Goal: Communication & Community: Answer question/provide support

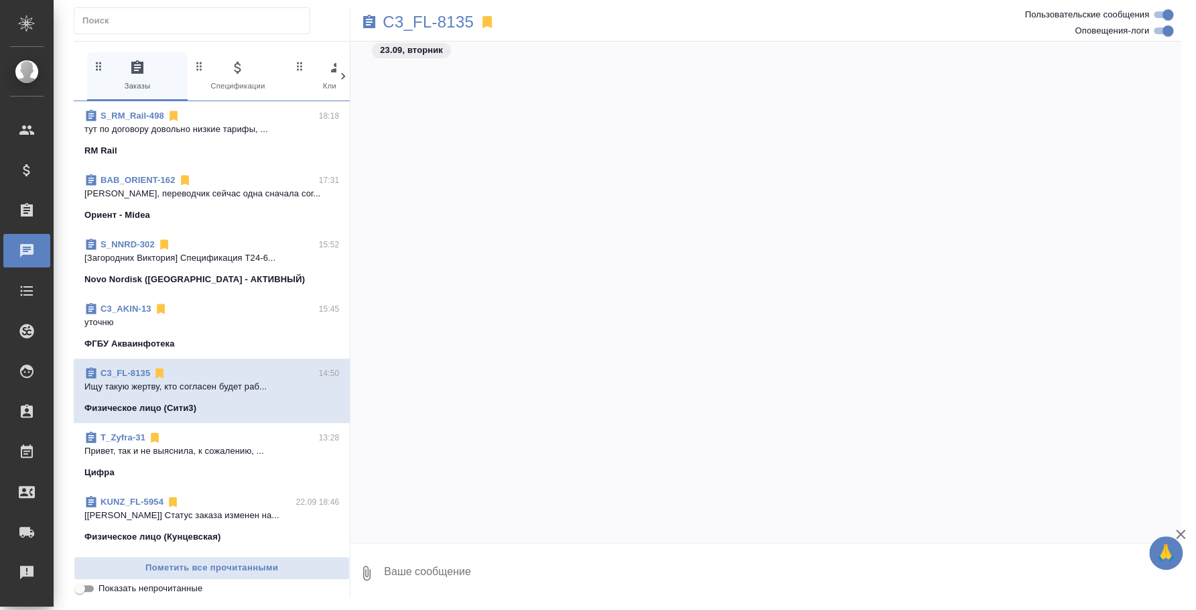
scroll to position [556, 0]
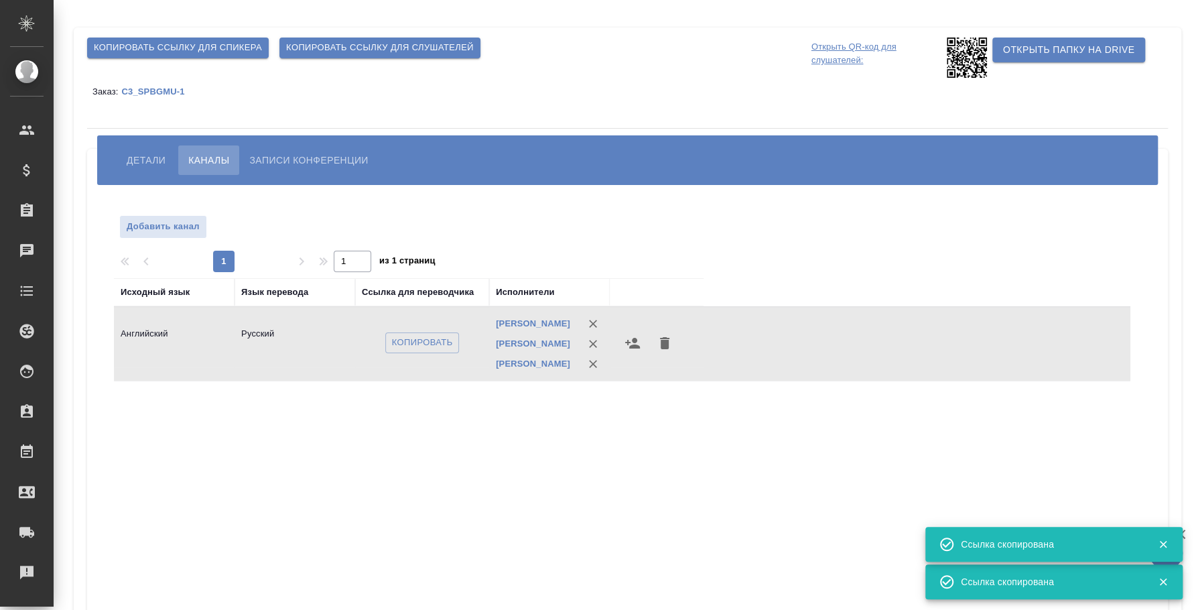
click at [152, 161] on span "Детали" at bounding box center [146, 160] width 39 height 16
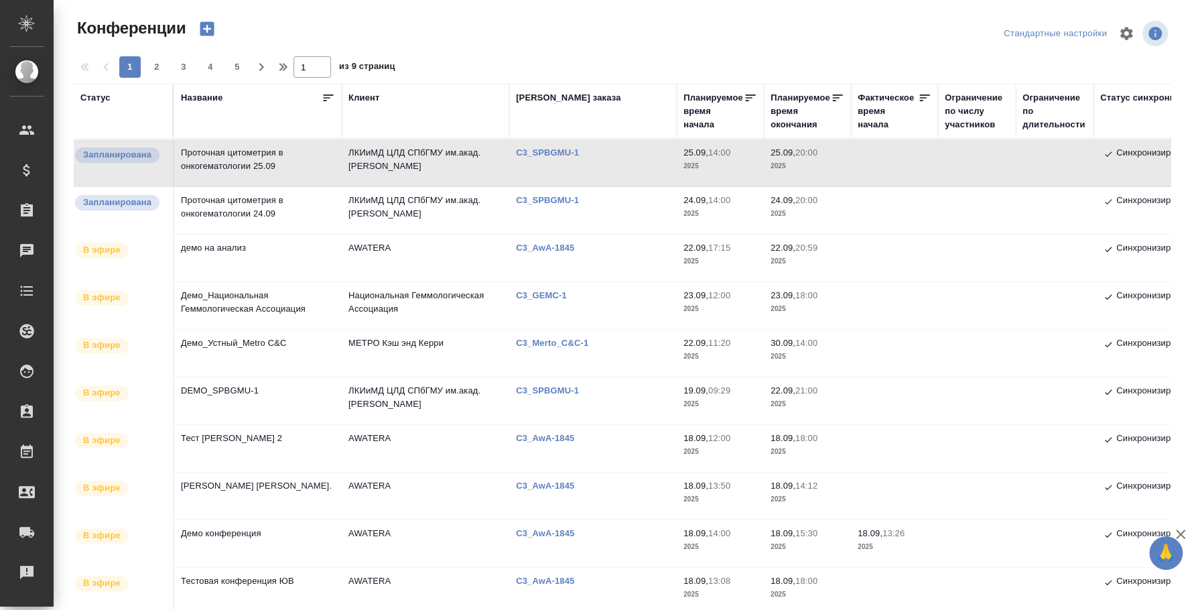
click at [240, 212] on td "Проточная цитометрия в онкогематологии 24.09" at bounding box center [258, 210] width 168 height 47
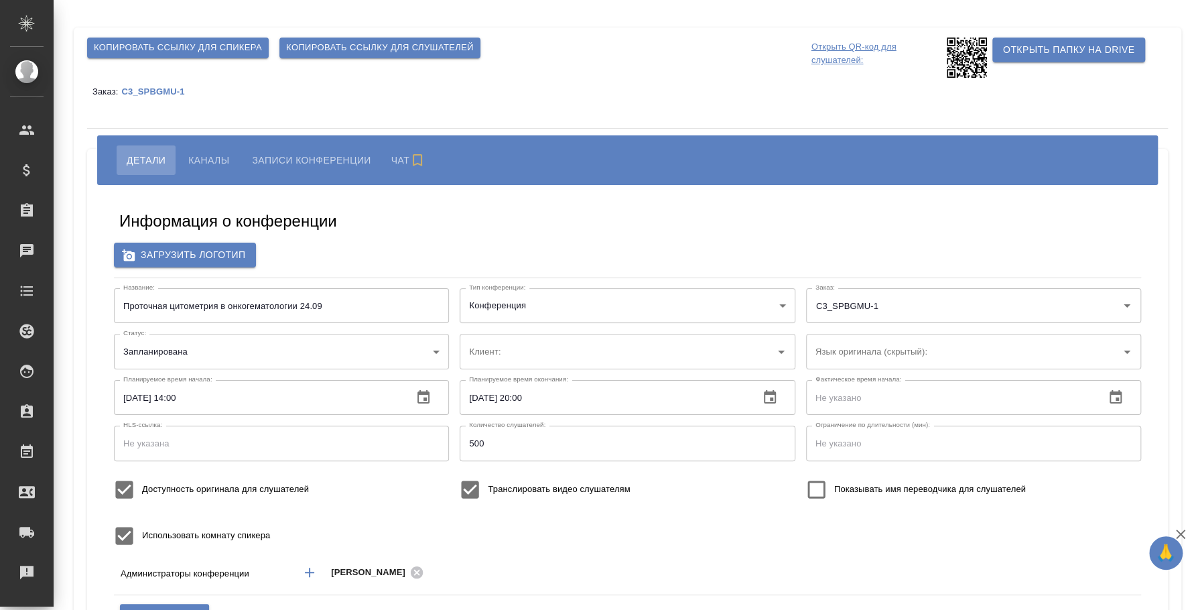
type input "ЛКИиМД ЦЛД СПбГМУ им.акад. [PERSON_NAME]"
type input "DEMO_SPBGMU-1"
click at [268, 310] on input "Проточная цитометрия в онкогематологии 24.09" at bounding box center [281, 305] width 335 height 35
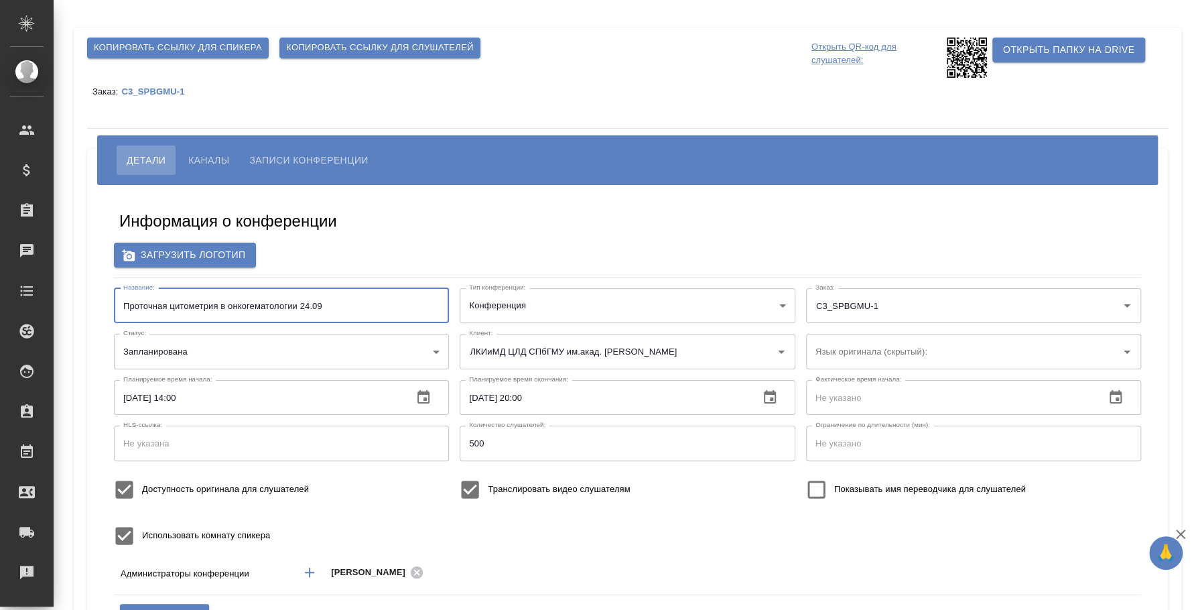
paste input "MPAL - Marie Christine Bene"
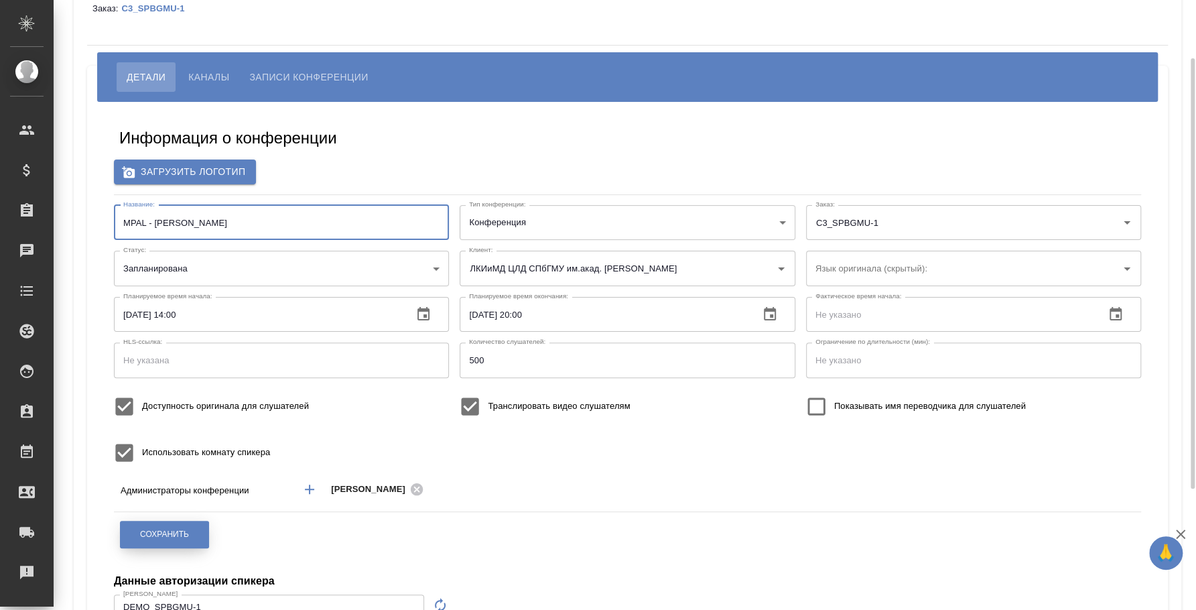
type input "MPAL - Marie Christine Bene"
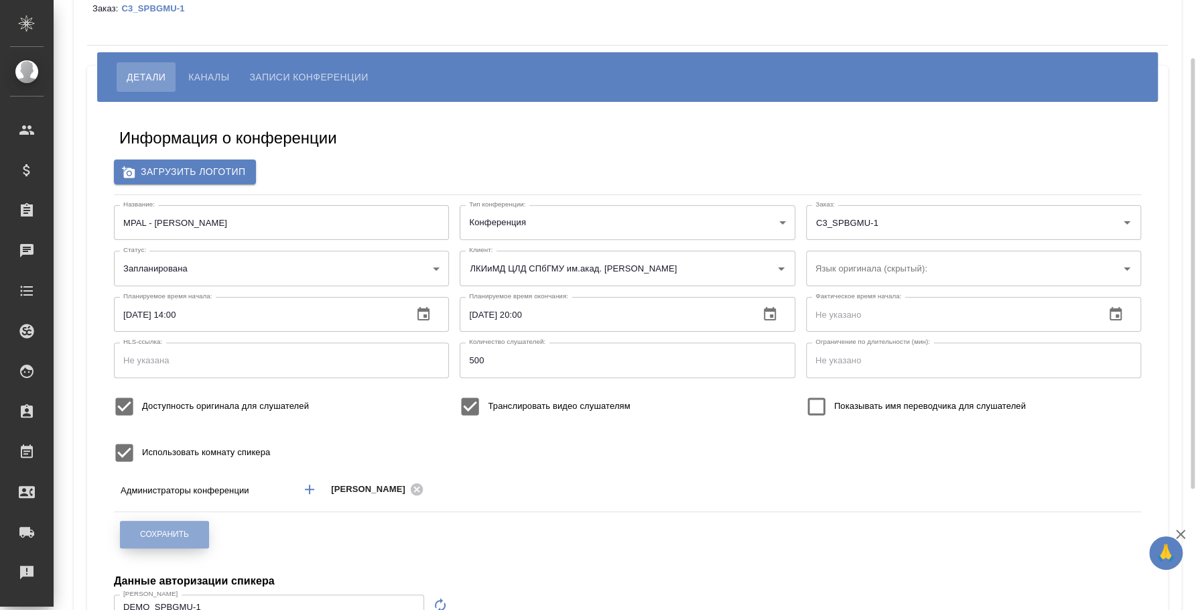
click at [173, 535] on span "Сохранить" at bounding box center [164, 534] width 49 height 11
click at [189, 524] on button "Сохранить" at bounding box center [164, 534] width 89 height 27
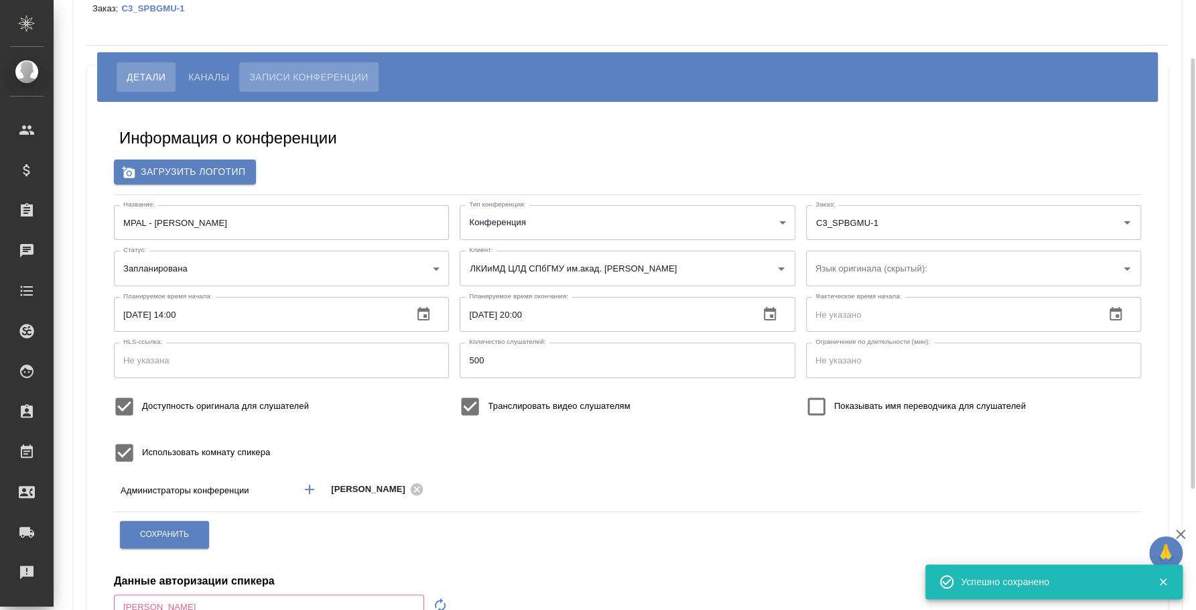
click at [324, 75] on span "Записи конференции" at bounding box center [308, 77] width 119 height 16
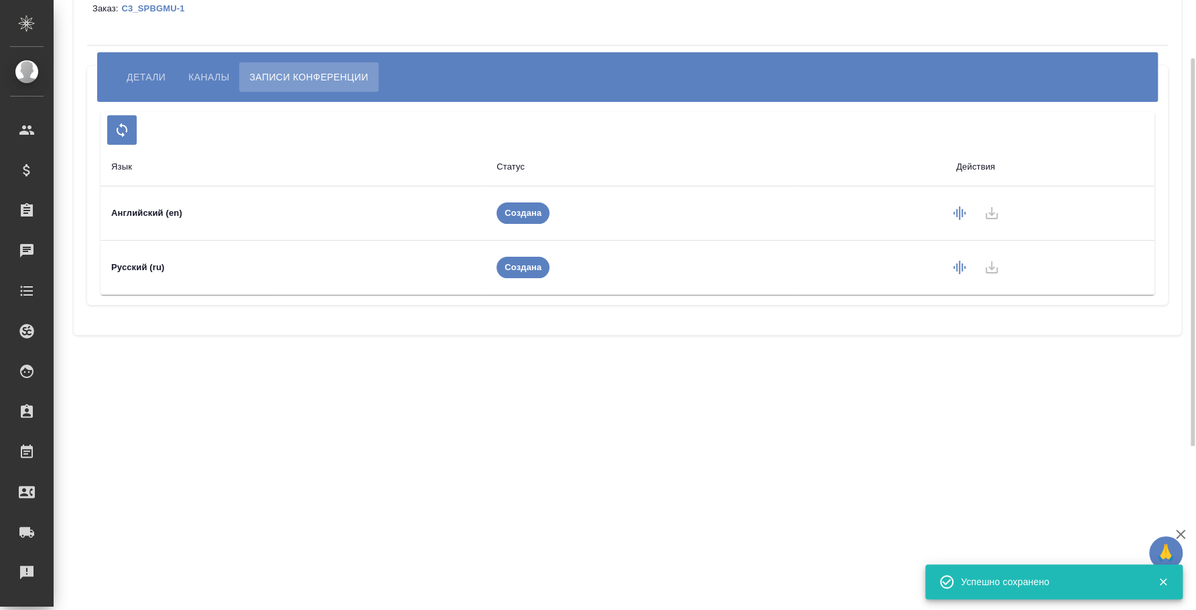
click at [229, 72] on span "Каналы" at bounding box center [208, 77] width 41 height 16
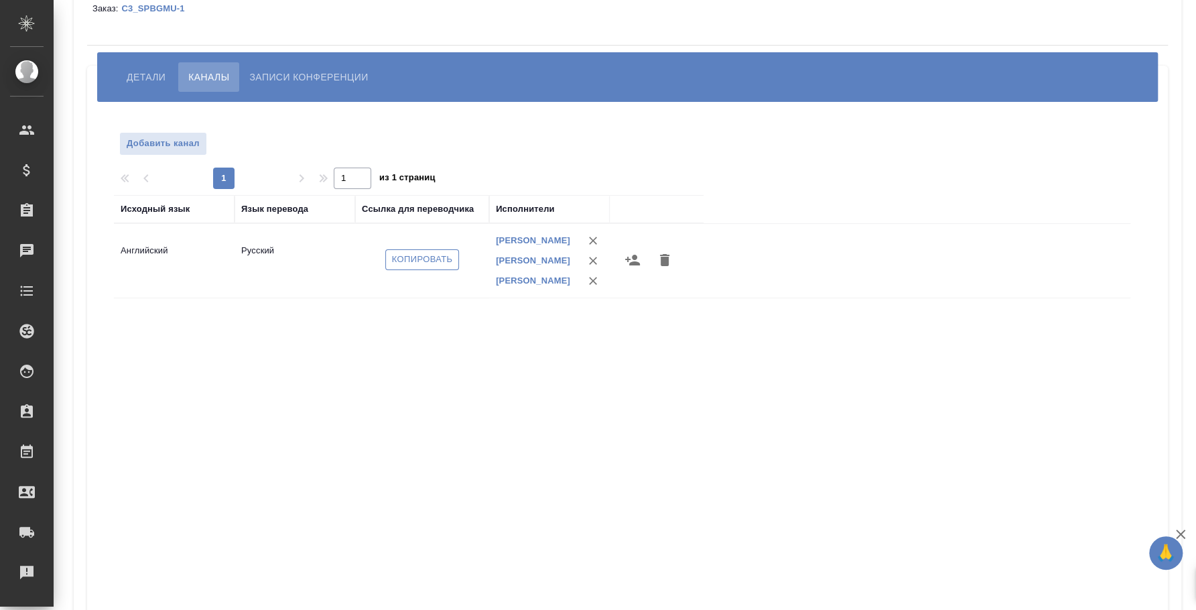
click at [431, 261] on span "Копировать" at bounding box center [422, 259] width 61 height 15
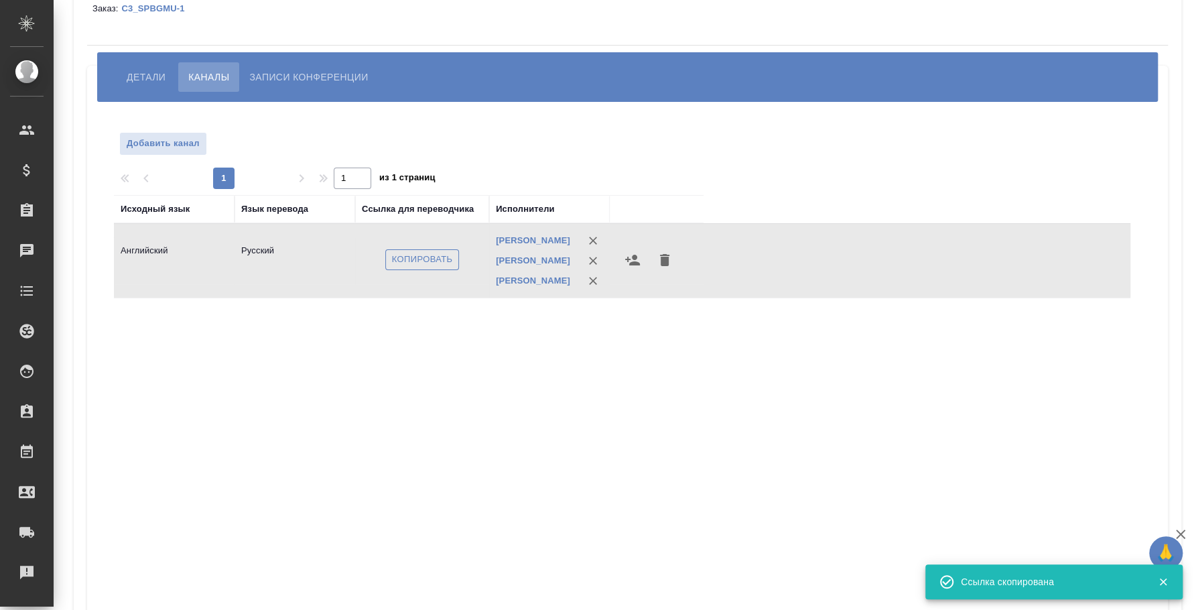
click at [413, 259] on span "Копировать" at bounding box center [422, 259] width 61 height 15
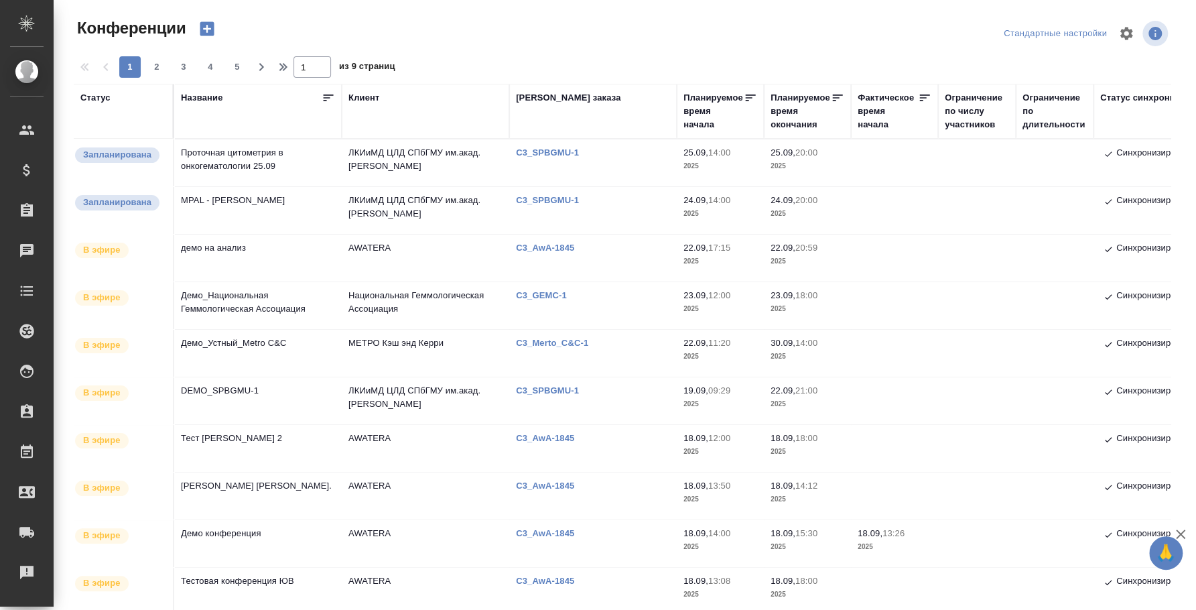
click at [273, 157] on td "Проточная цитометрия в онкогематологии 25.09" at bounding box center [258, 162] width 168 height 47
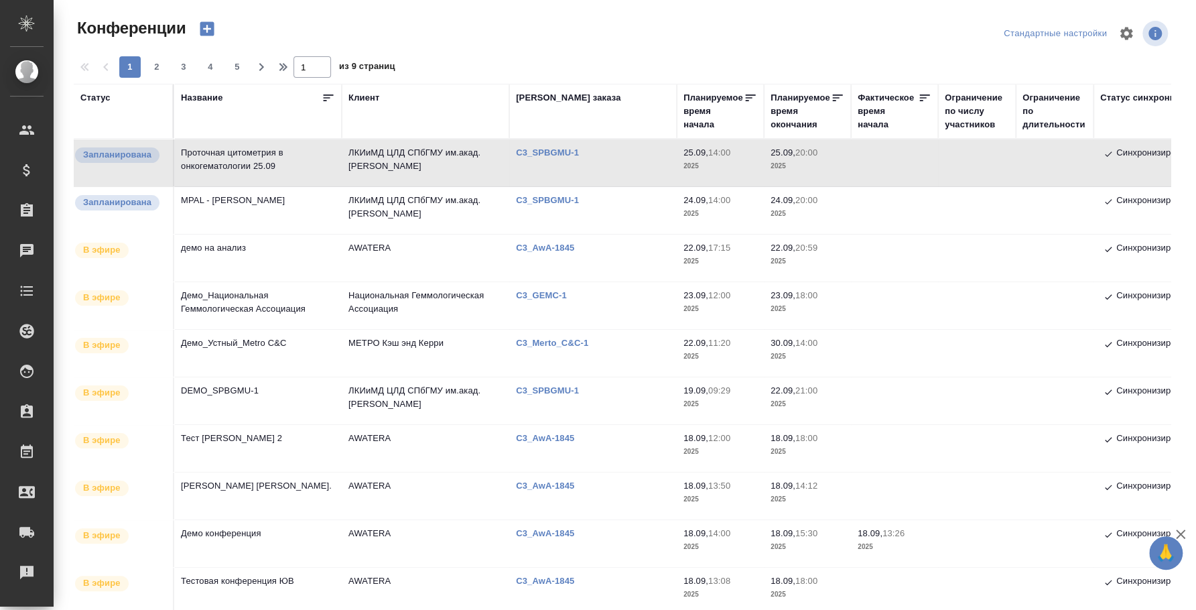
click at [235, 196] on td "MPAL - Marie Christine Bene" at bounding box center [258, 210] width 168 height 47
click at [235, 196] on td "MPAL - [PERSON_NAME]" at bounding box center [258, 210] width 168 height 47
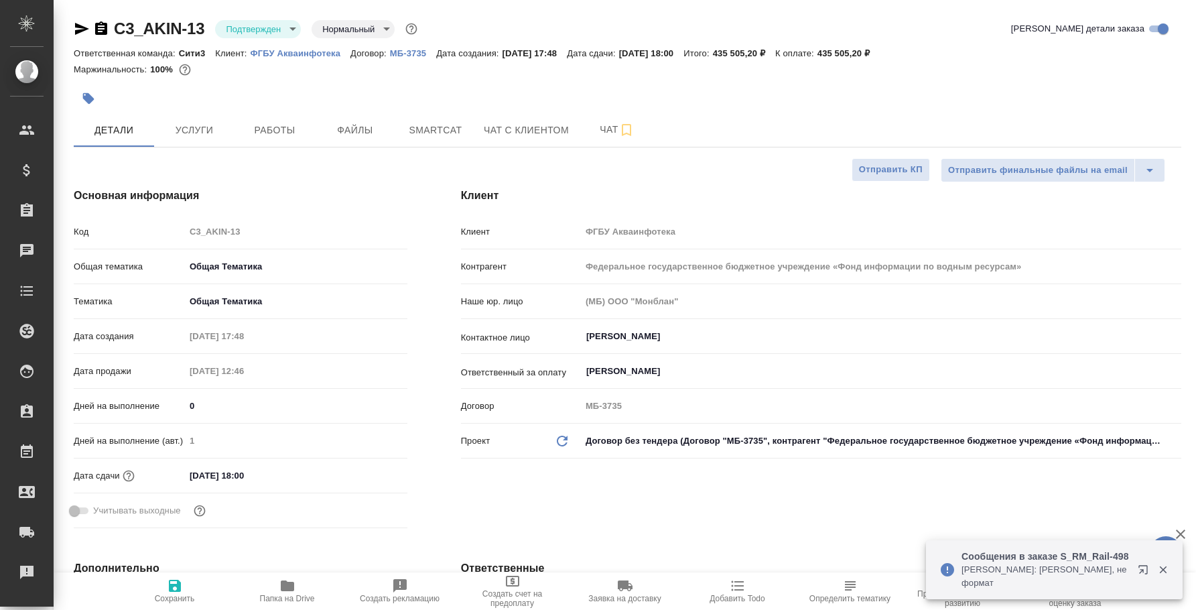
select select "RU"
click at [609, 116] on button "Чат" at bounding box center [617, 130] width 80 height 34
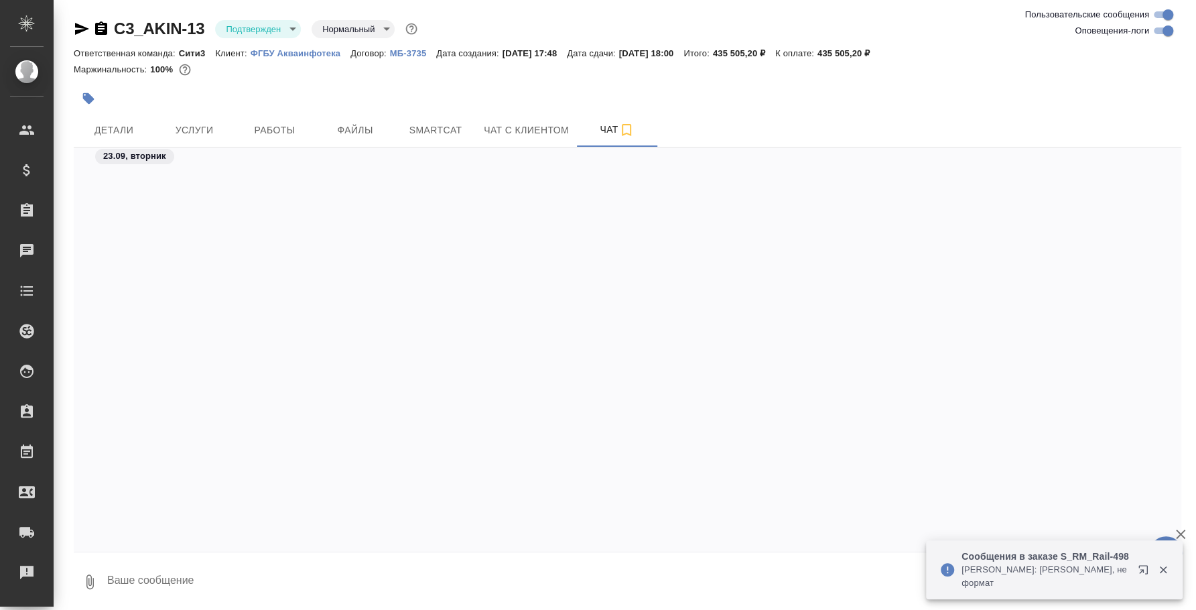
scroll to position [437, 0]
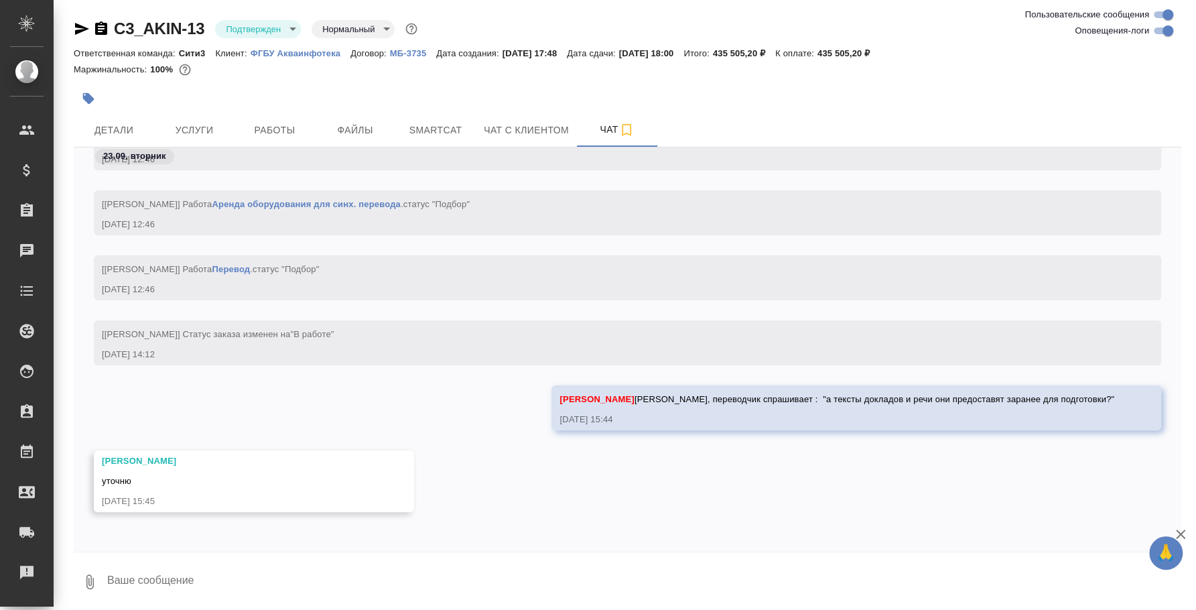
click at [294, 22] on body "🙏 .cls-1 fill:#fff; AWATERA Fedotova Irina Клиенты Спецификации Заказы 0 Чаты T…" at bounding box center [598, 305] width 1196 height 610
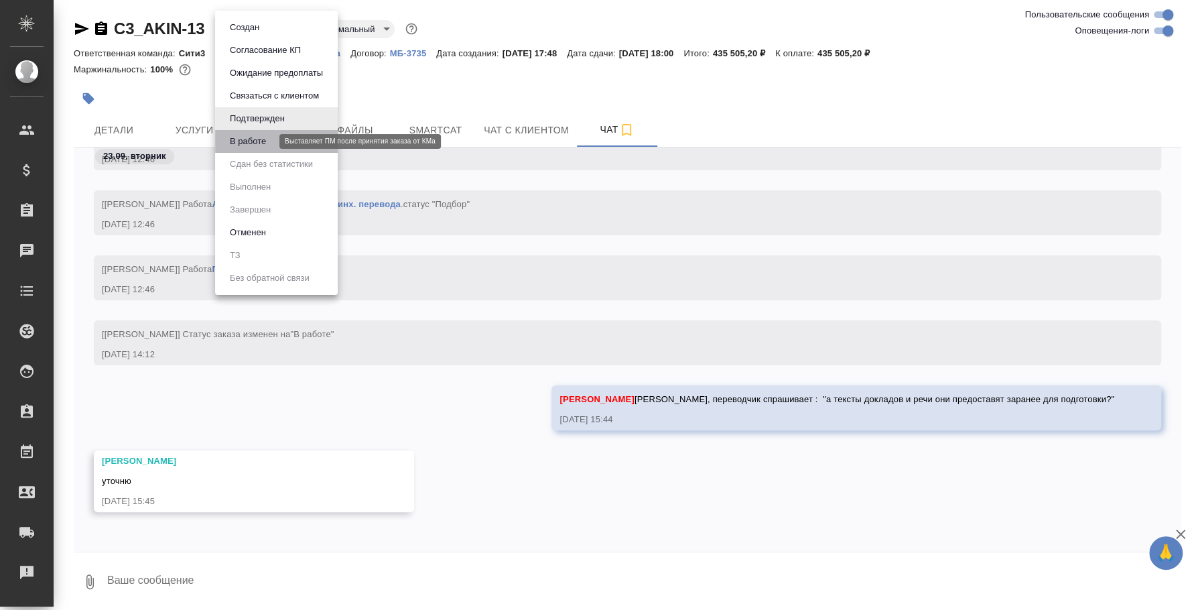
click at [259, 143] on button "В работе" at bounding box center [248, 141] width 44 height 15
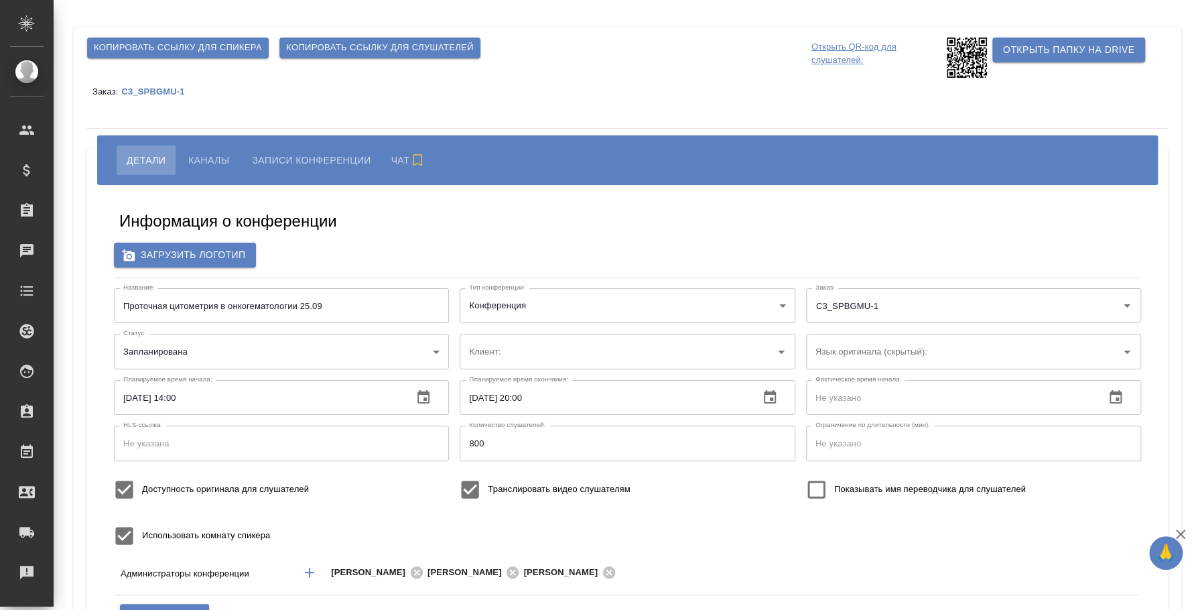
type input "ЛКИиМД ЦЛД СПбГМУ им.акад. [PERSON_NAME]"
type input "DEMO_SPBGMU-1"
click at [257, 304] on input "Проточная цитометрия в онкогематологии 25.09" at bounding box center [281, 305] width 335 height 35
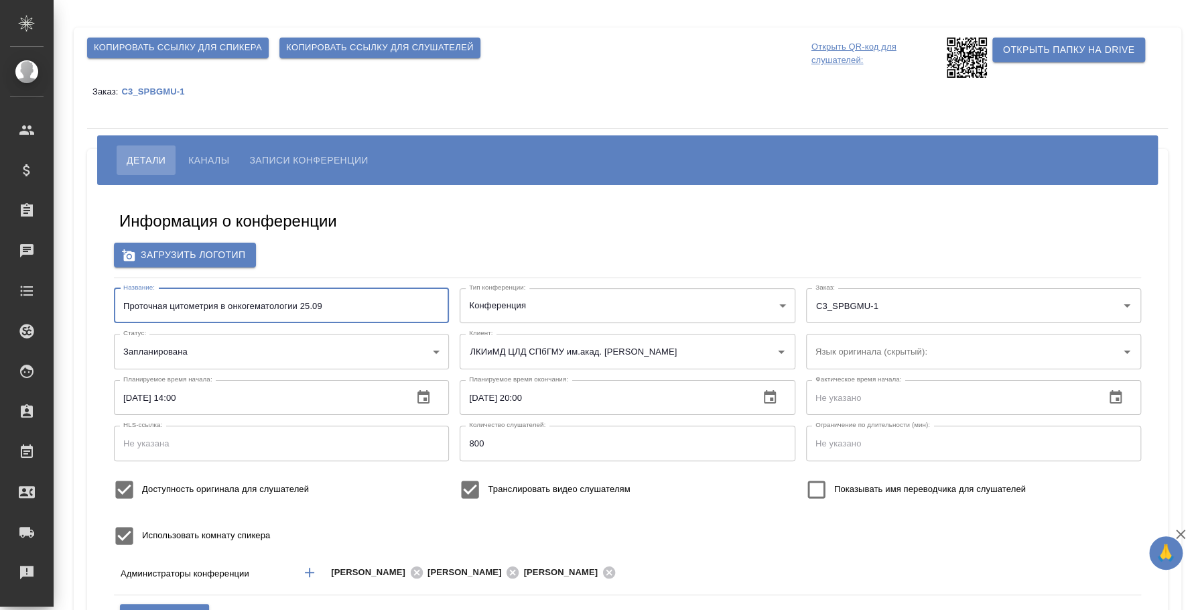
paste input "-NHL diagnosis and MRD - Andrew Rawstron"
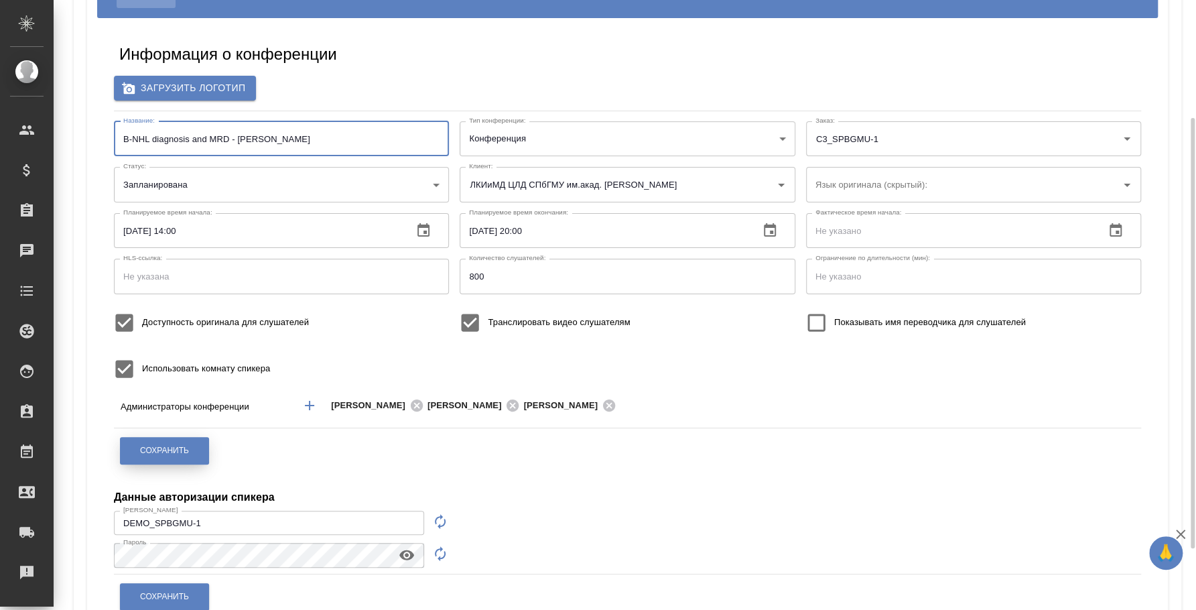
type input "В-NHL diagnosis and MRD - Andrew Rawstron"
click at [172, 448] on span "Сохранить" at bounding box center [164, 450] width 49 height 11
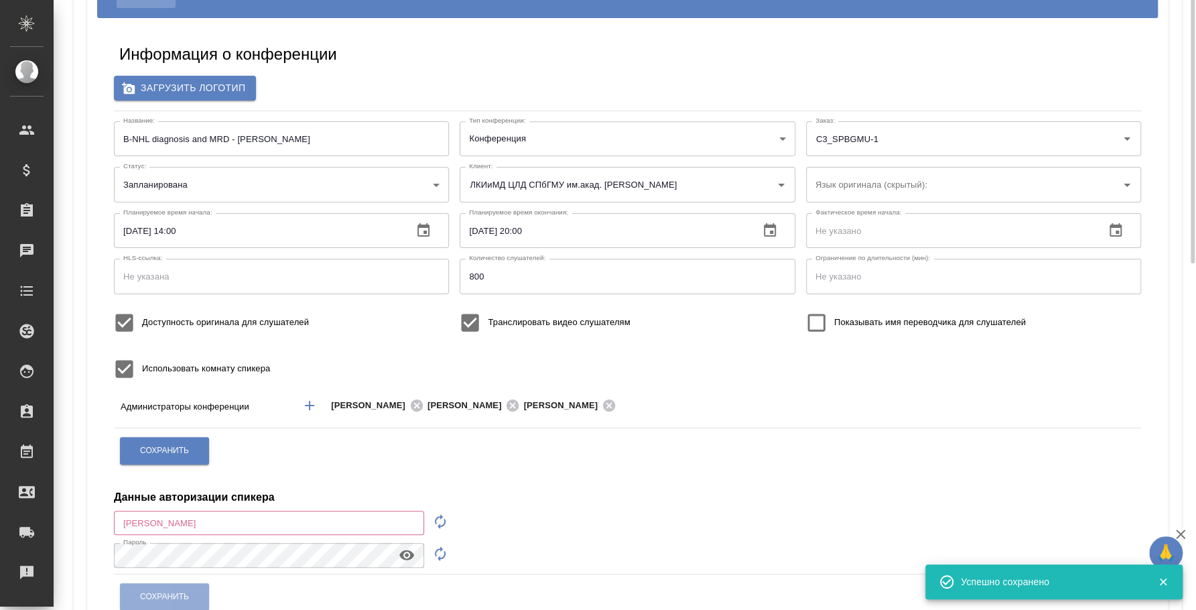
scroll to position [0, 0]
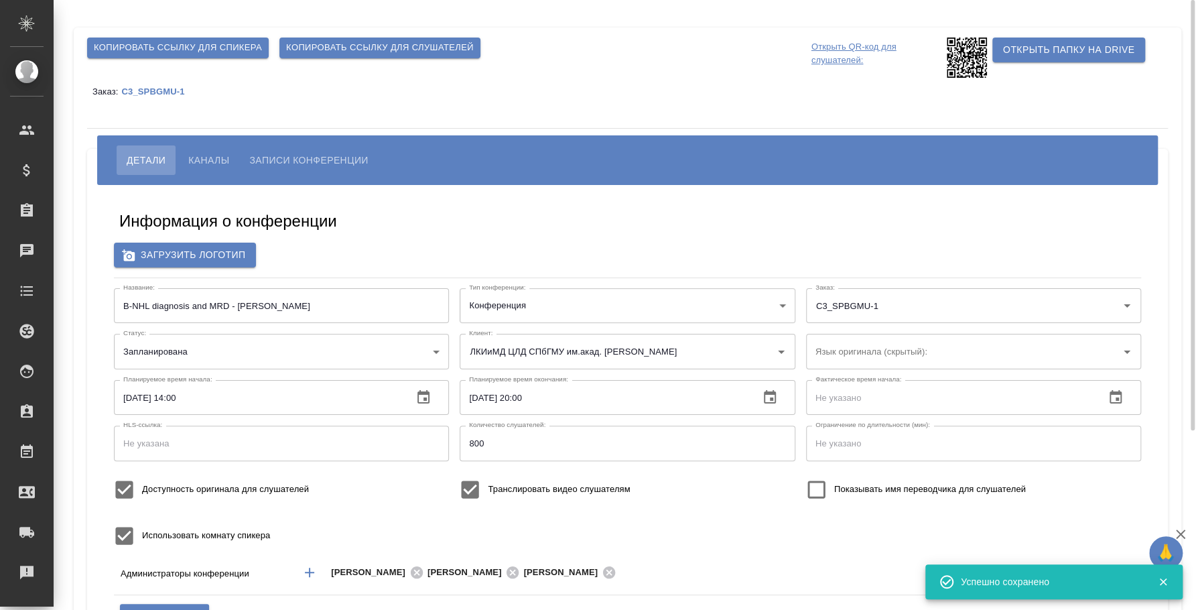
click at [365, 48] on span "Копировать ссылку для слушателей" at bounding box center [380, 47] width 188 height 15
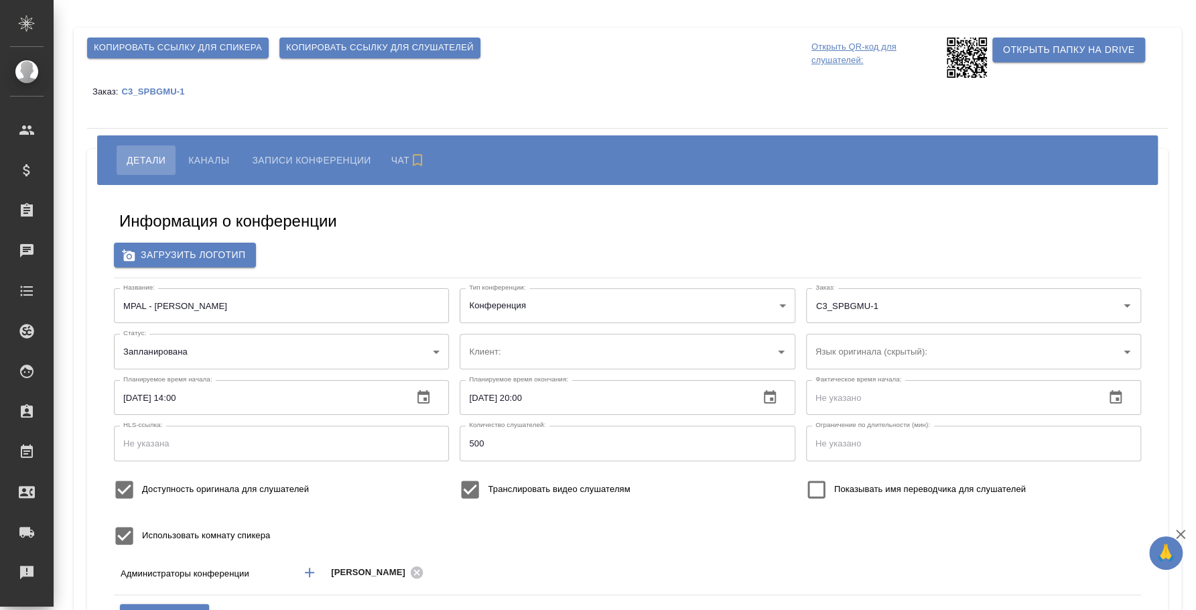
type input "DEMO_SPBGMU-1"
click at [426, 48] on span "Копировать ссылку для слушателей" at bounding box center [380, 47] width 188 height 15
type input "ЛКИиМД ЦЛД СПбГМУ им.акад. [PERSON_NAME]"
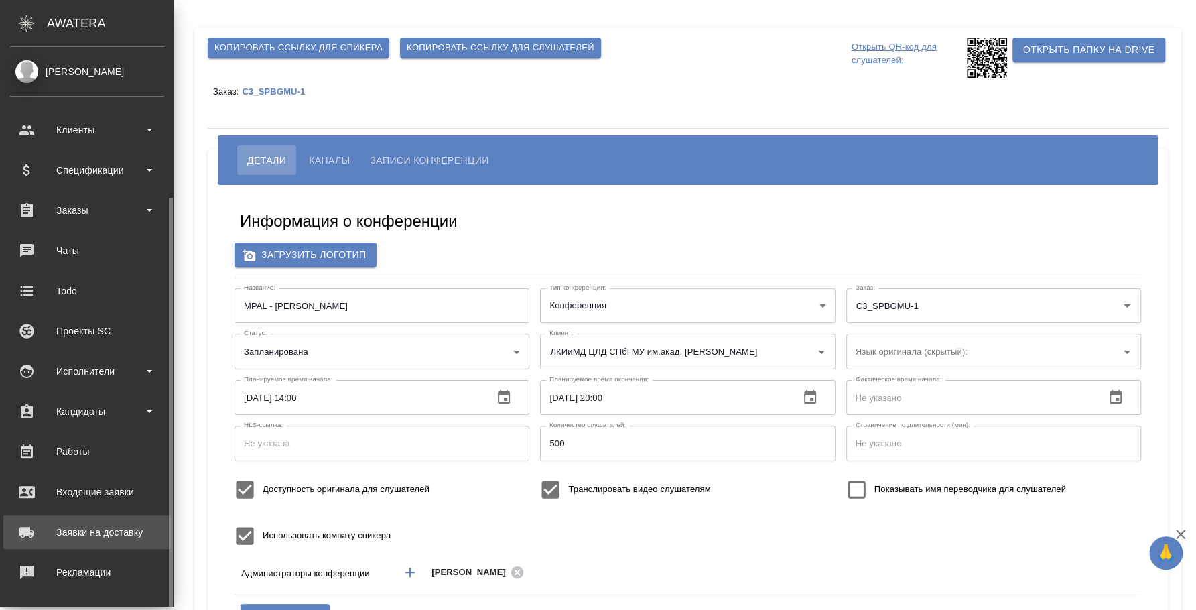
scroll to position [123, 0]
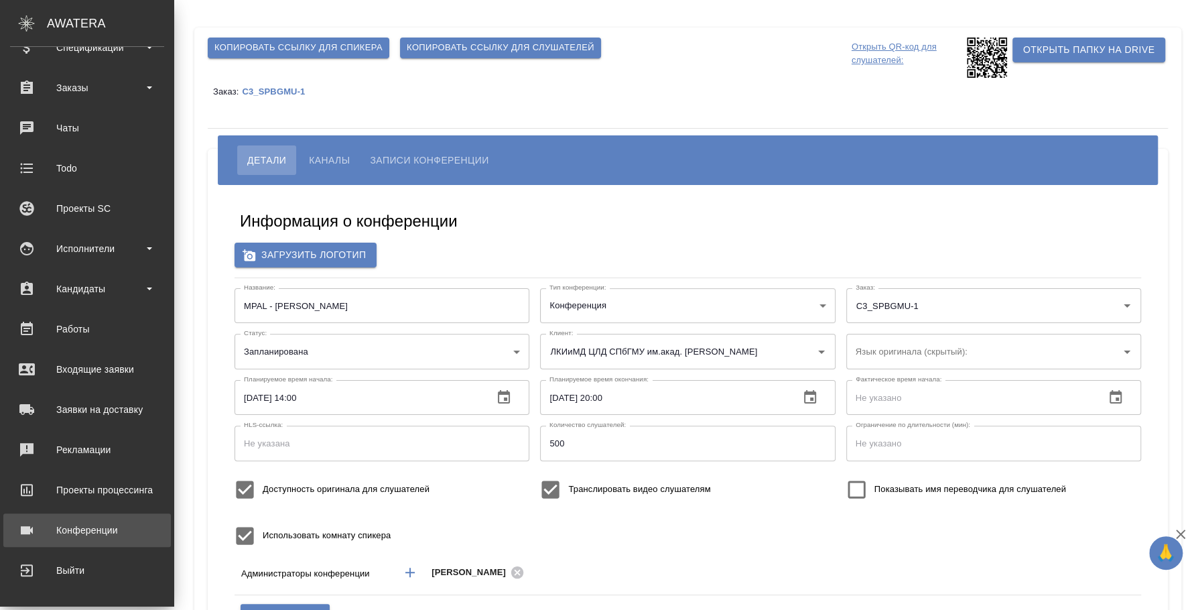
click at [72, 523] on div "Конференции" at bounding box center [87, 530] width 154 height 20
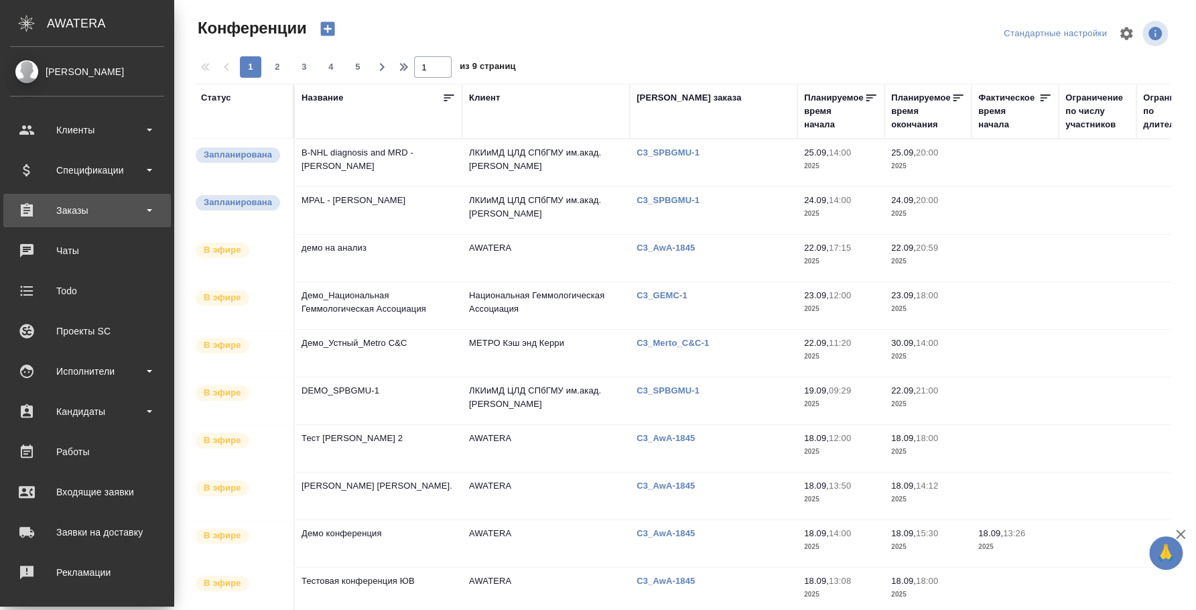
click at [97, 206] on div "Заказы" at bounding box center [87, 210] width 154 height 20
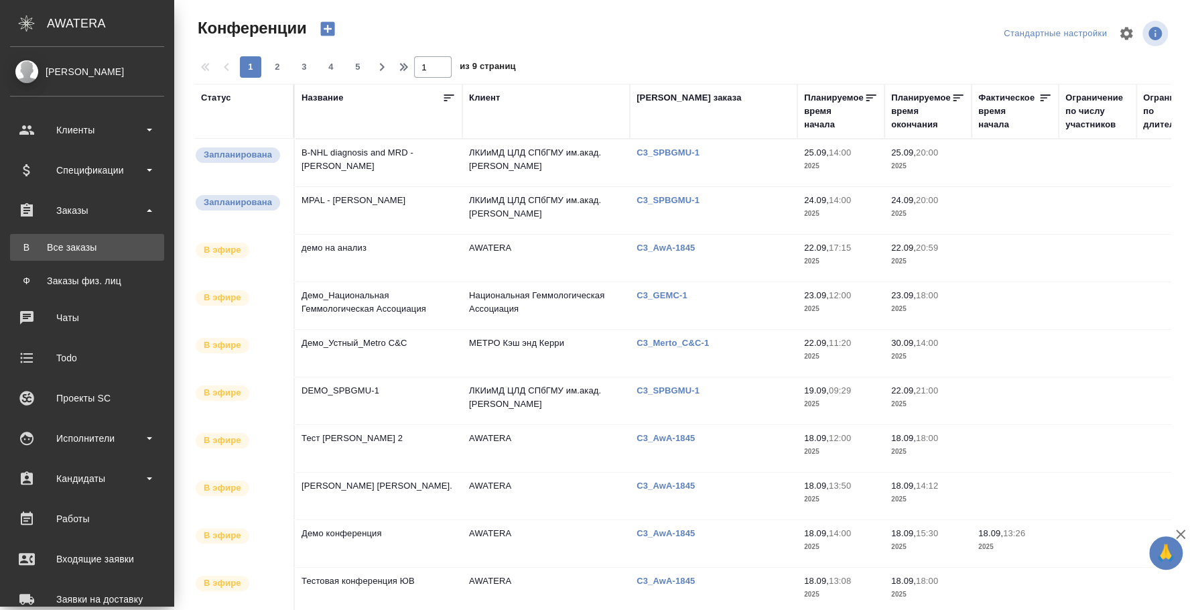
click at [102, 244] on div "Все заказы" at bounding box center [87, 247] width 141 height 13
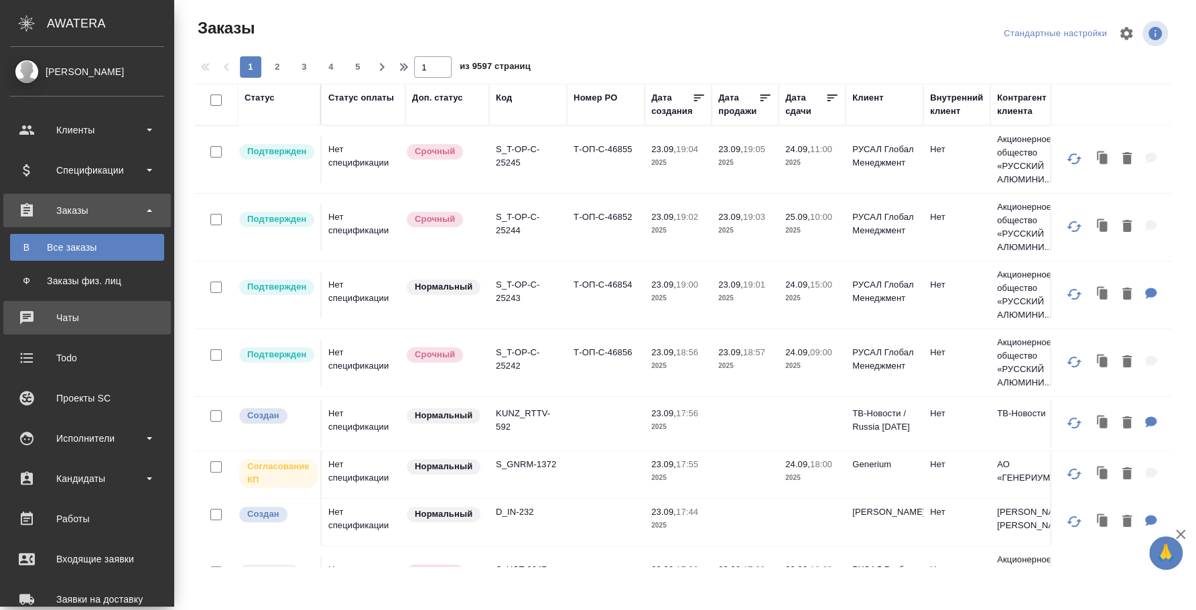
click at [92, 322] on div "Чаты" at bounding box center [87, 318] width 154 height 20
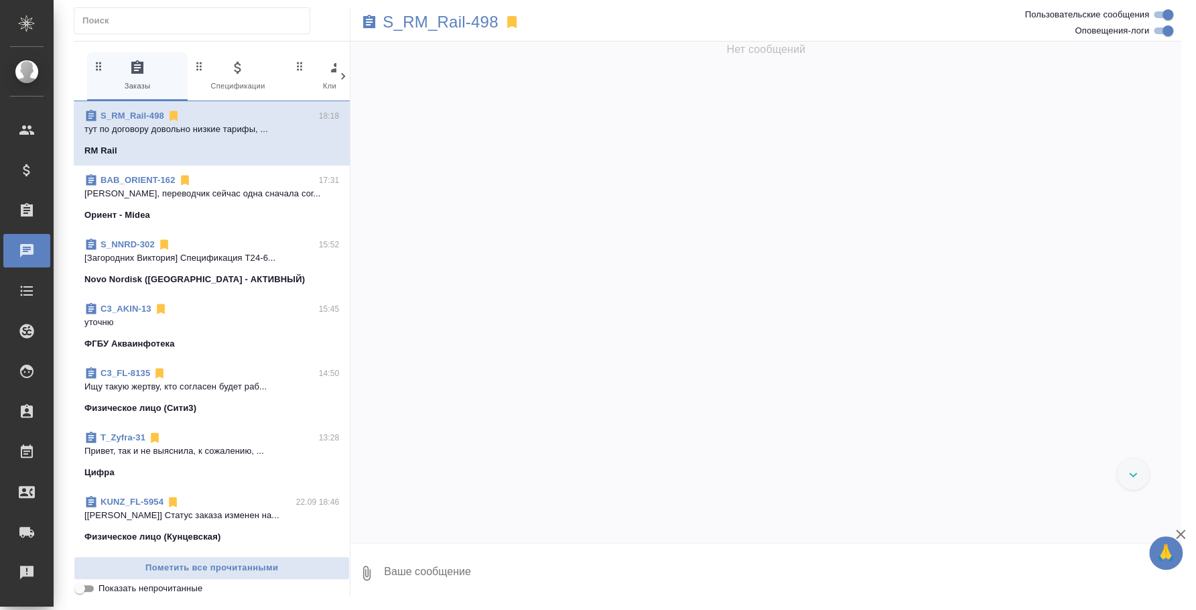
scroll to position [1026, 0]
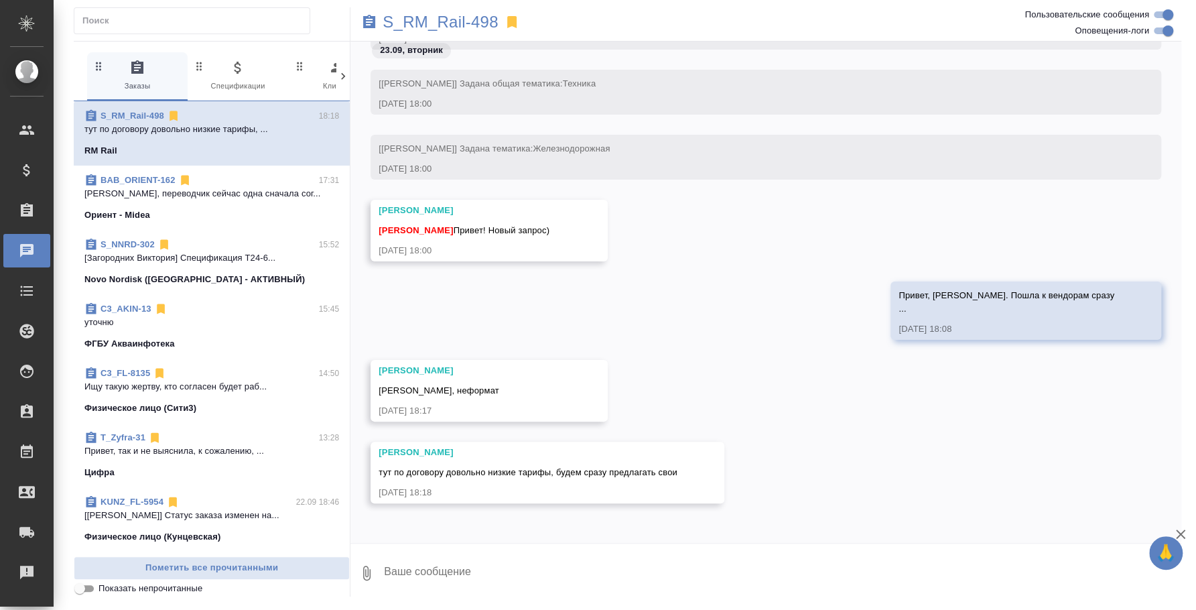
click at [220, 202] on span "BAB_ORIENT-162 17:31 Катя, переводчик сейчас одна сначала сог... Ориент - Midea" at bounding box center [211, 198] width 255 height 48
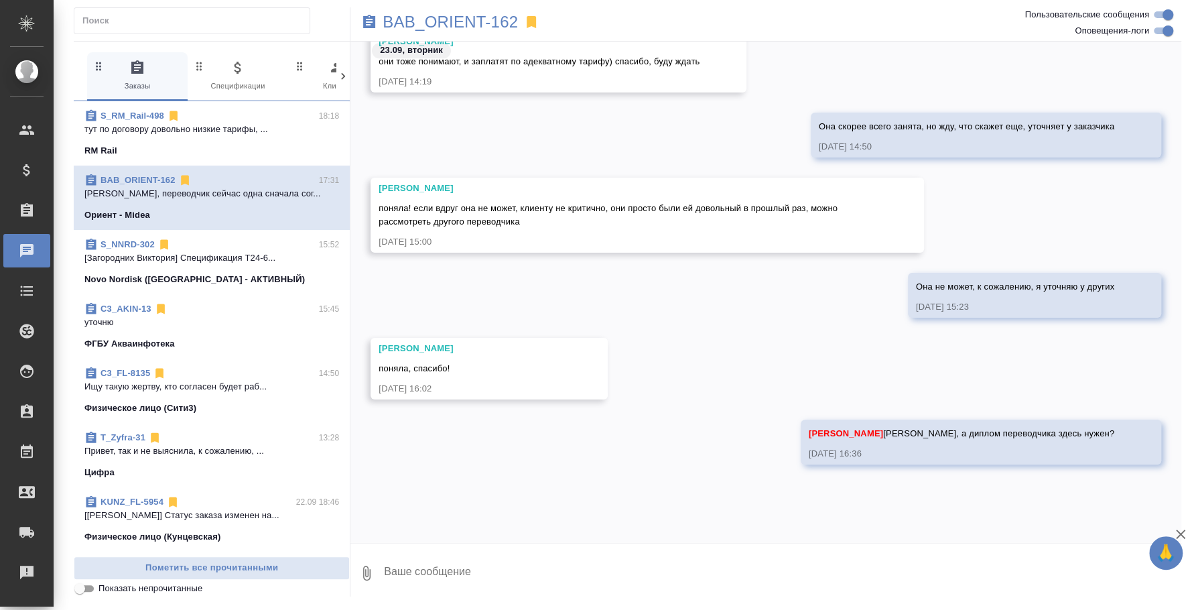
scroll to position [1147, 0]
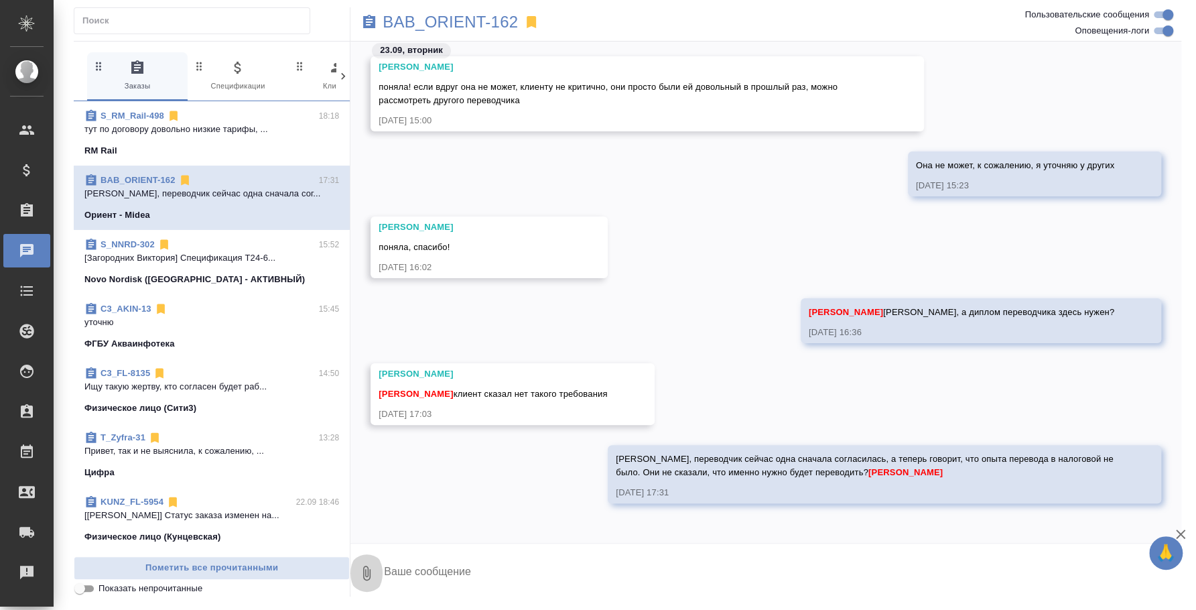
click at [371, 573] on icon "button" at bounding box center [367, 573] width 16 height 16
click at [322, 499] on span "С локального диска" at bounding box center [266, 501] width 157 height 17
click at [0, 0] on input "С локального диска" at bounding box center [0, 0] width 0 height 0
click at [539, 562] on textarea at bounding box center [771, 573] width 777 height 46
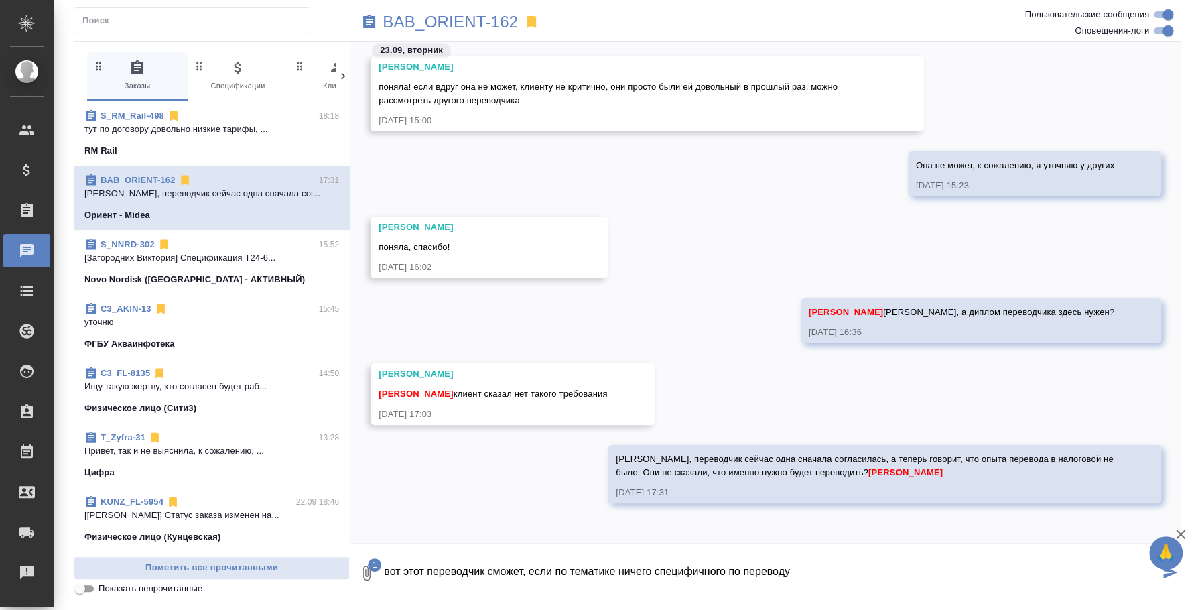
type textarea "вот этот переводчик сможет, если по тематике ничего специфичного по переводу"
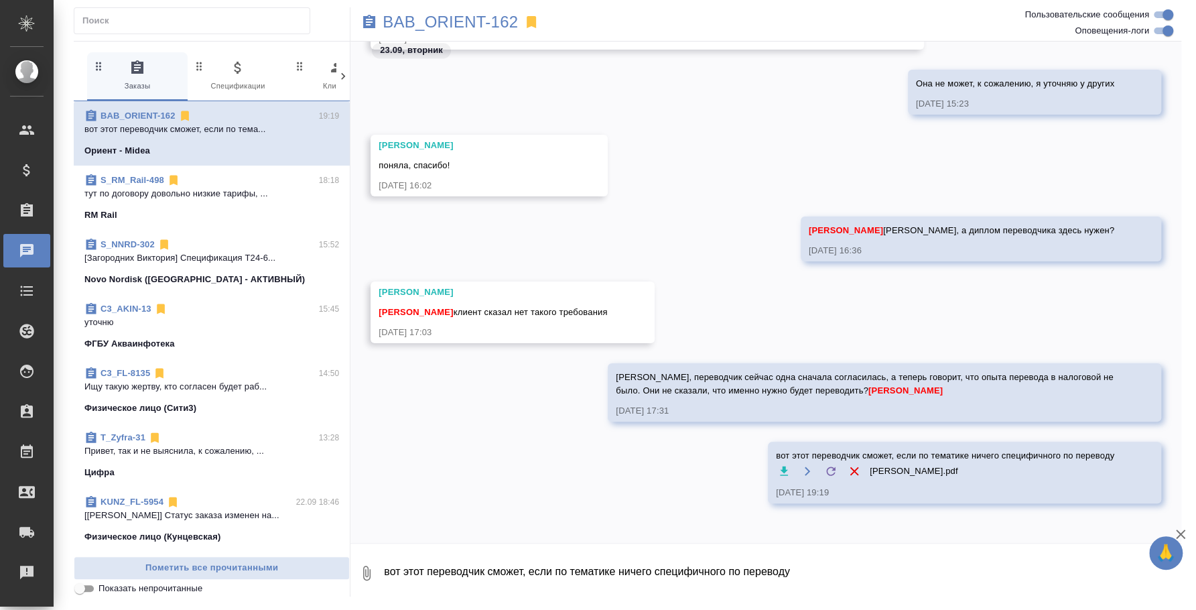
click at [246, 377] on div "C3_FL-8135 14:50" at bounding box center [211, 373] width 255 height 13
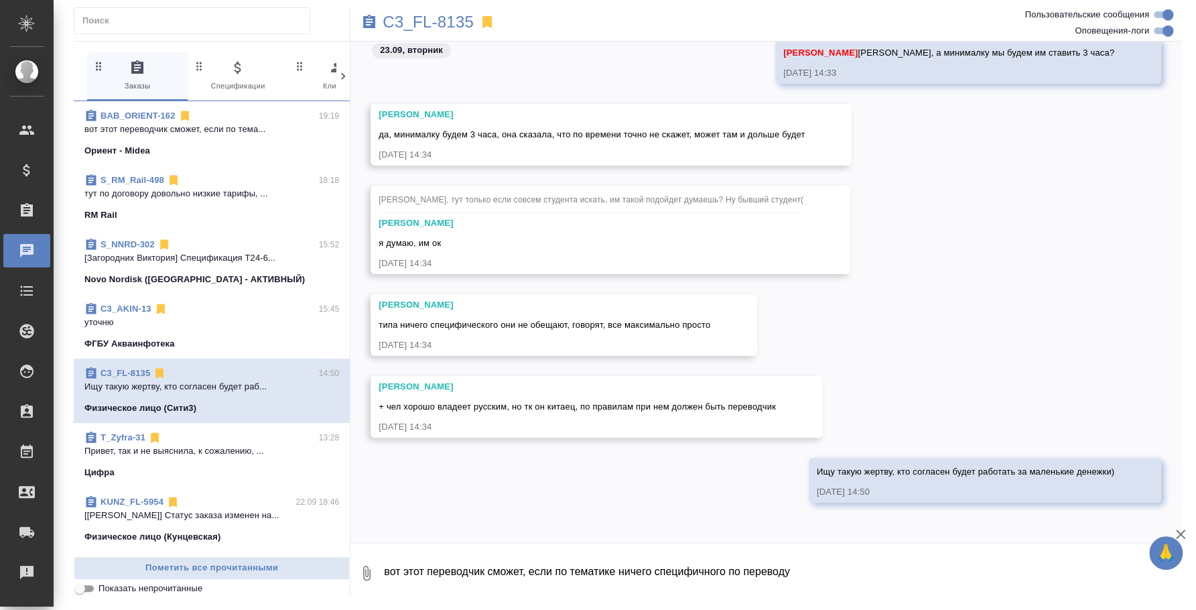
scroll to position [502, 0]
click at [363, 569] on icon "button" at bounding box center [366, 573] width 7 height 15
click at [331, 507] on span "С локального диска" at bounding box center [266, 501] width 157 height 17
click at [0, 0] on input "С локального диска" at bounding box center [0, 0] width 0 height 0
click at [537, 576] on textarea "вот этот переводчик сможет, если по тематике ничего специфичного по переводу" at bounding box center [771, 573] width 777 height 46
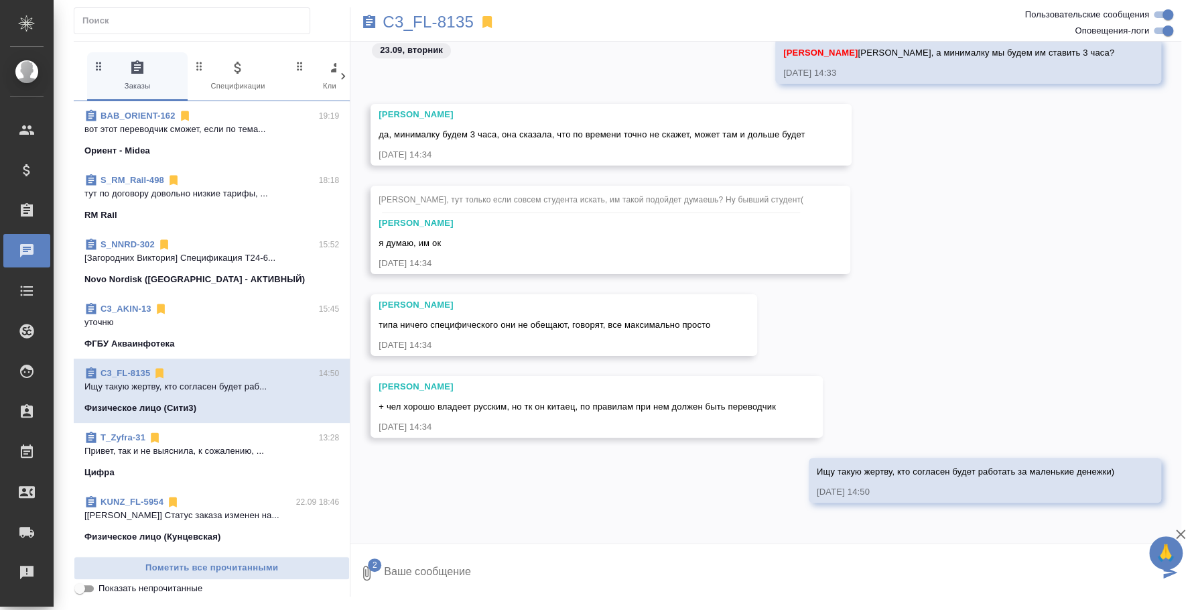
click at [539, 576] on textarea at bounding box center [771, 573] width 777 height 46
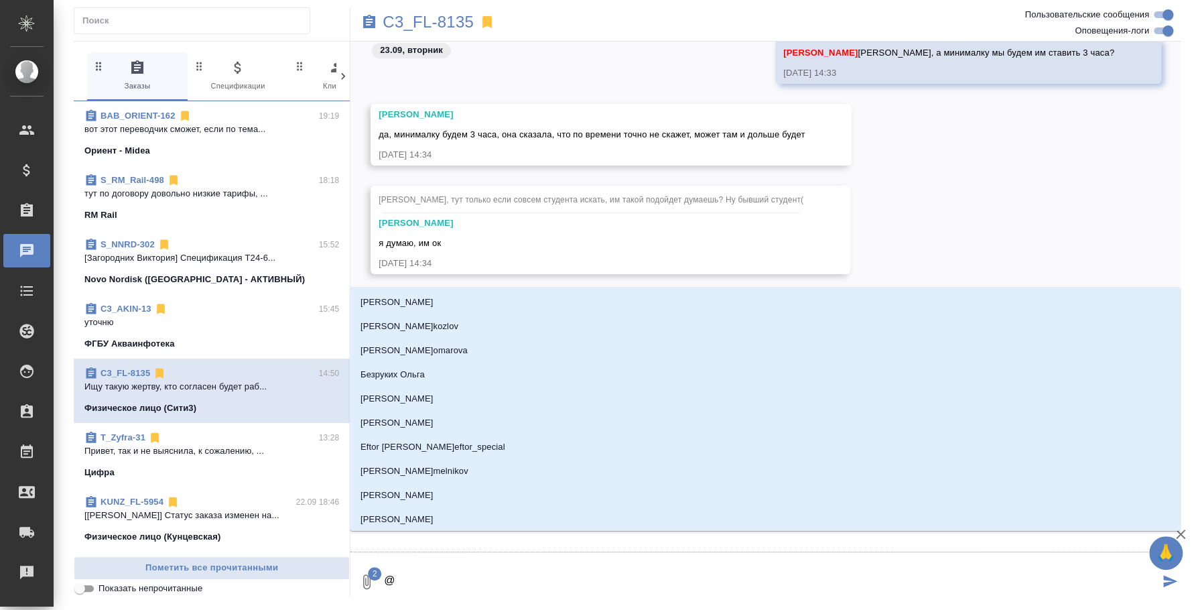
type textarea "@и"
type input "и"
type textarea "@"
type textarea "@н"
type input "н"
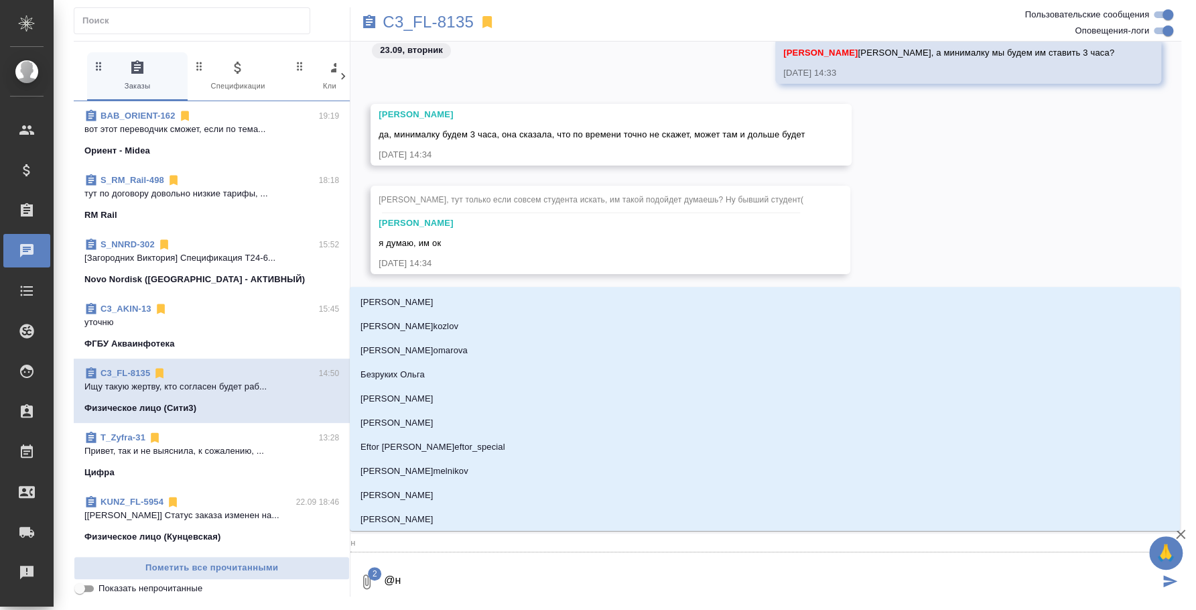
type textarea "@ни"
type input "ни"
type textarea "@ник"
type input "ник"
type textarea "@ники"
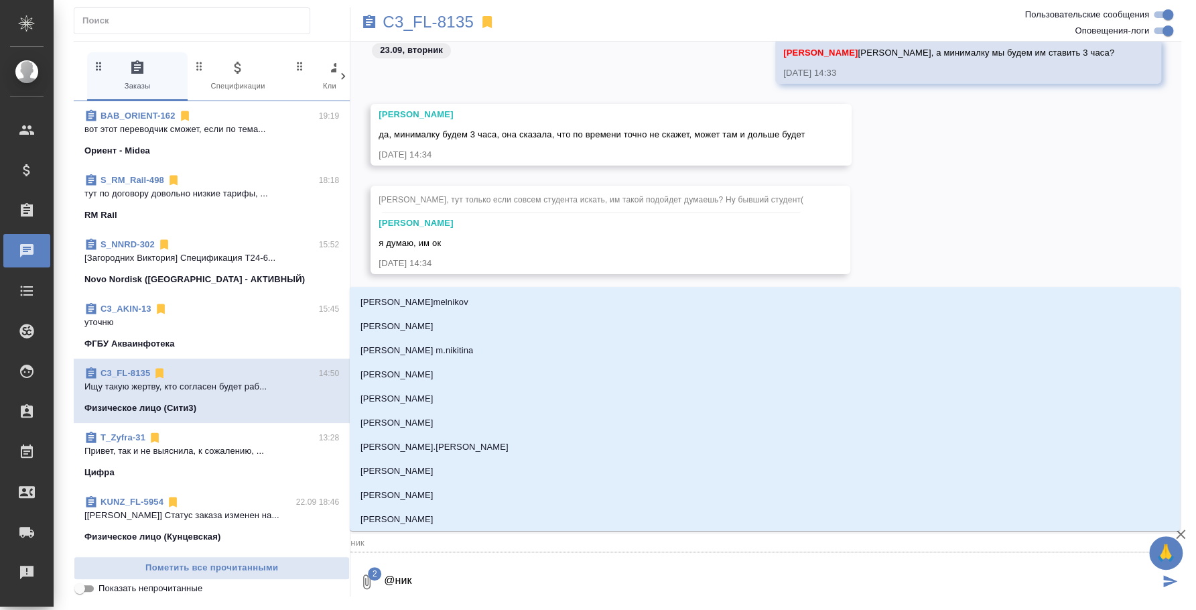
type input "ники"
type textarea "@никит"
type input "никит"
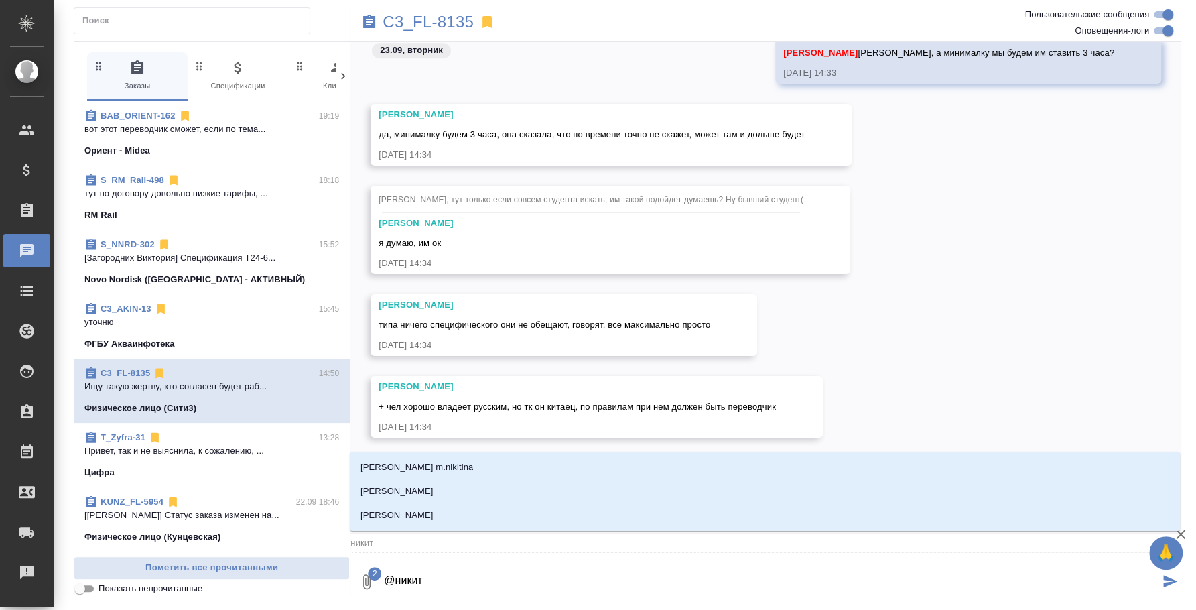
type textarea "@никити"
type input "никити"
click at [489, 487] on li "Никитина Татьяна" at bounding box center [765, 491] width 830 height 24
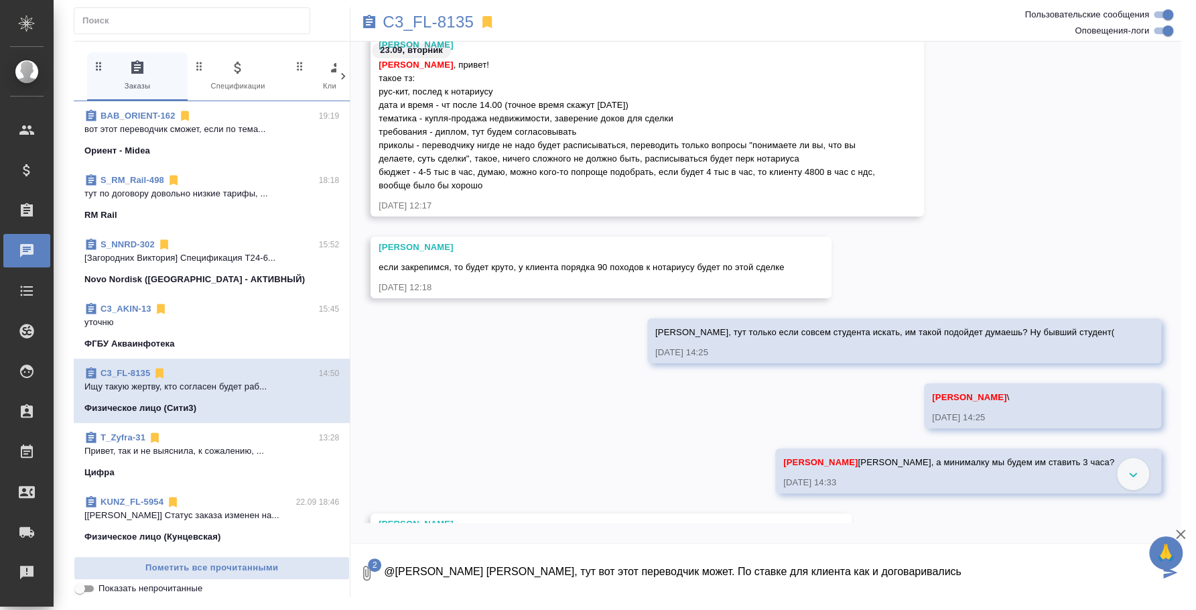
scroll to position [0, 0]
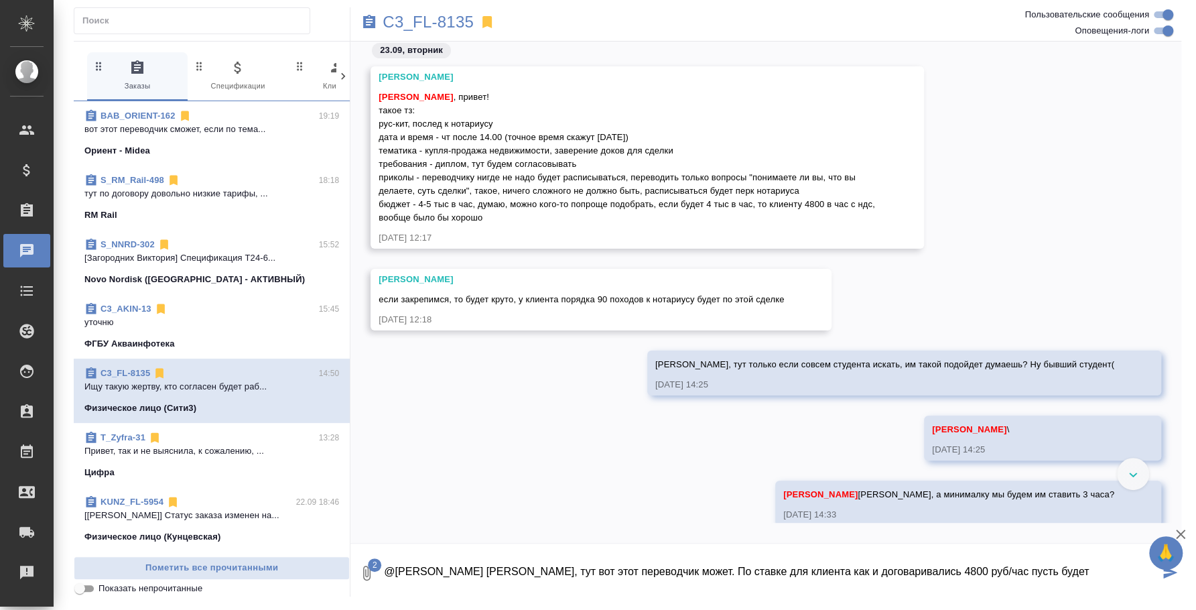
type textarea "@Никитина Татьяна Таня, тут вот этот переводчик может. По ставке для клиента ка…"
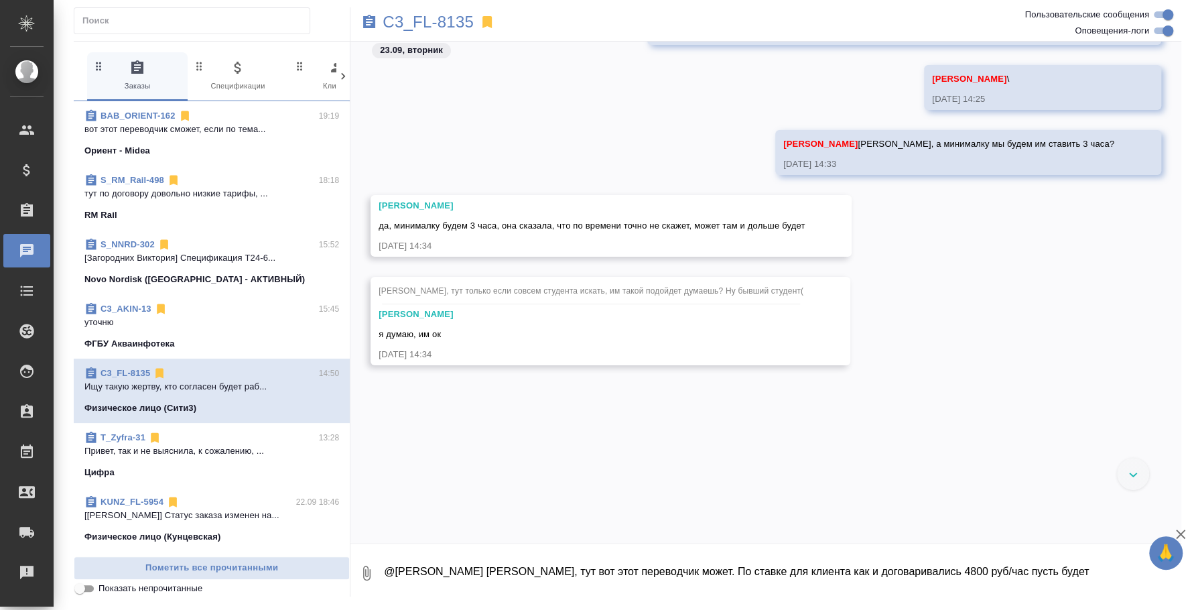
scroll to position [454, 0]
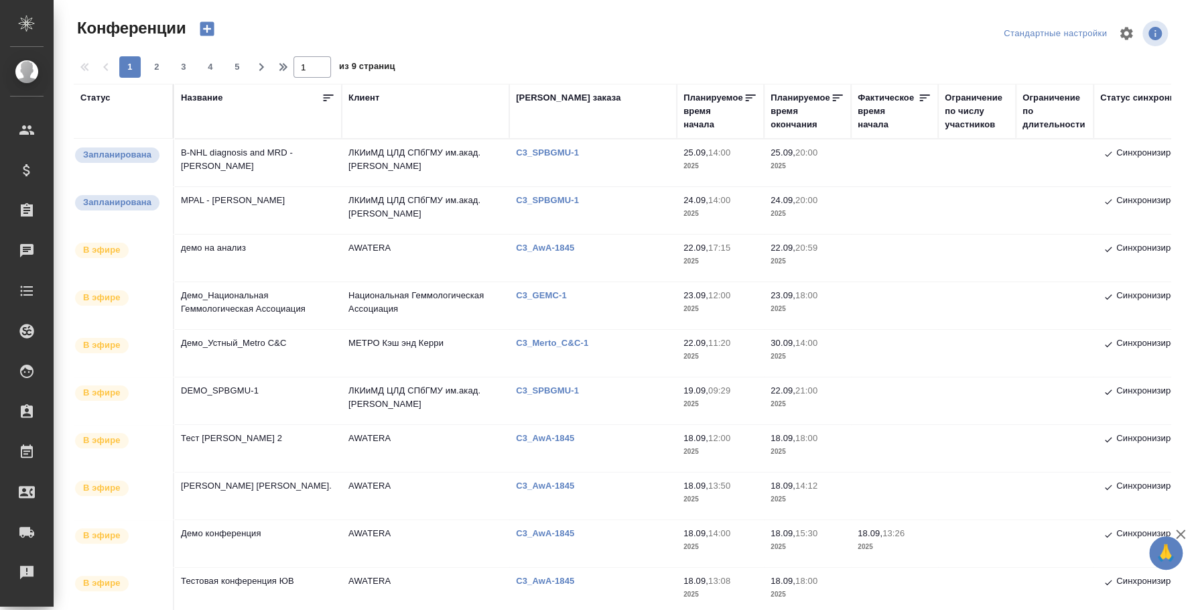
scroll to position [251, 0]
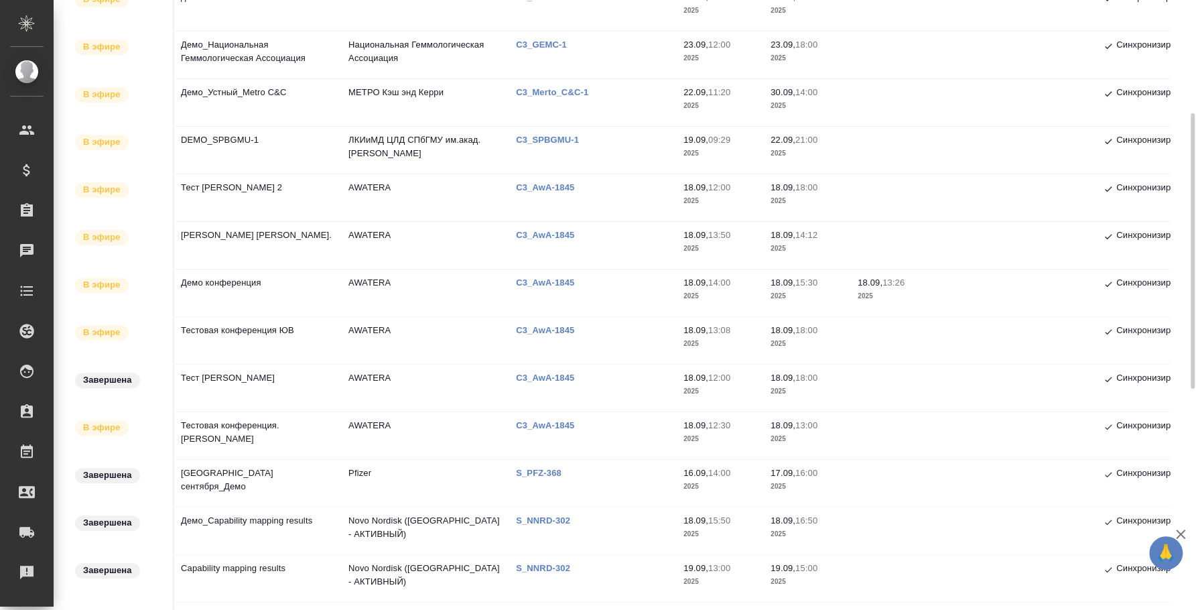
click at [234, 141] on td "DEMO_SPBGMU-1" at bounding box center [258, 150] width 168 height 47
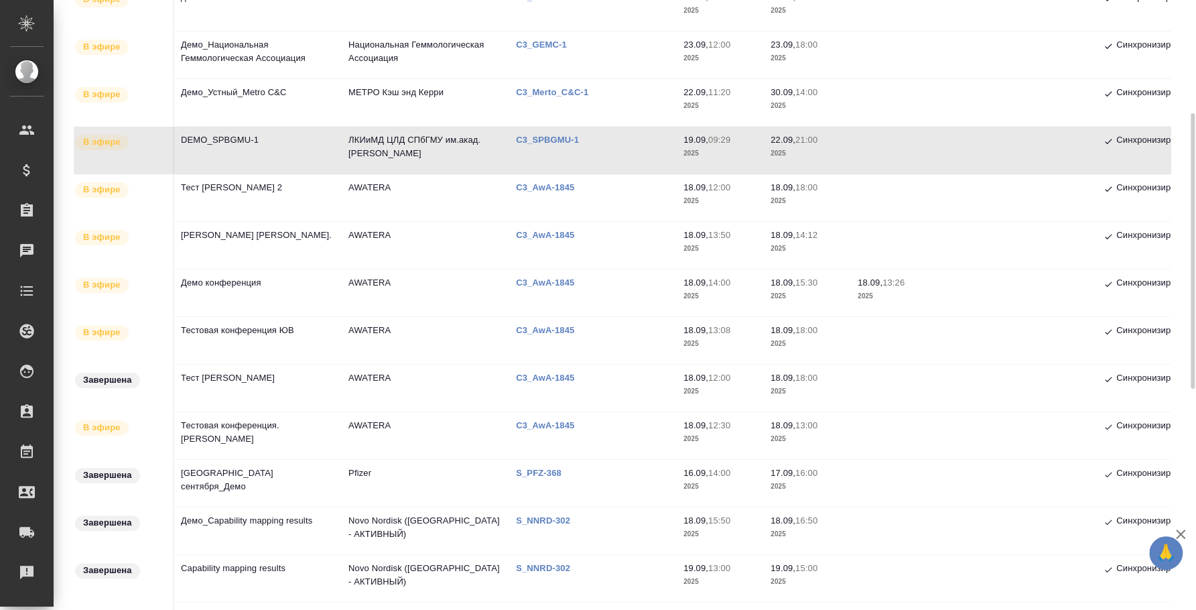
click at [261, 130] on td "DEMO_SPBGMU-1" at bounding box center [258, 150] width 168 height 47
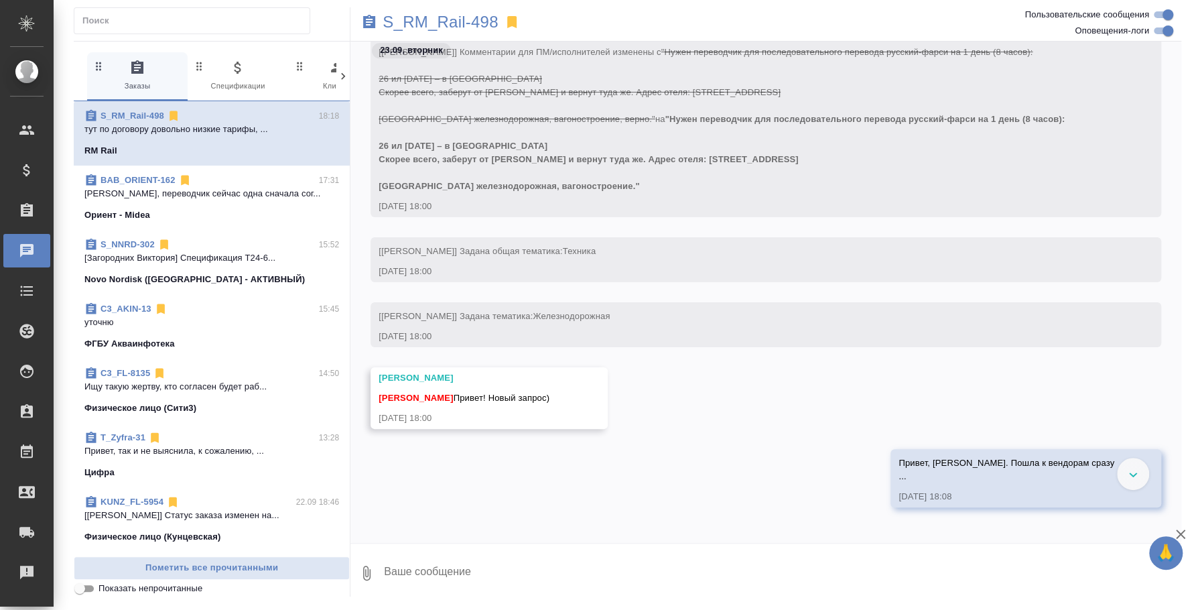
scroll to position [1240, 0]
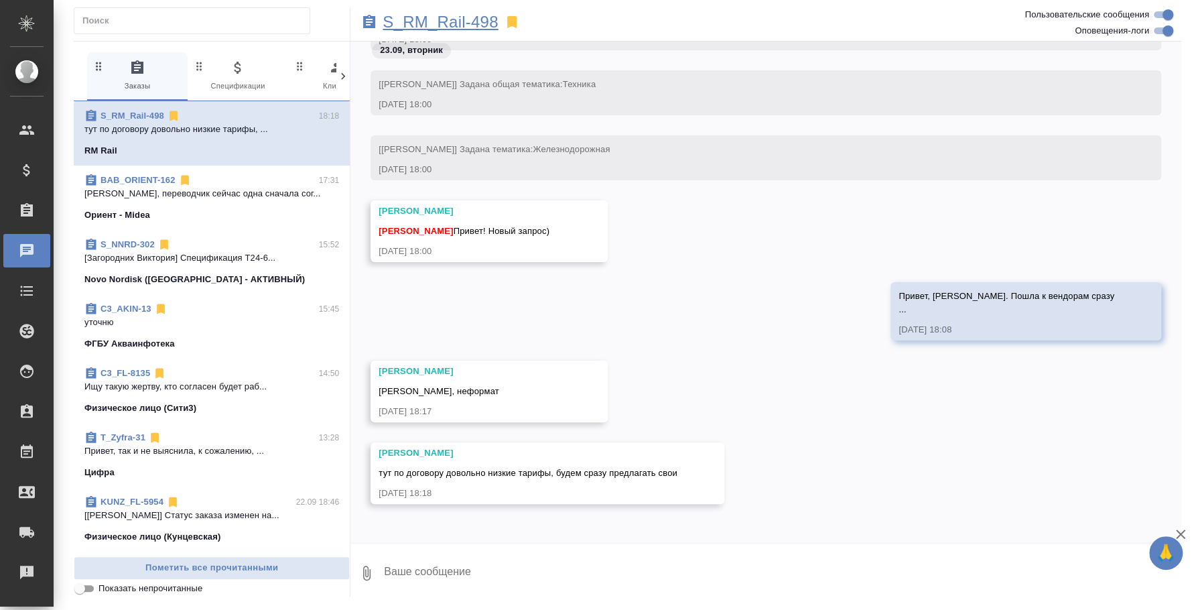
click at [472, 25] on p "S_RM_Rail-498" at bounding box center [440, 21] width 115 height 13
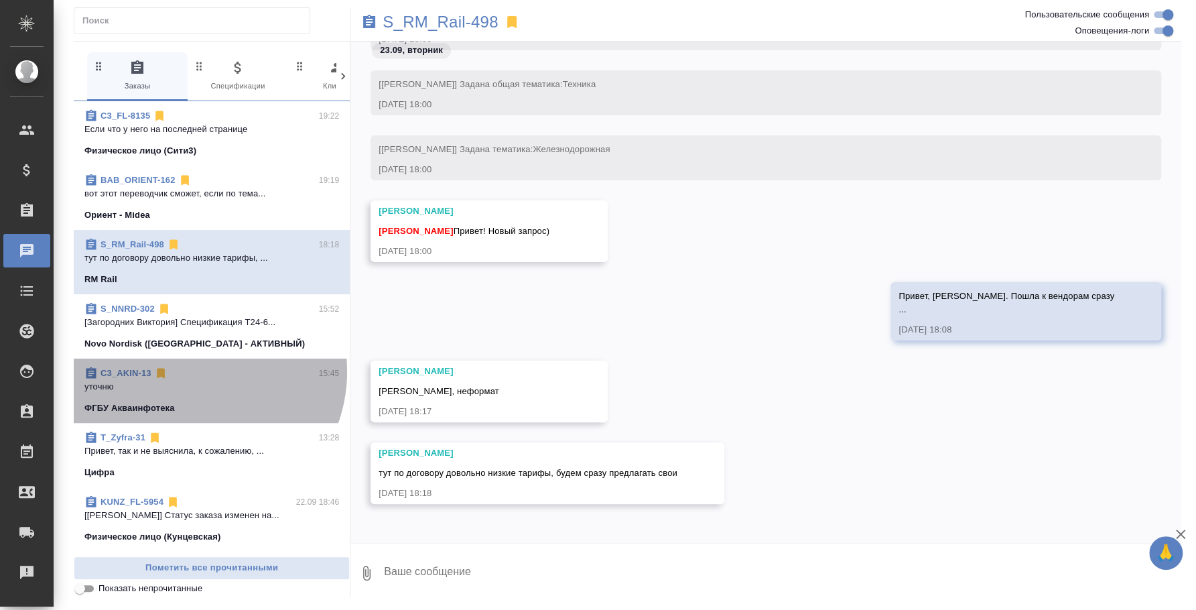
click at [193, 371] on div "C3_AKIN-13 15:45" at bounding box center [211, 373] width 255 height 13
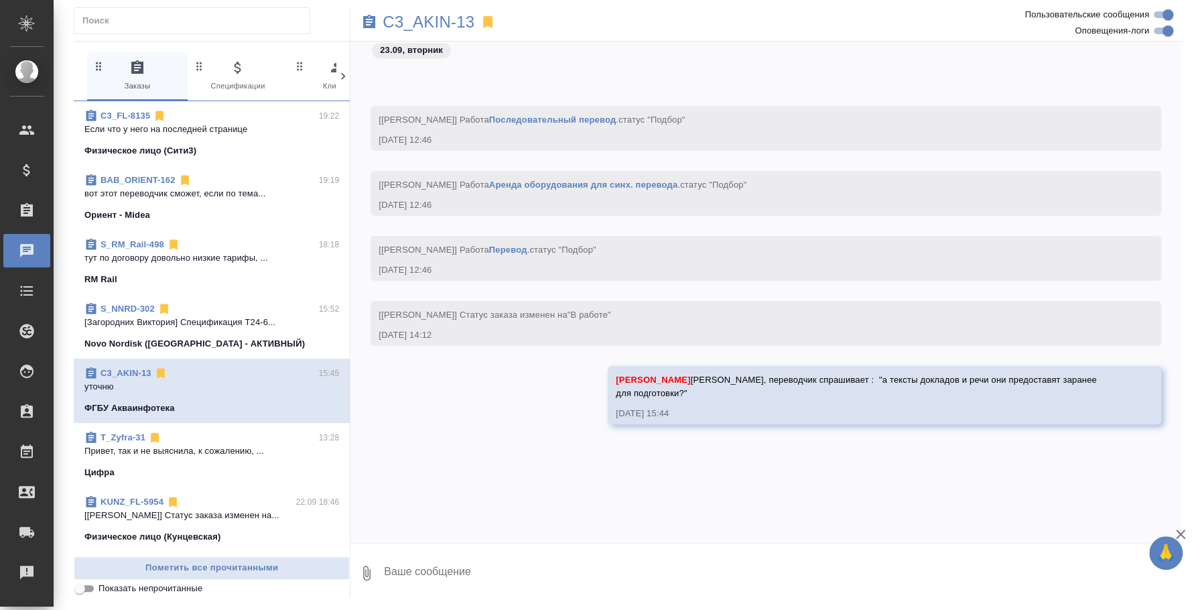
scroll to position [728, 0]
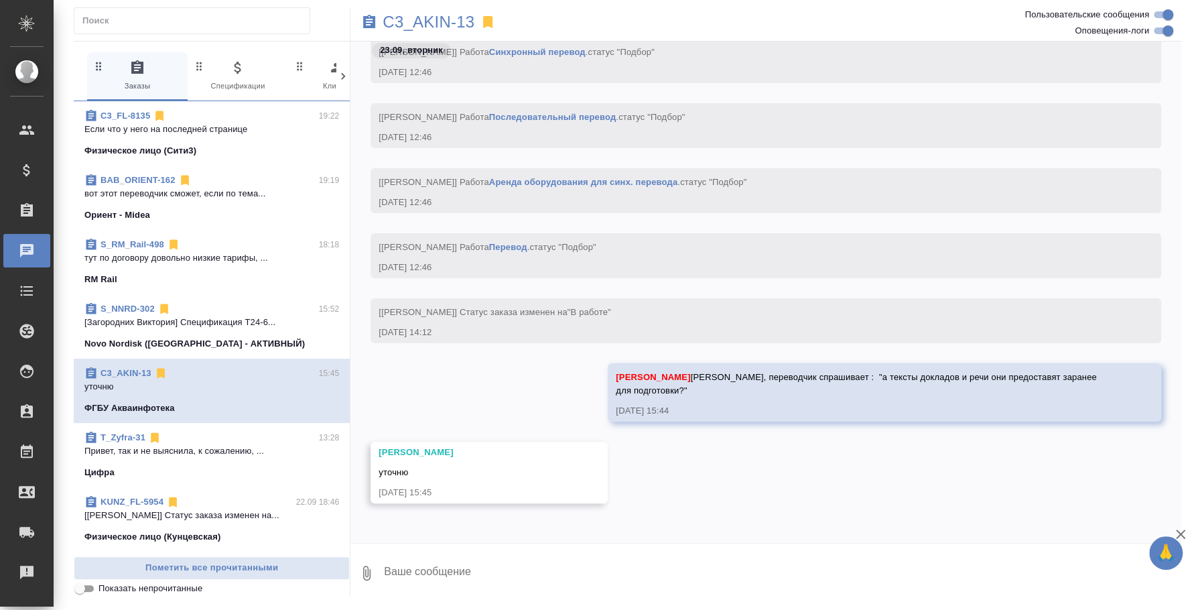
click at [458, 571] on textarea at bounding box center [782, 573] width 799 height 46
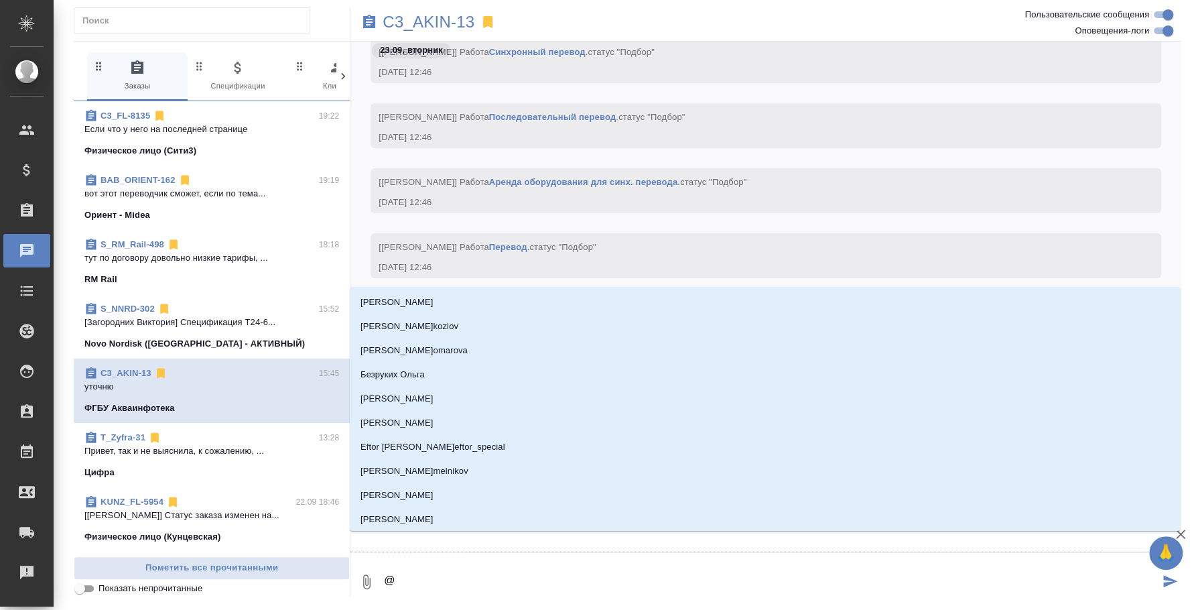
type textarea "@b"
type input "b"
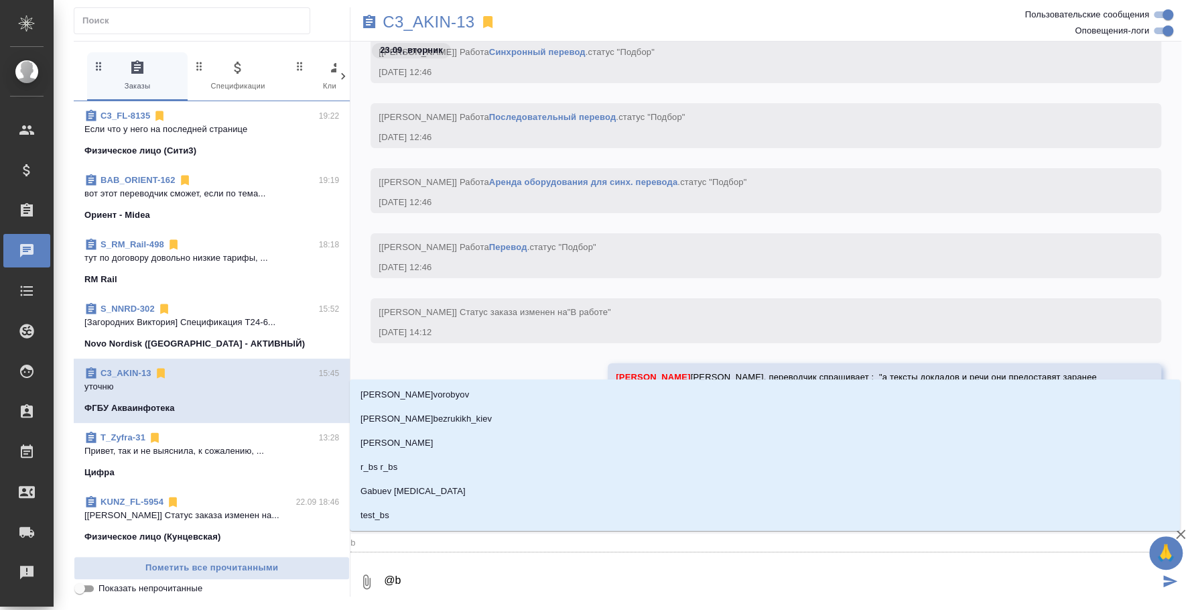
type textarea "@"
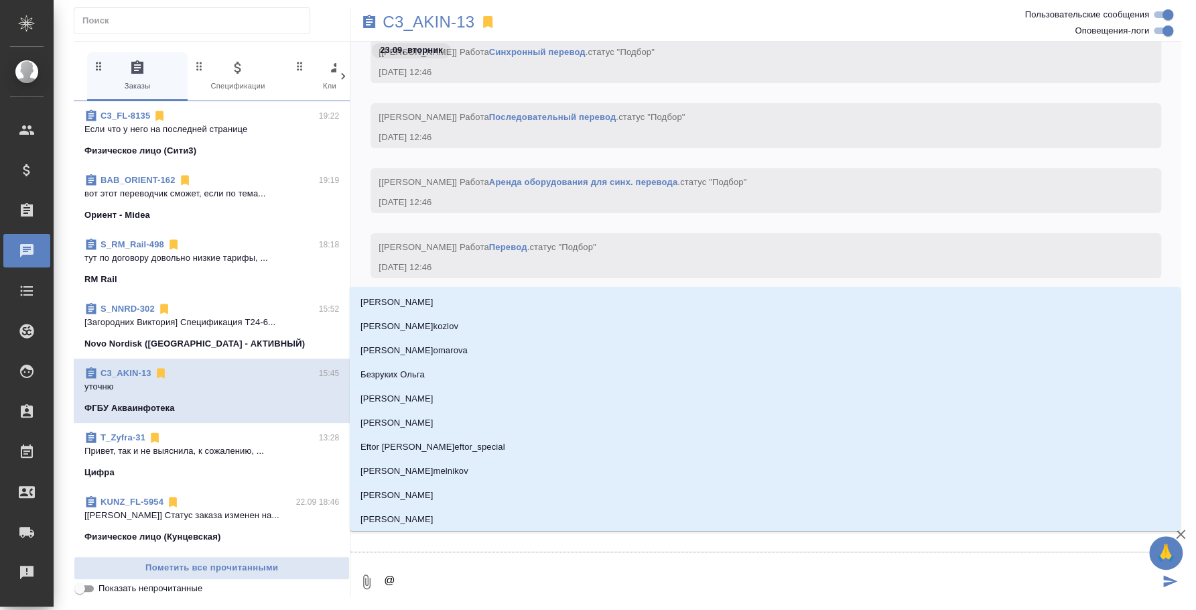
type textarea "@и"
type input "и"
type textarea "@ил"
type input "ил"
type textarea "@иль"
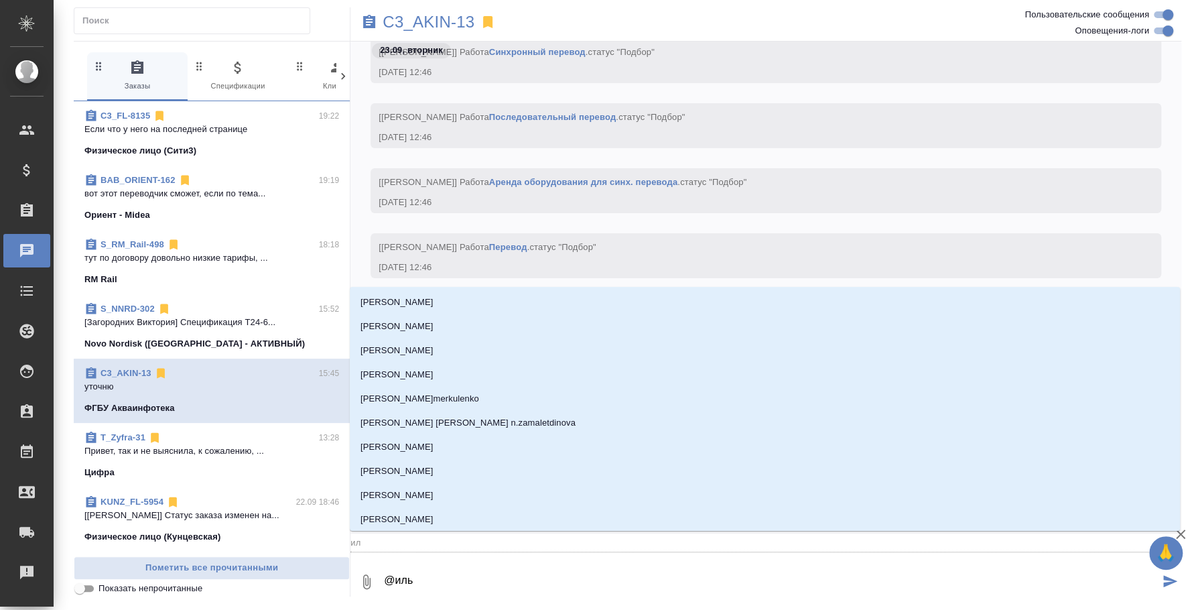
type input "иль"
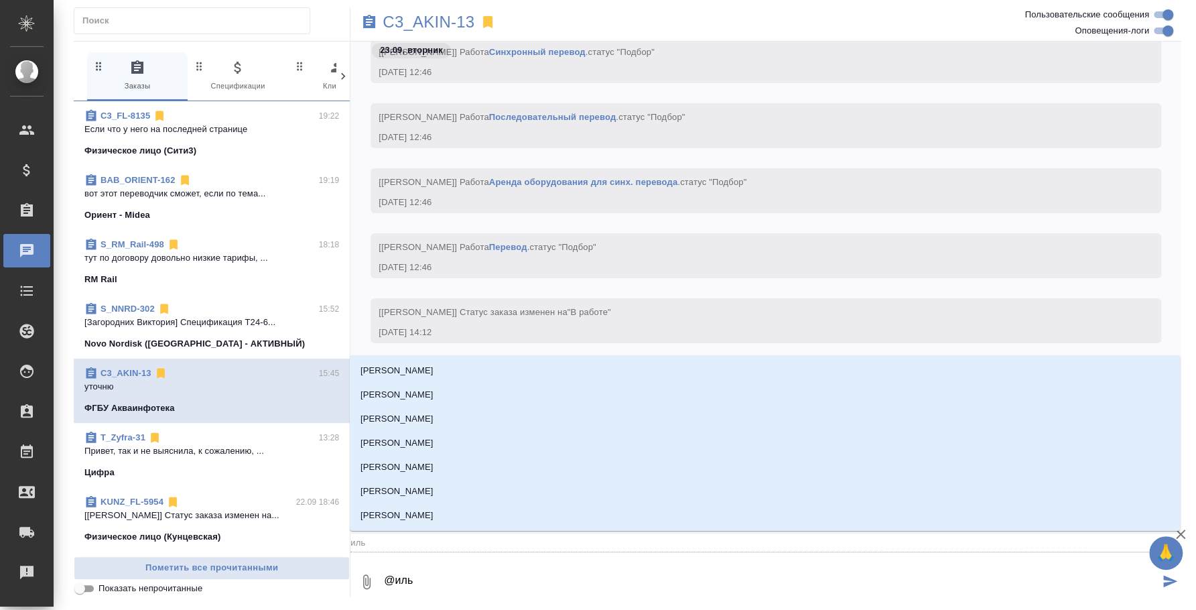
type textarea "@ильи"
type input "ильи"
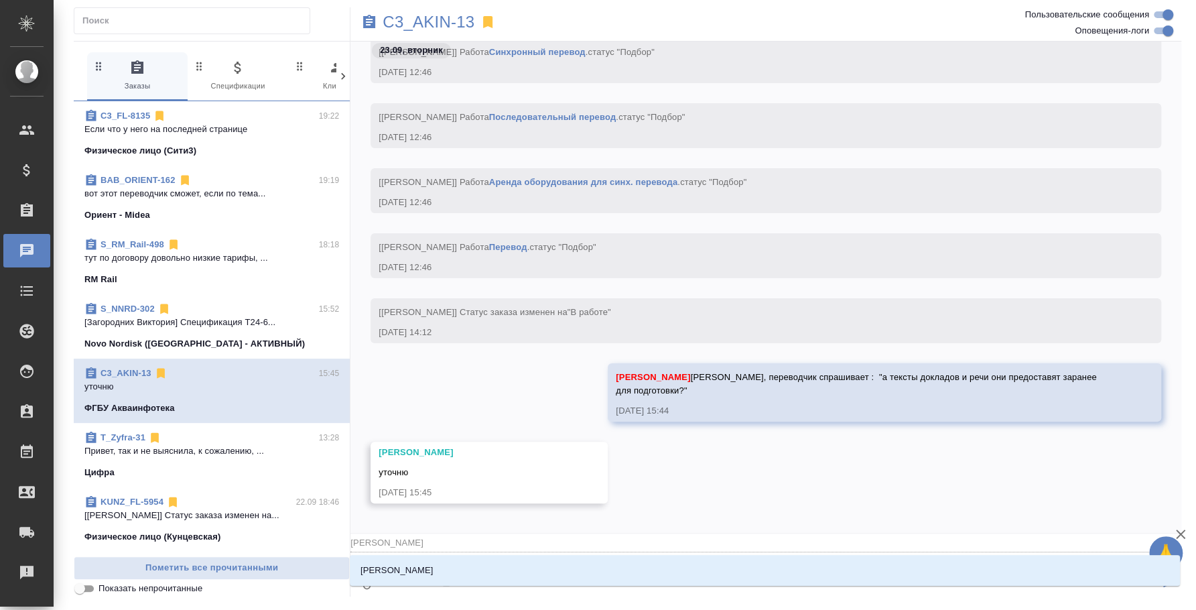
type textarea "@ильин"
type input "ильин"
type textarea "@ильина"
type input "ильина"
click at [456, 571] on li "Ильина Екатерина" at bounding box center [765, 570] width 830 height 24
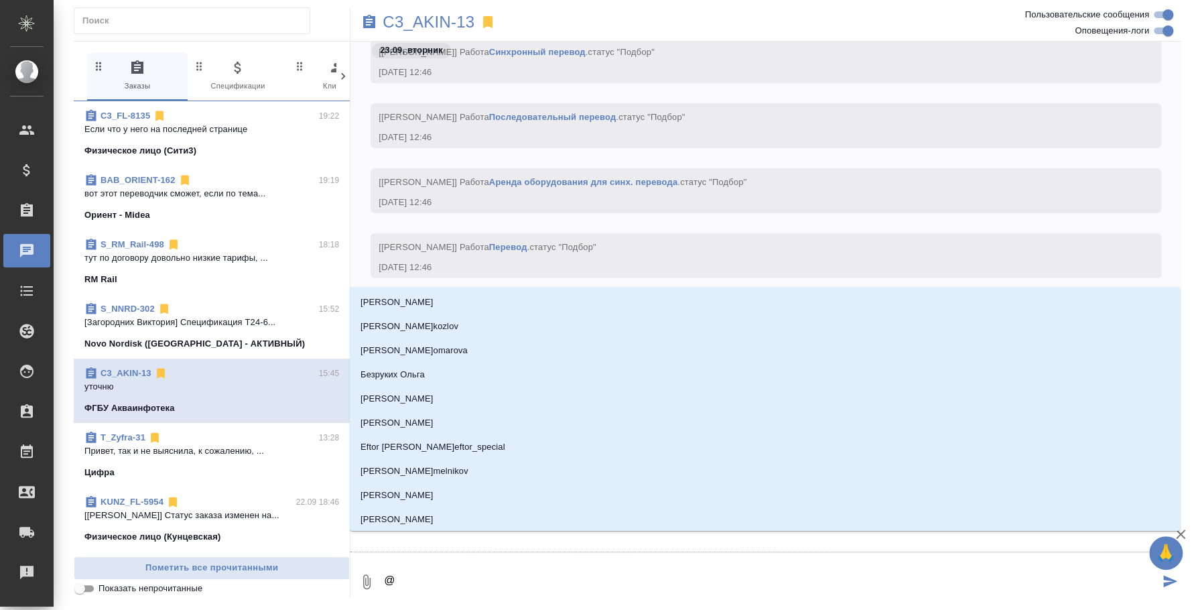
type textarea "@n"
type input "n"
type textarea "@nf"
type input "nf"
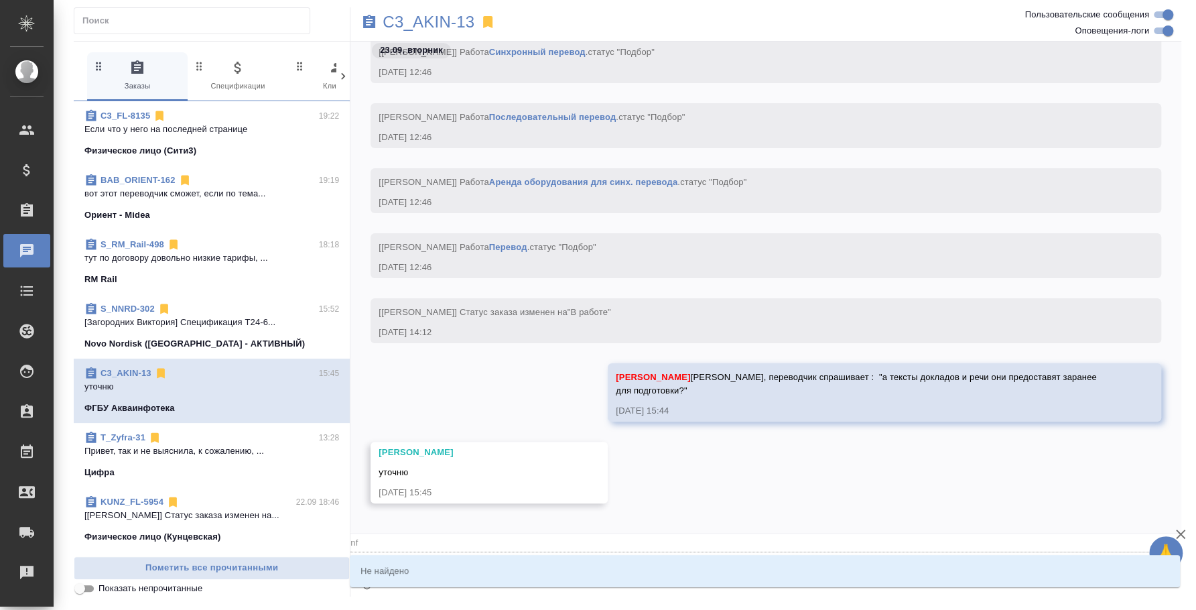
type textarea "@n"
type input "n"
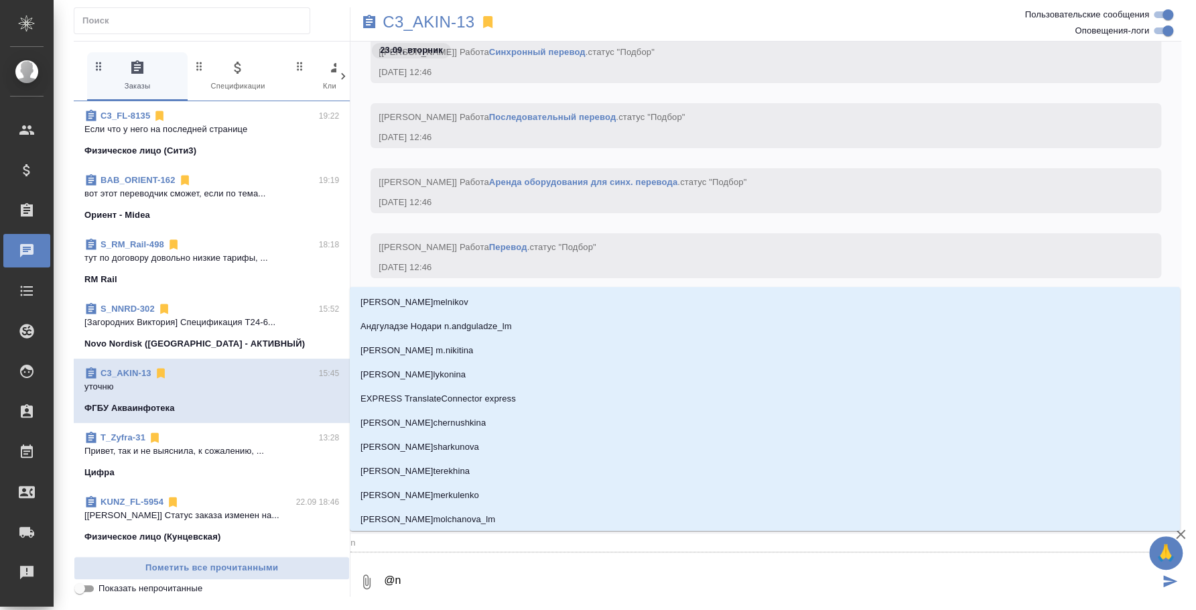
type textarea "@"
type textarea "@n"
type input "n"
type textarea "@n'f"
type input "n'f"
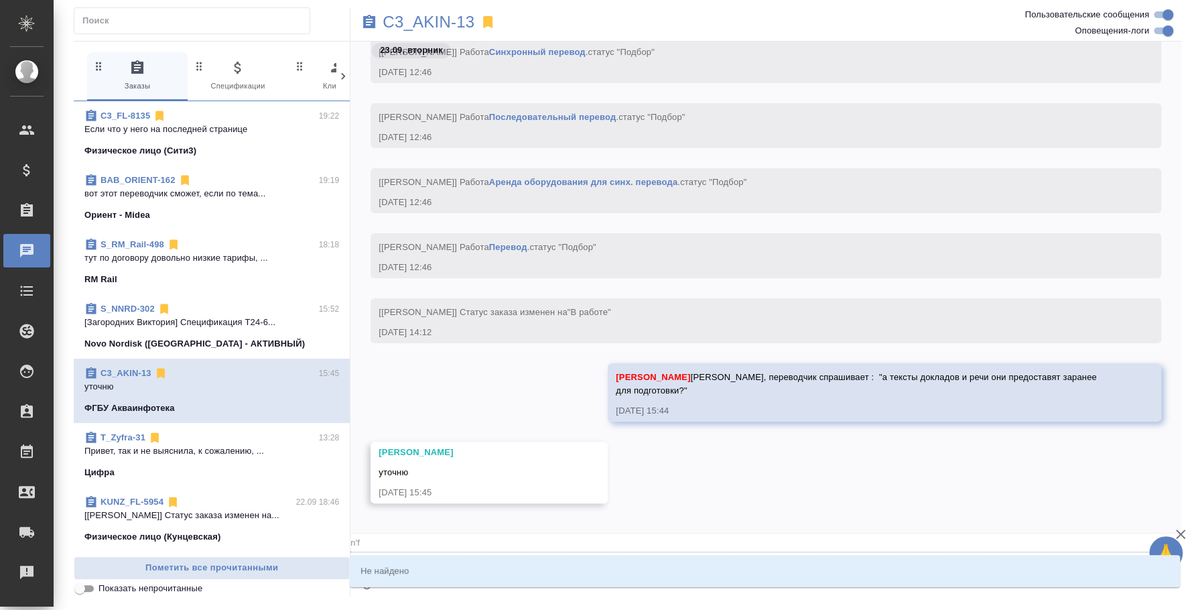
type textarea "@n"
type input "n"
type textarea "@"
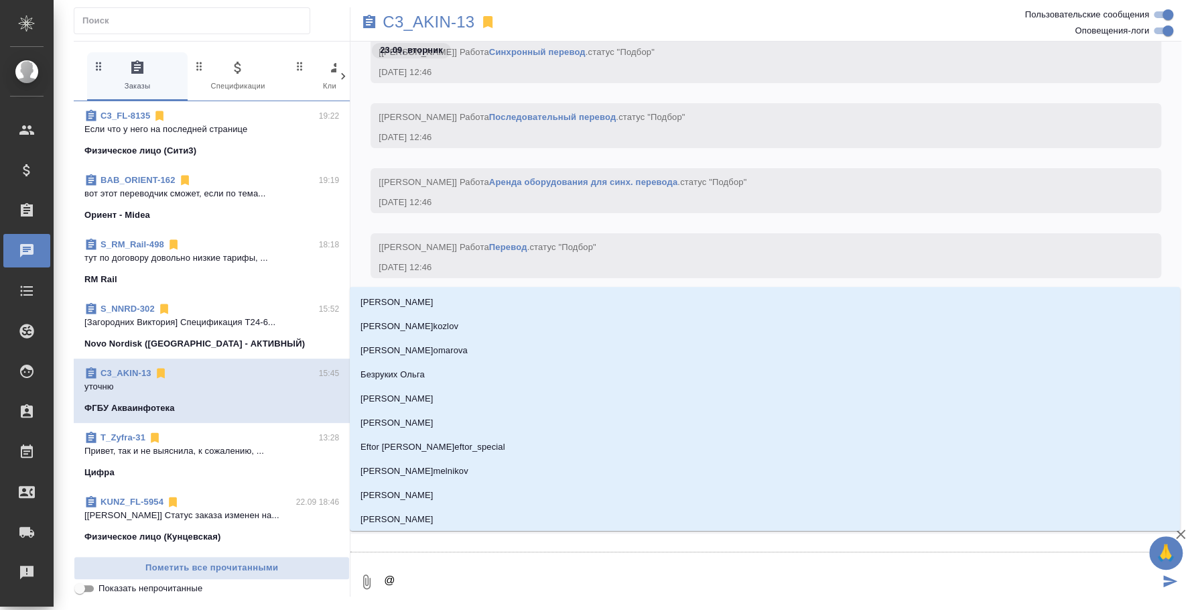
type textarea "@т"
type input "т"
type textarea "@та"
type input "та"
type textarea "@тат"
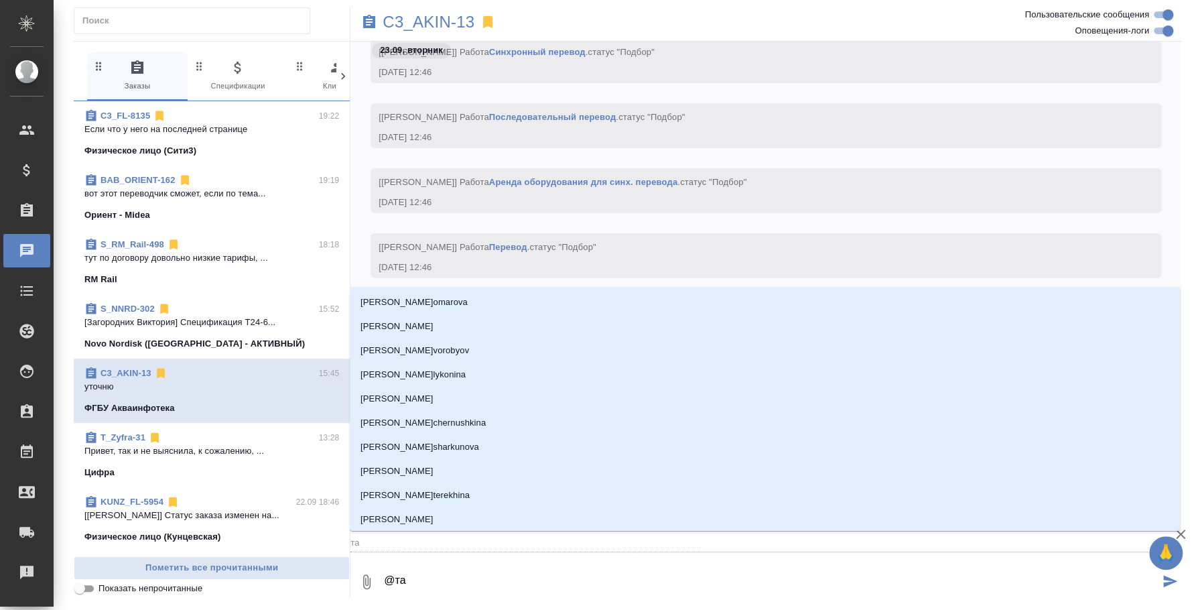
type input "тат"
type textarea "@тать"
type input "тать"
type textarea "@татья"
type input "татья"
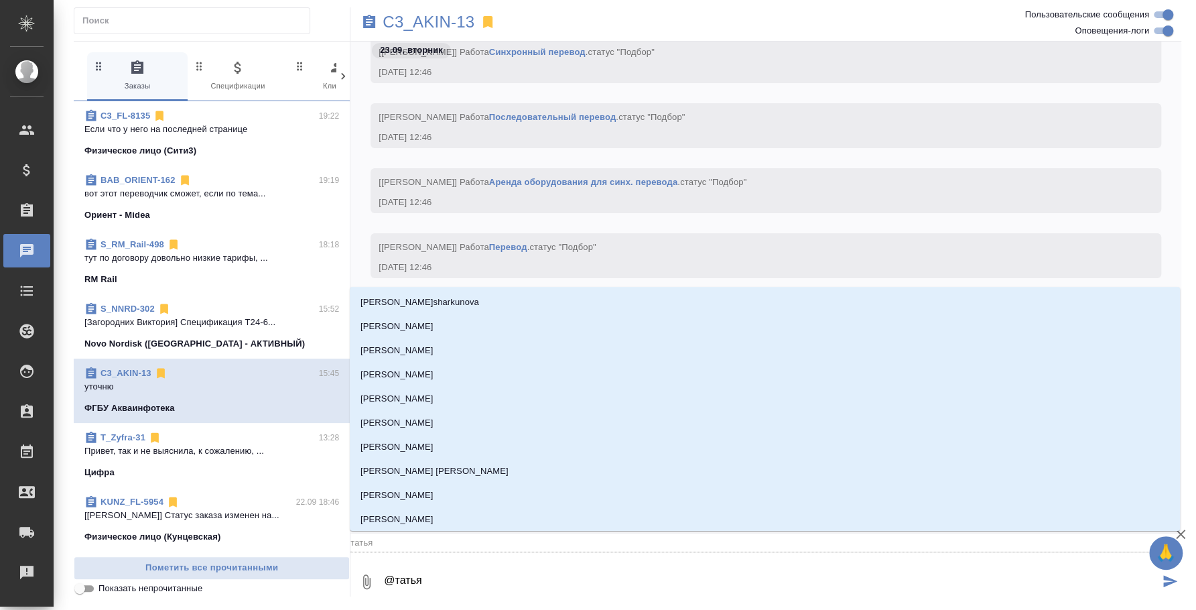
type textarea "@татьян"
type input "татьян"
type textarea "@татьяна"
type input "татьяна"
type textarea "@татьяна"
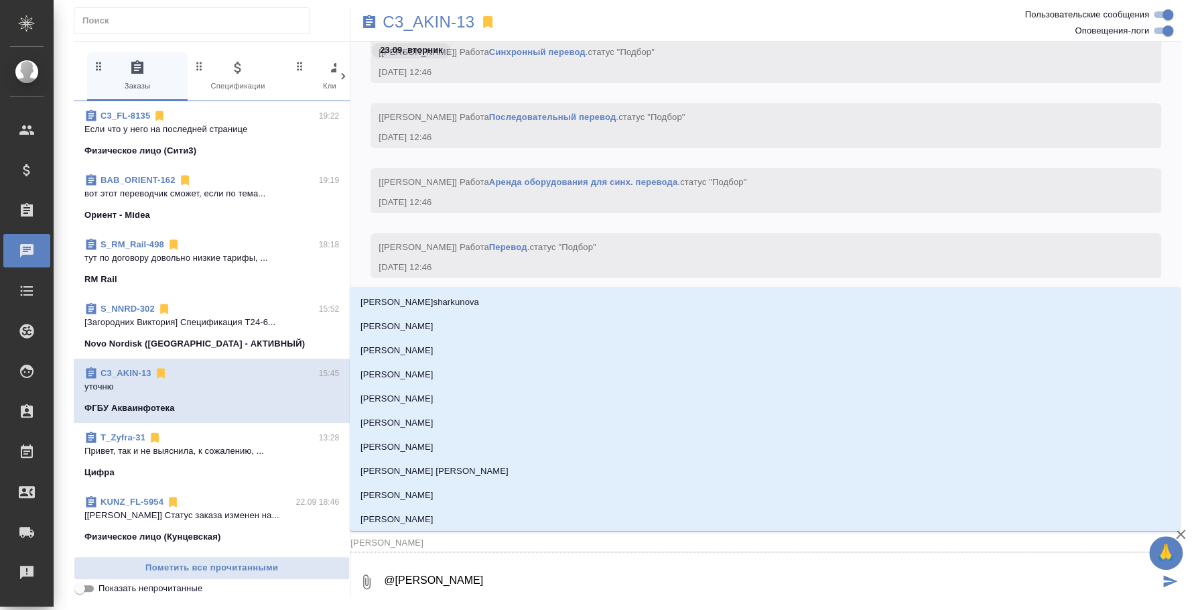
type input "татьяна"
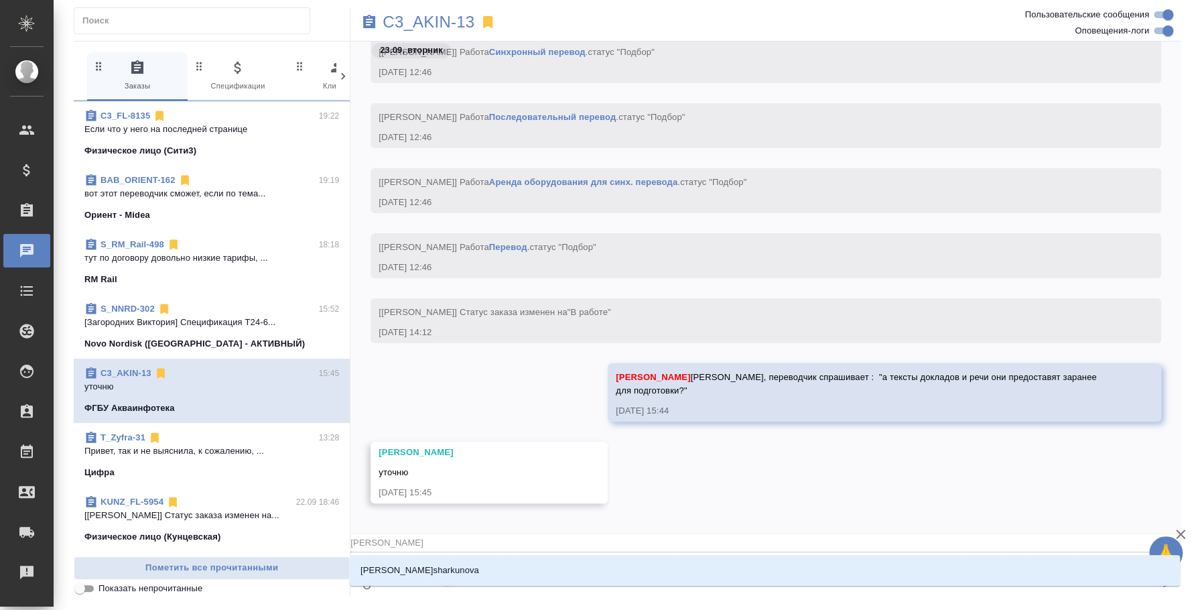
type textarea "@татьяна"
type input "татьяна"
type textarea "@татьян"
type input "татьян"
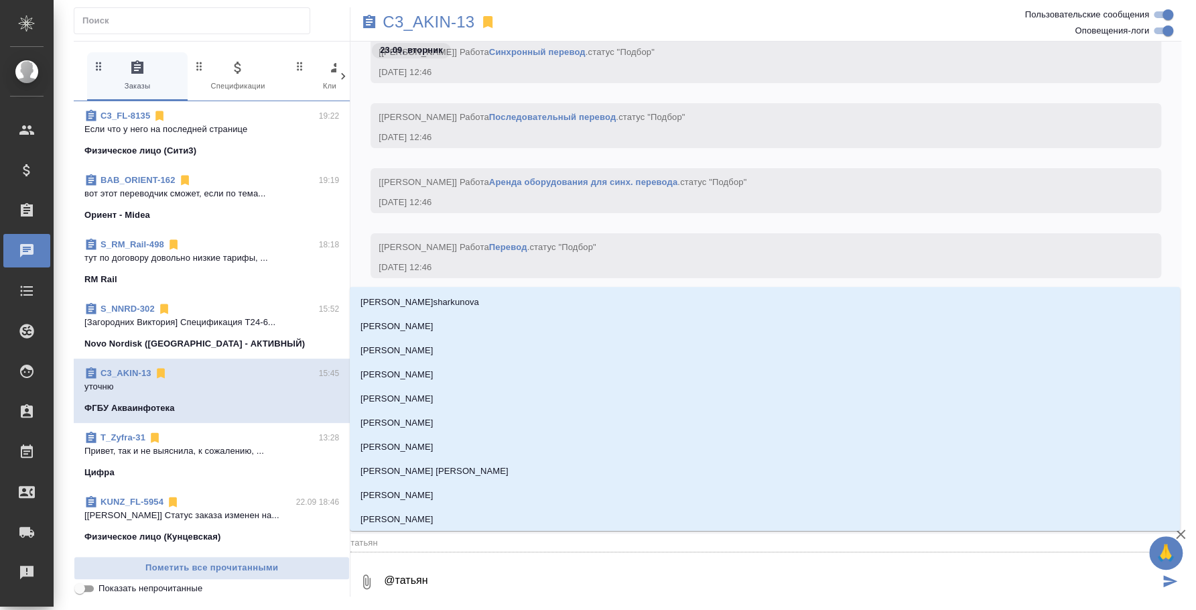
type textarea "@татья"
type input "татья"
type textarea "@тать"
type input "тать"
type textarea "@тат"
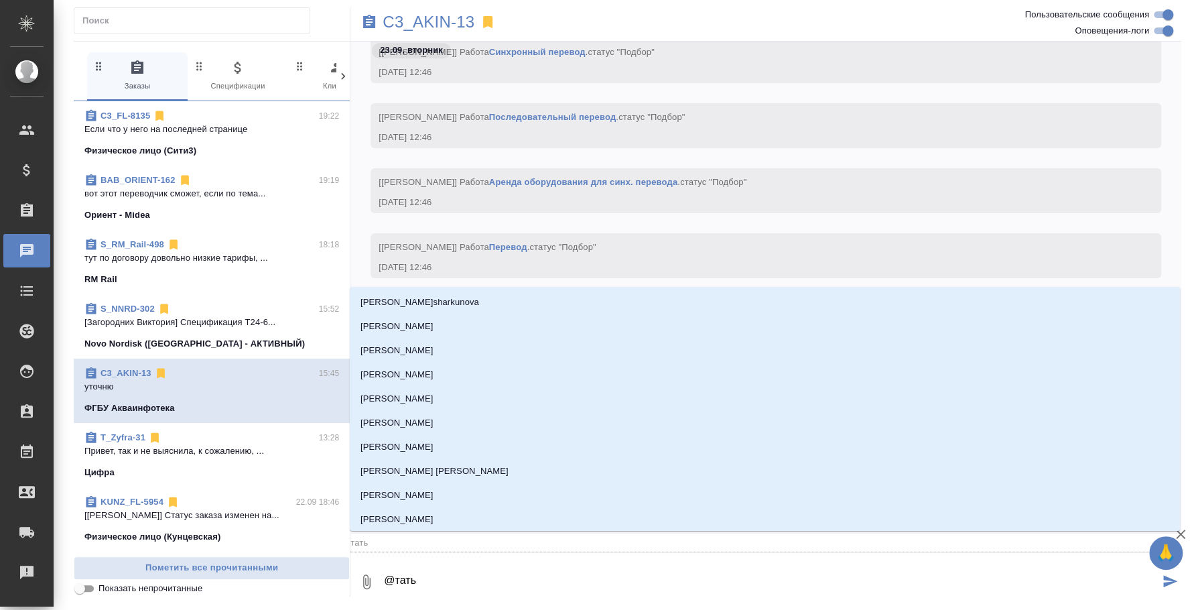
type input "тат"
type textarea "@та"
type input "та"
type textarea "@"
type textarea "@y"
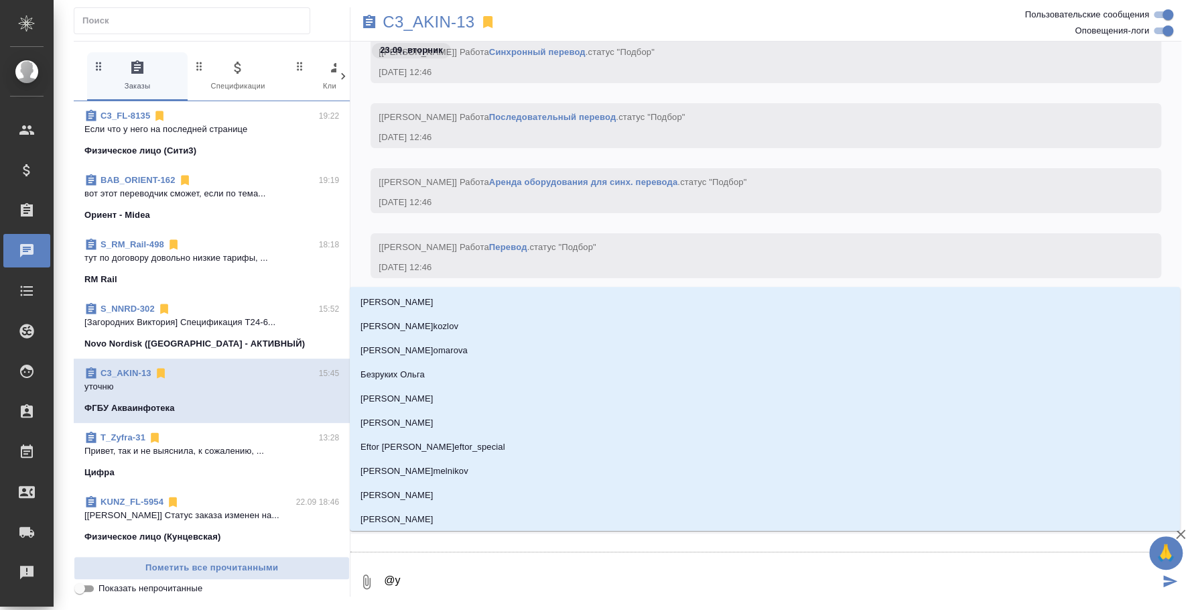
type input "y"
type textarea "@y'b"
type input "y'b"
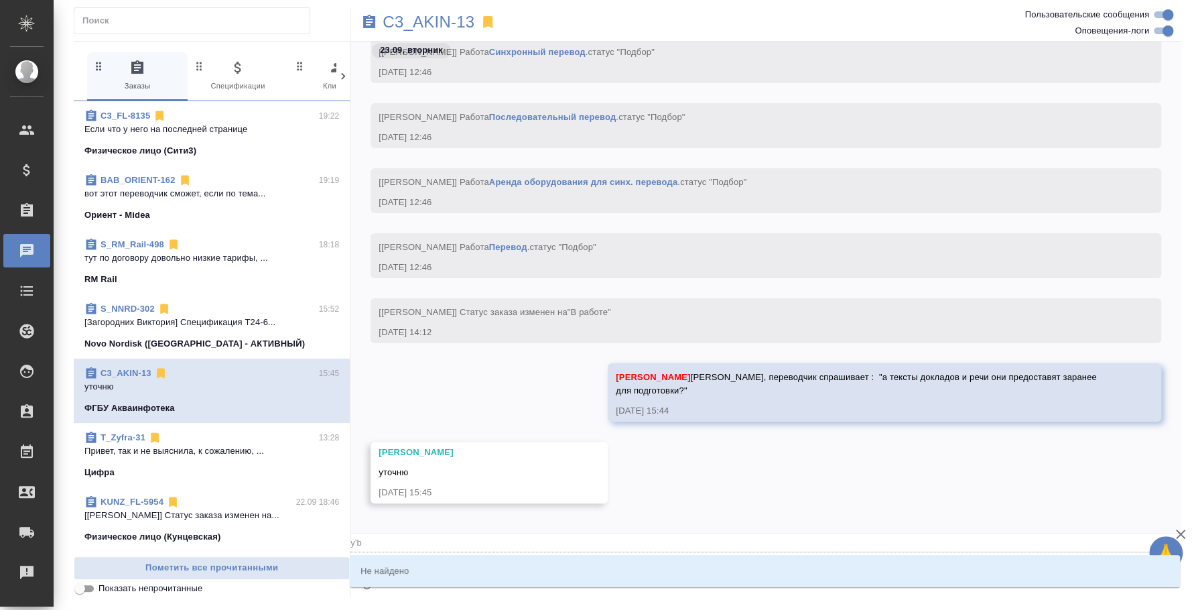
type textarea "@y'b'r"
type input "y'b'r"
type textarea "@y'b"
type input "y'b"
type textarea "@y"
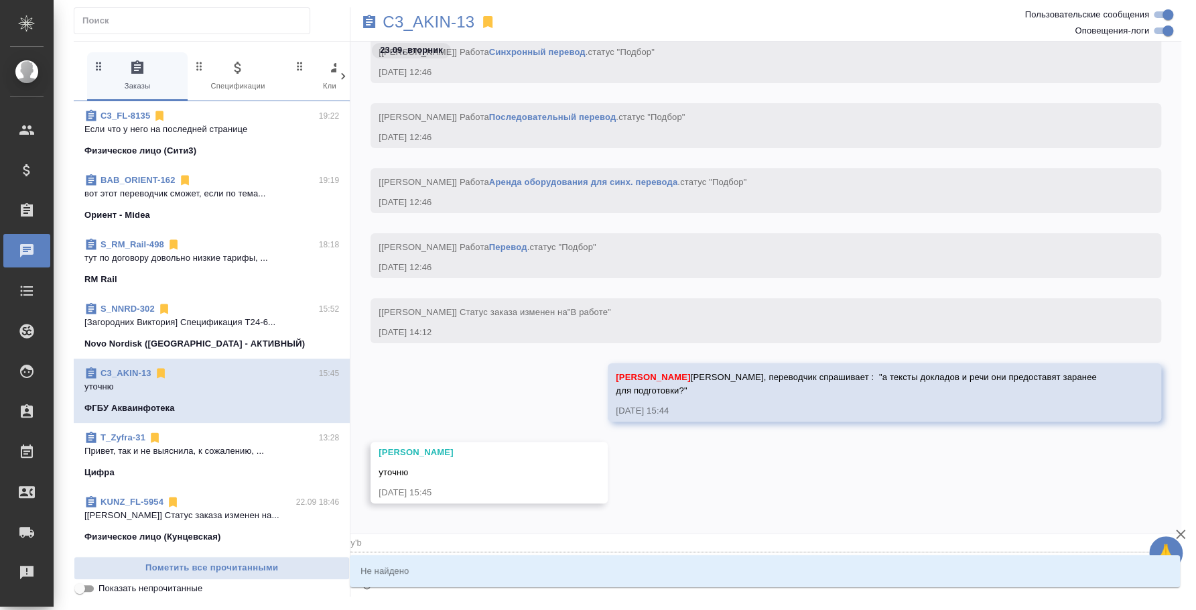
type input "y"
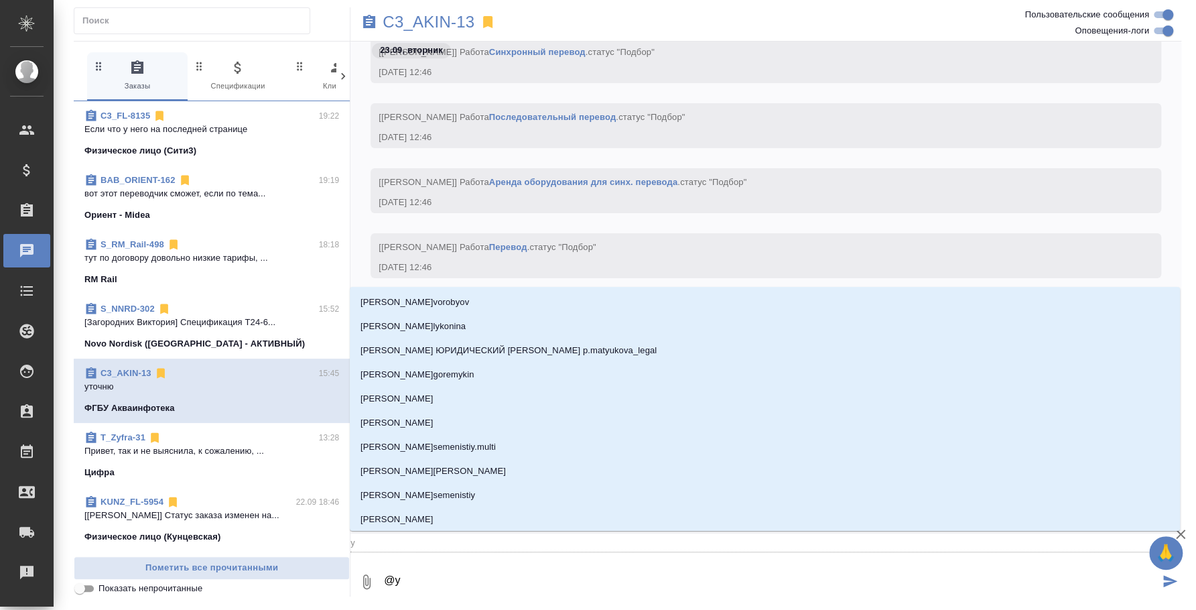
type textarea "@"
type textarea "@н"
type input "н"
type textarea "@ни"
type input "ни"
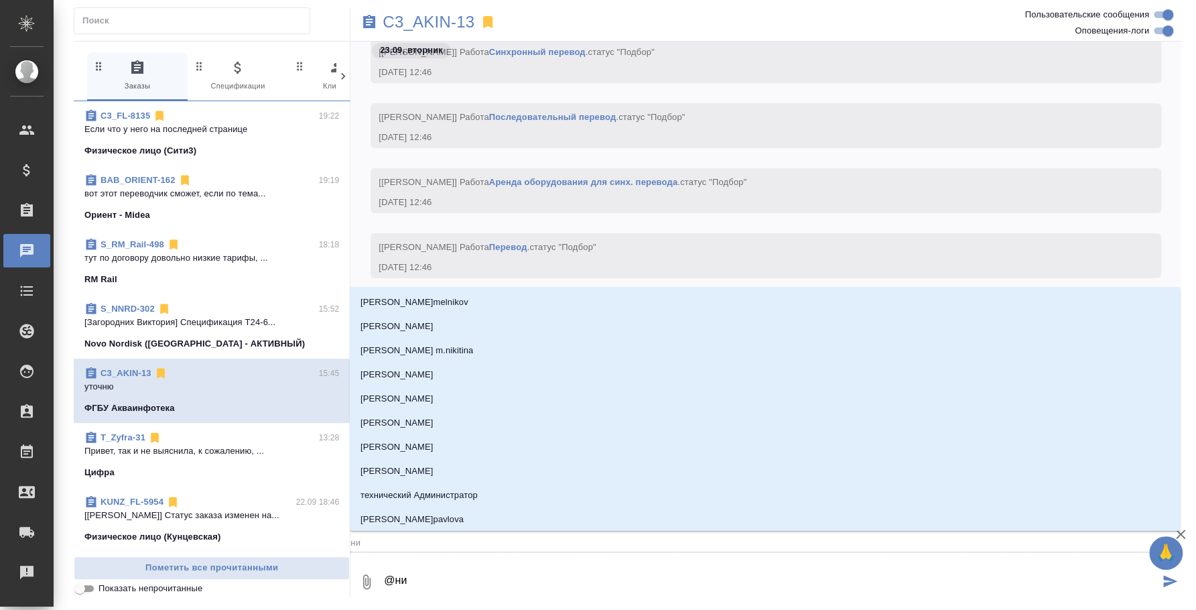
type textarea "@ник"
type input "ник"
type textarea "@ники"
type input "ники"
type textarea "@никит"
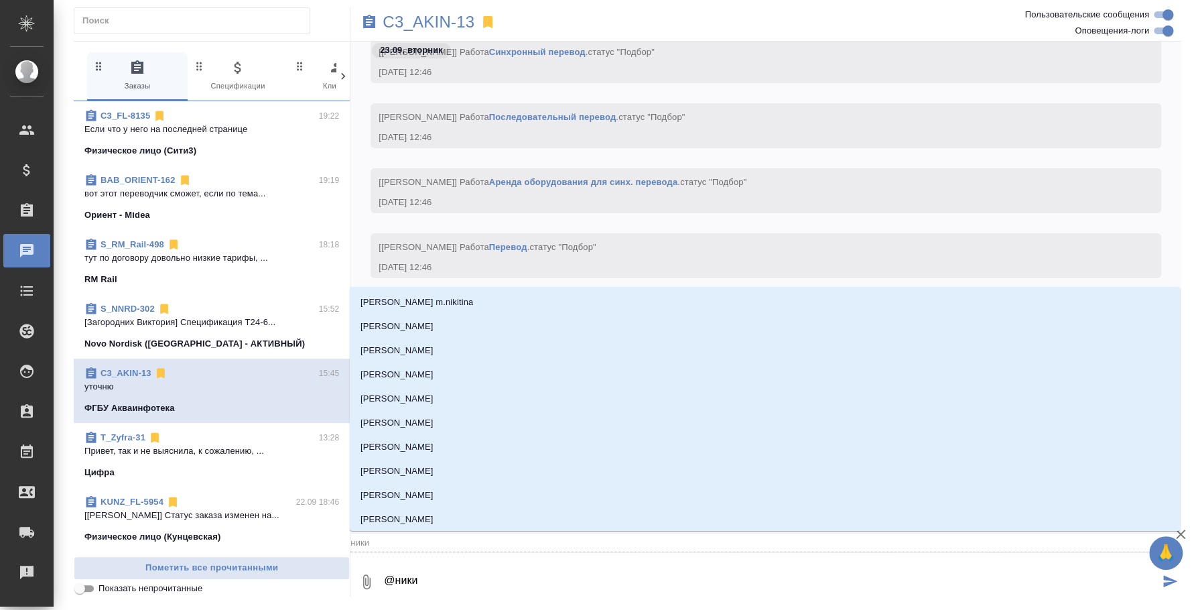
type input "никит"
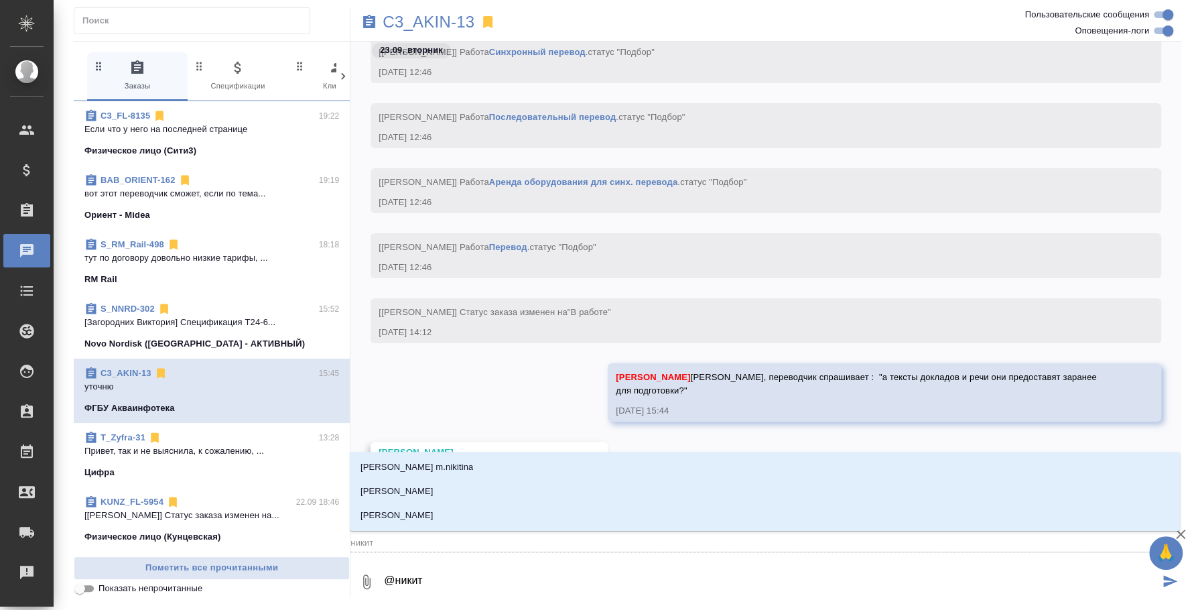
type textarea "@никити"
type input "никити"
click at [458, 494] on li "[PERSON_NAME]" at bounding box center [765, 491] width 830 height 24
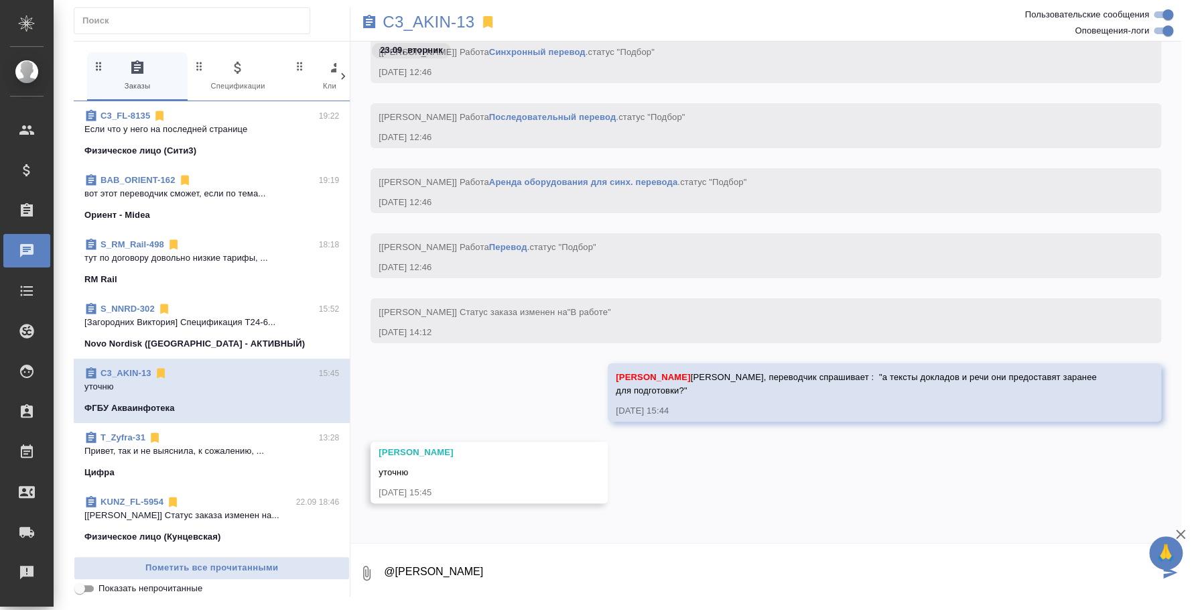
paste textarea "Re:14 октября, Москва, ул. Кедрова, д.8"
click at [505, 564] on textarea "@Никитина Татьяна Re:14 октября, Москва, ул. Кедрова, д.8" at bounding box center [771, 573] width 777 height 46
click at [779, 564] on textarea "@Никитина Татьяна Адрес тот же, верно:14 октября, Москва, ул. Кедрова, д.8" at bounding box center [771, 573] width 777 height 46
type textarea "@Никитина Татьяна Адрес тот же, верно:14 октября, Москва, ул. Кедрова, д.8?"
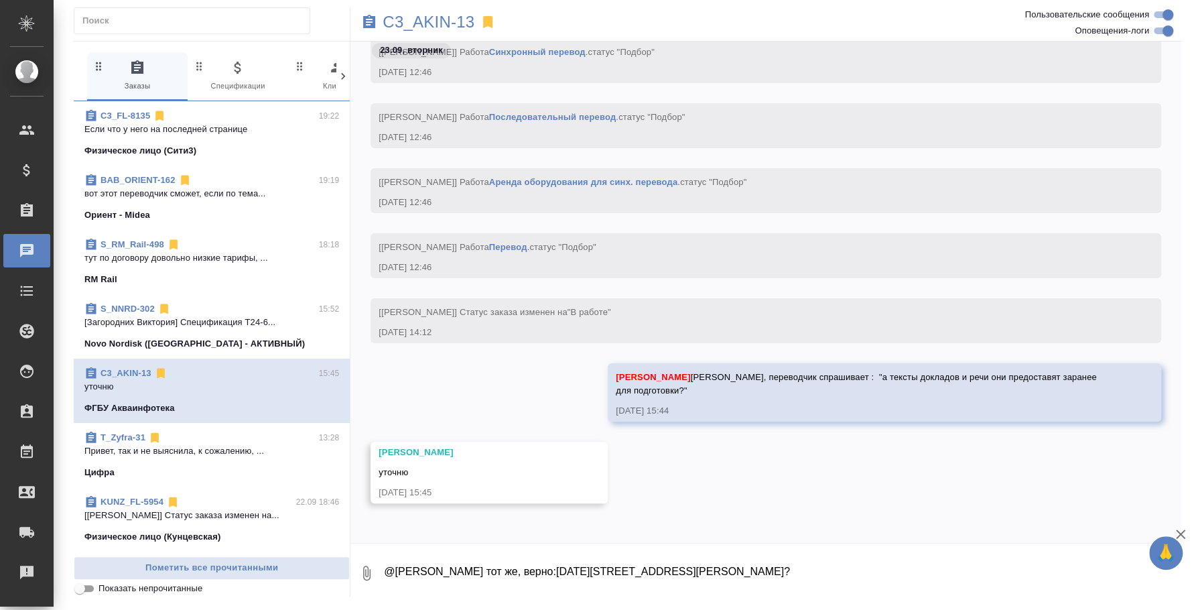
scroll to position [793, 0]
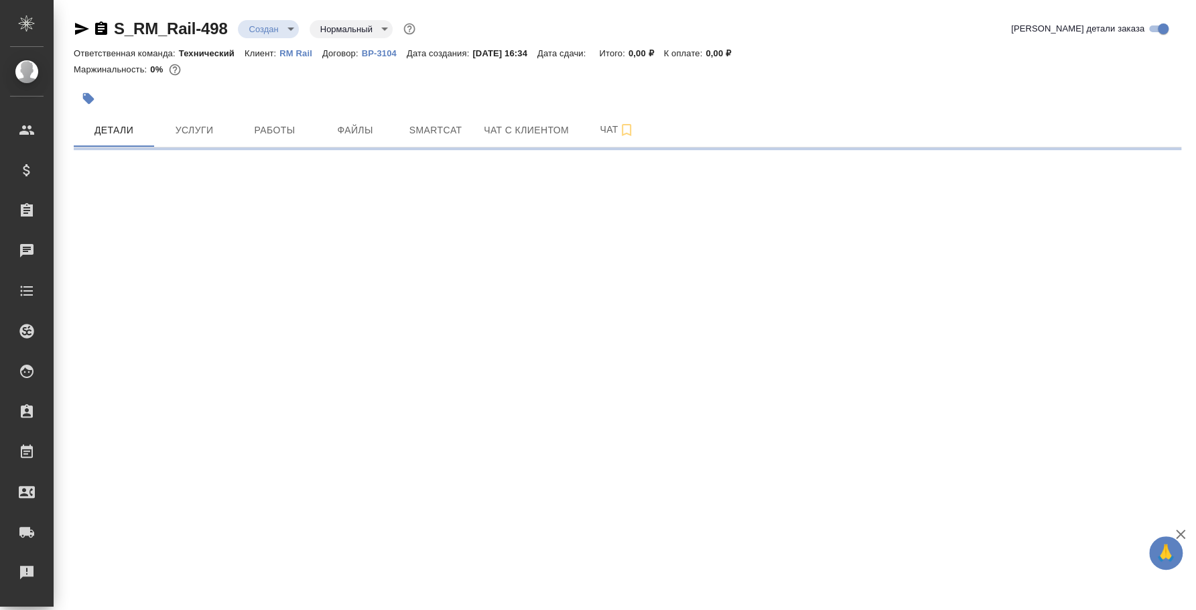
select select "RU"
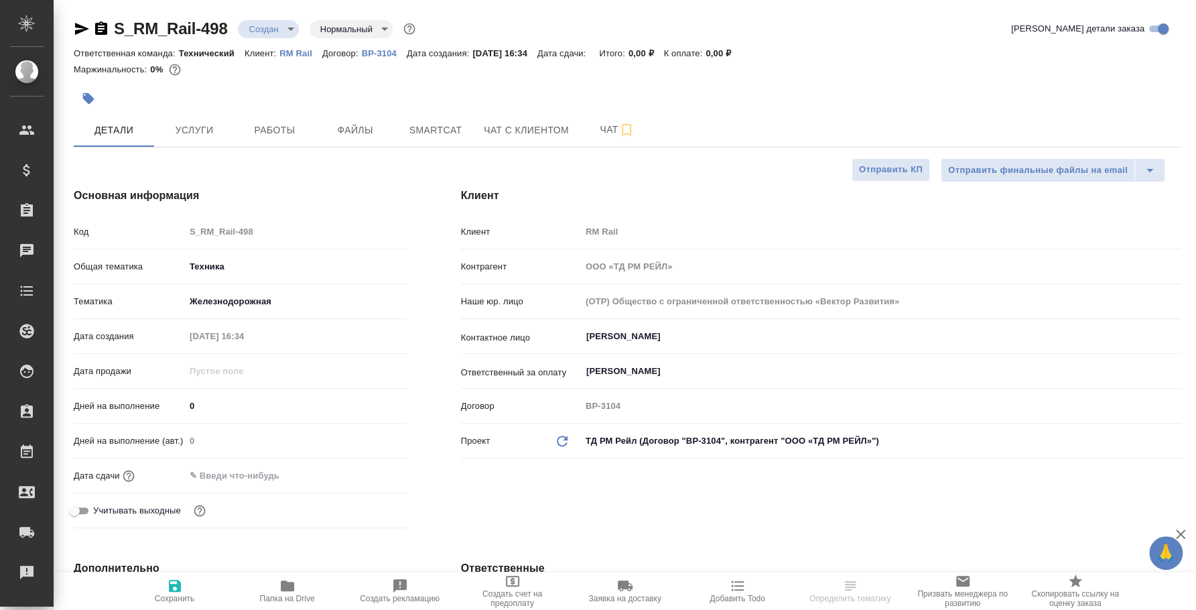
type textarea "x"
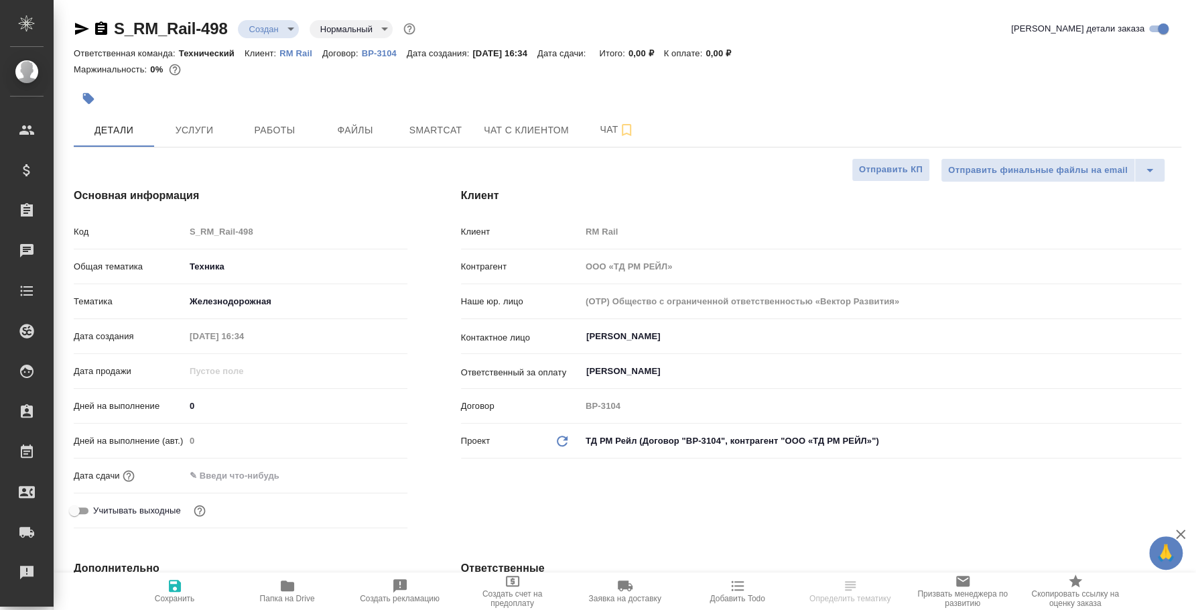
type textarea "x"
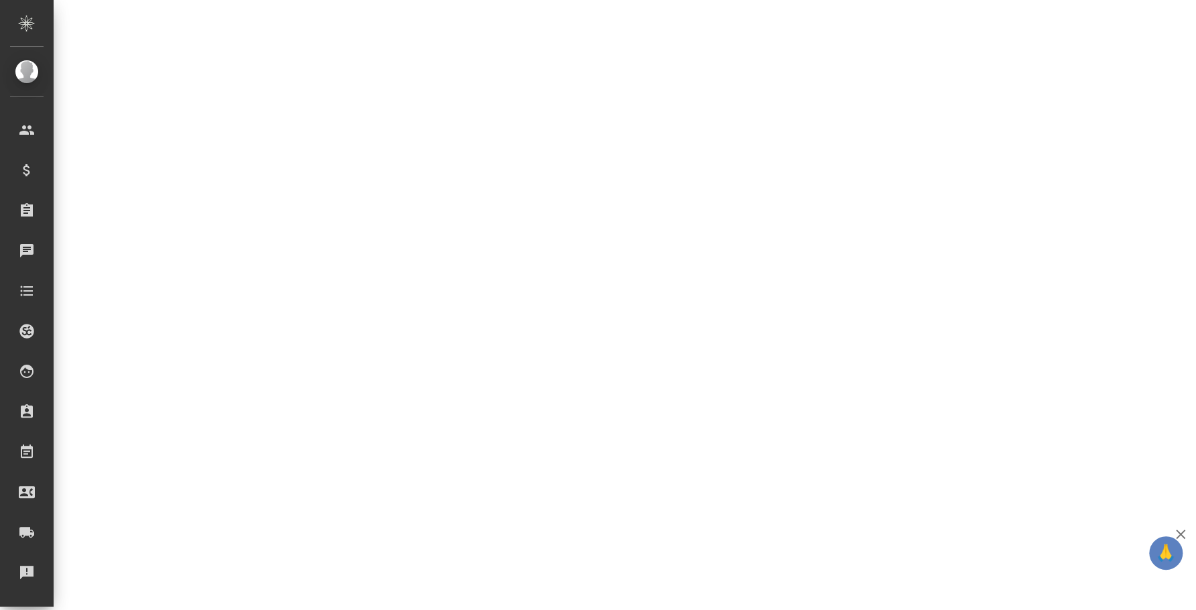
select select "RU"
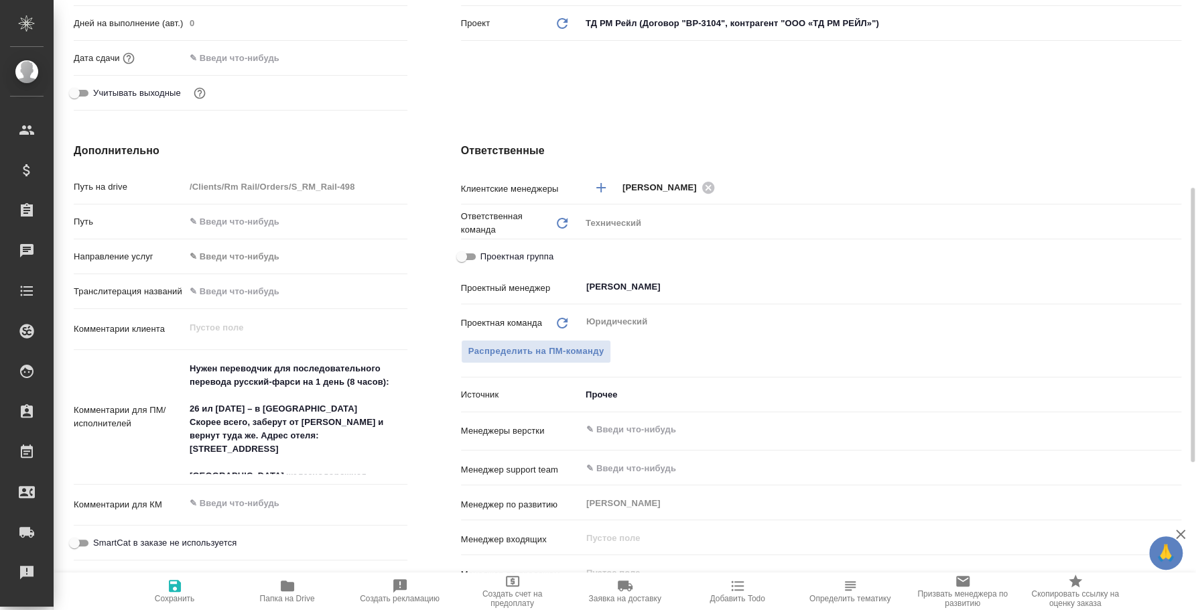
type textarea "x"
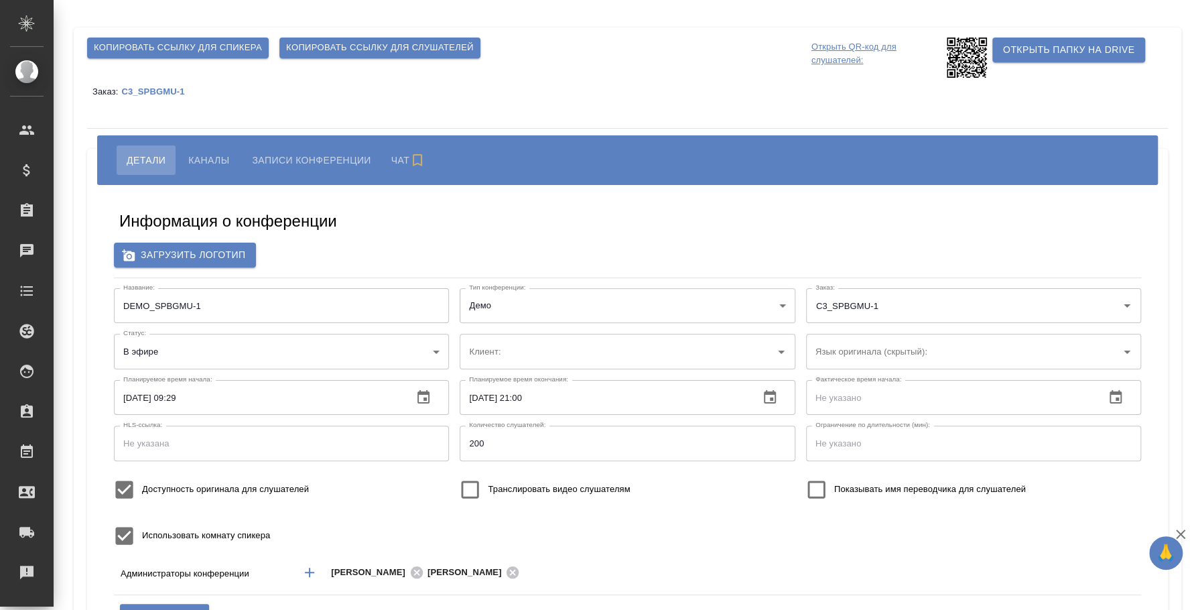
type input "ЛКИиМД ЦЛД СПбГМУ им.акад. [PERSON_NAME]"
type input "DEMO_SPBGMU-1"
click at [216, 159] on span "Каналы" at bounding box center [208, 160] width 41 height 16
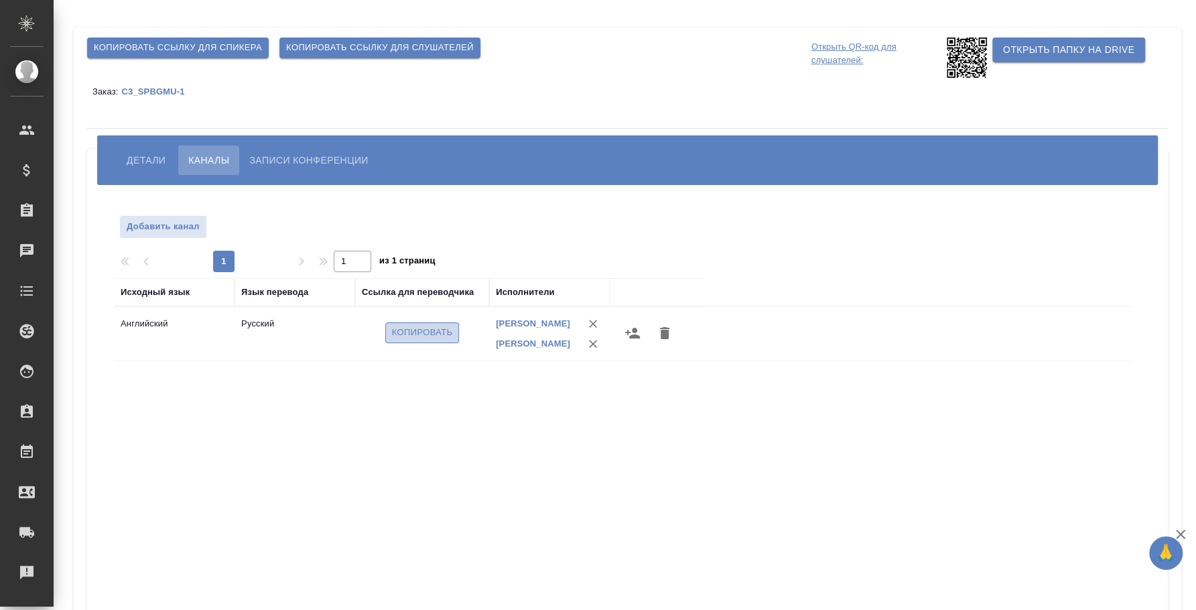
click at [433, 336] on span "Копировать" at bounding box center [422, 332] width 61 height 15
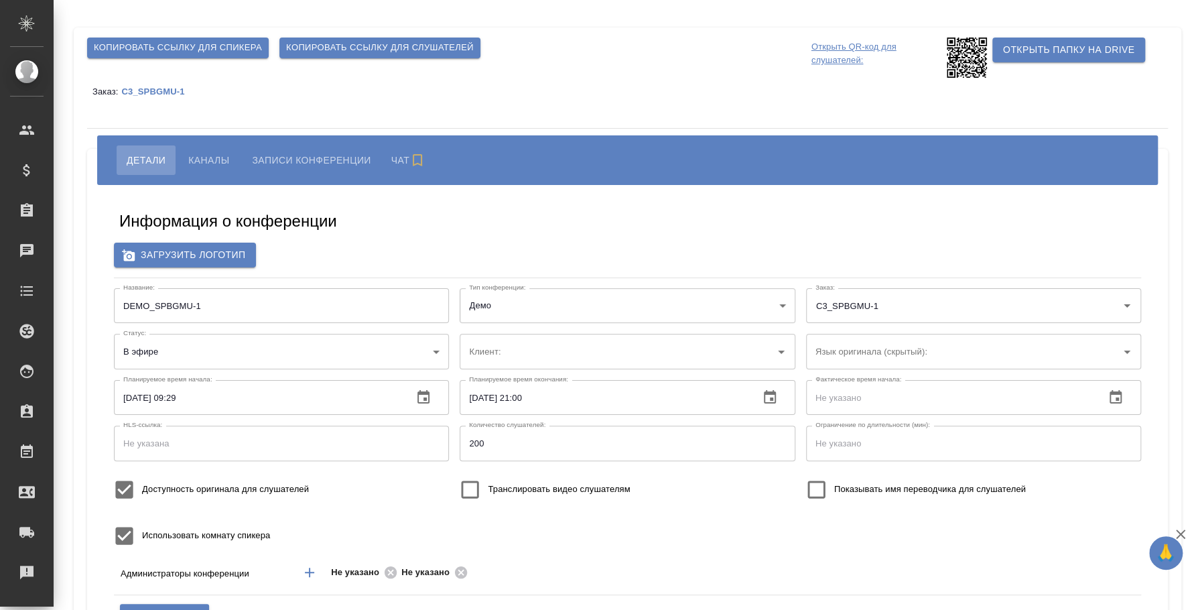
type input "ЛКИиМД ЦЛД СПбГМУ им.акад. [PERSON_NAME]"
type input "DEMO_SPBGMU-1"
click at [201, 158] on span "Каналы" at bounding box center [208, 160] width 41 height 16
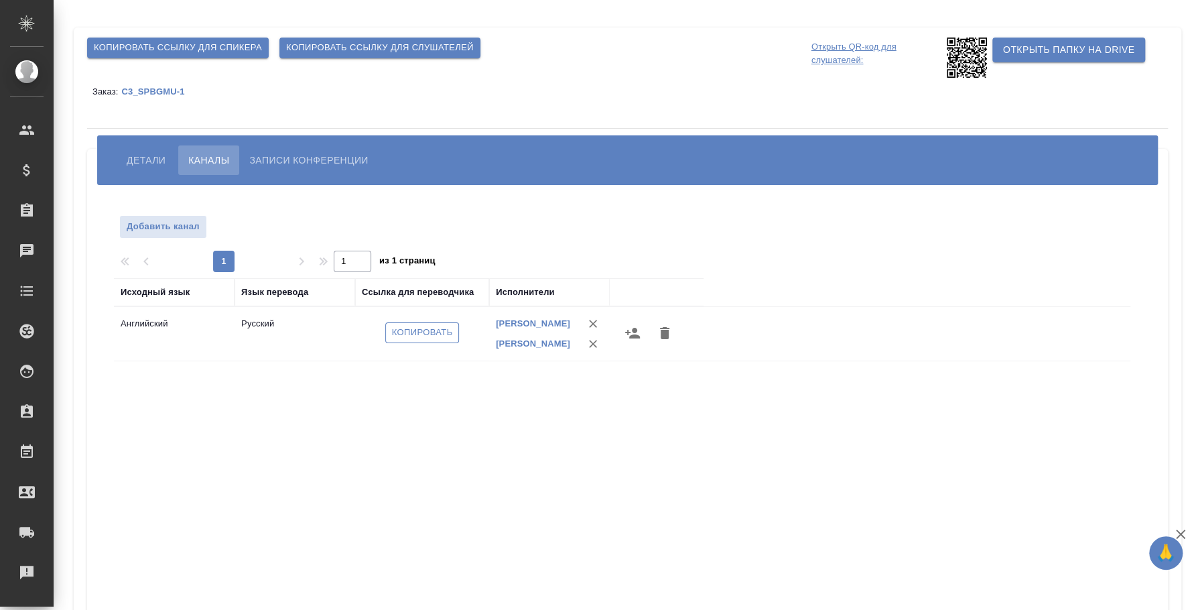
click at [421, 339] on span "Копировать" at bounding box center [422, 332] width 61 height 15
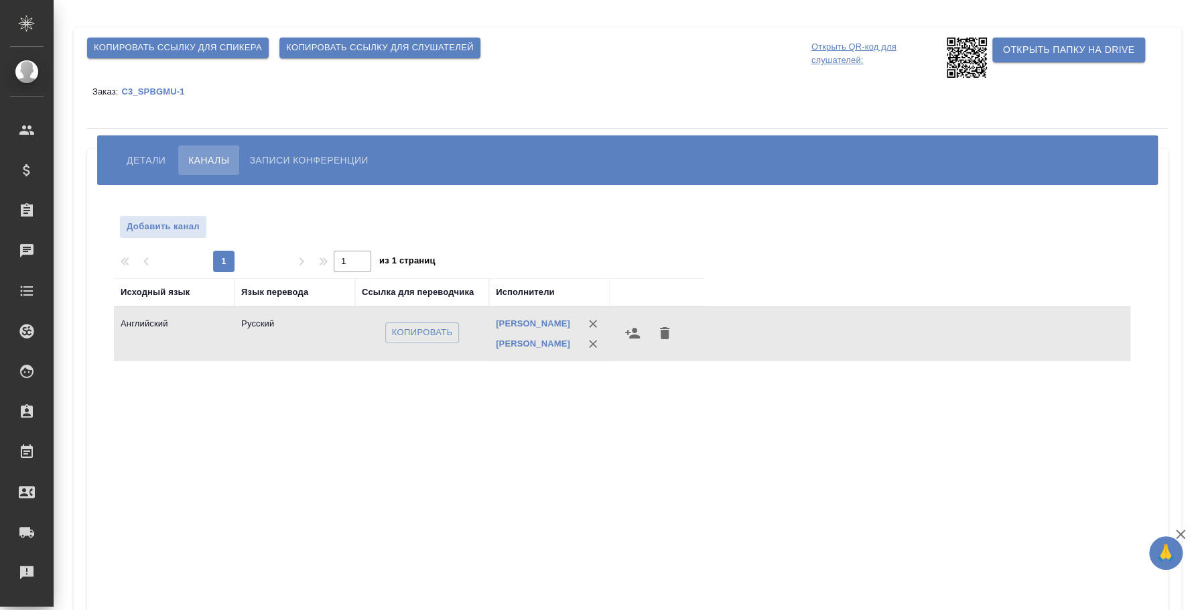
click at [832, 36] on div "Открыть QR-код для слушателей:" at bounding box center [899, 58] width 181 height 46
click at [828, 54] on p "Открыть QR-код для слушателей:" at bounding box center [878, 58] width 132 height 40
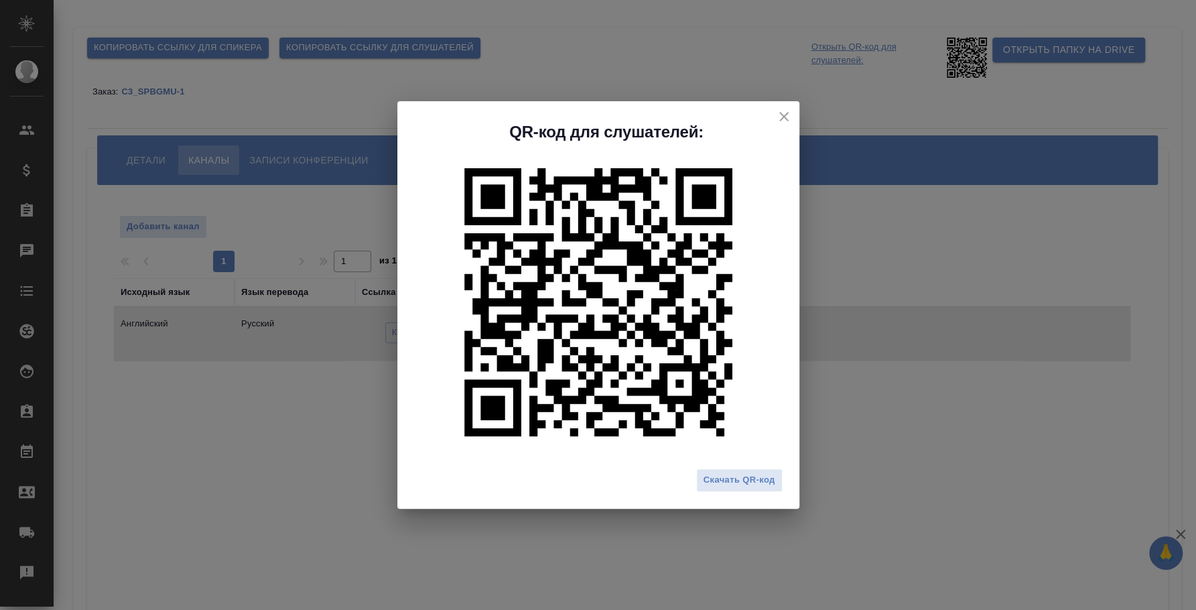
click at [337, 485] on div "QR-код для слушателей: Скачать QR-код" at bounding box center [598, 305] width 1196 height 610
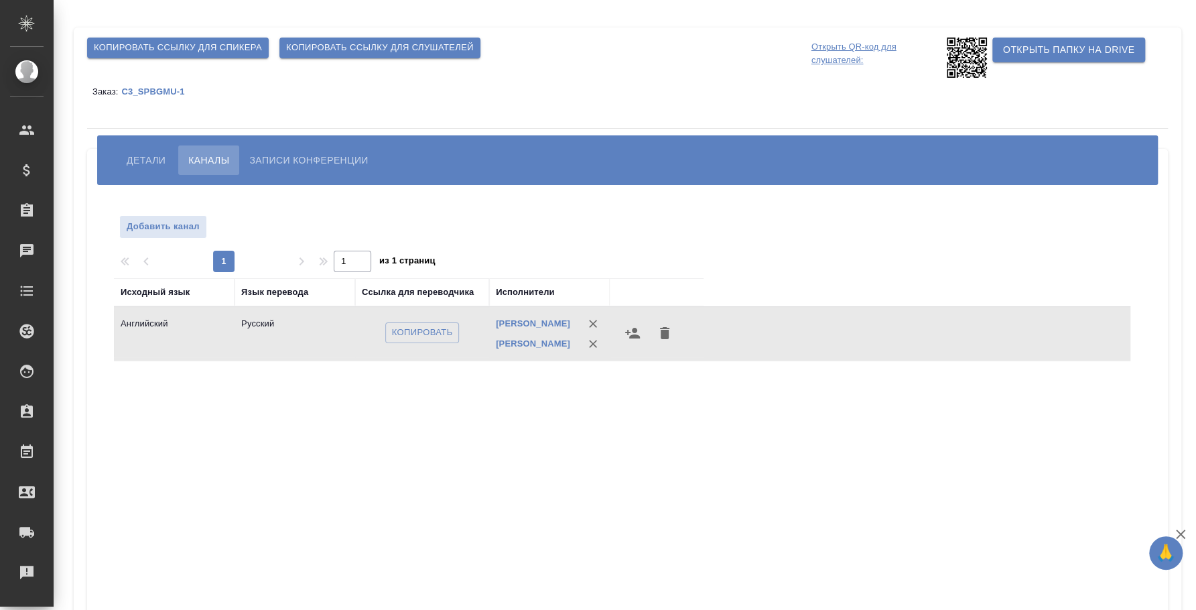
click at [144, 153] on span "Детали" at bounding box center [146, 160] width 39 height 16
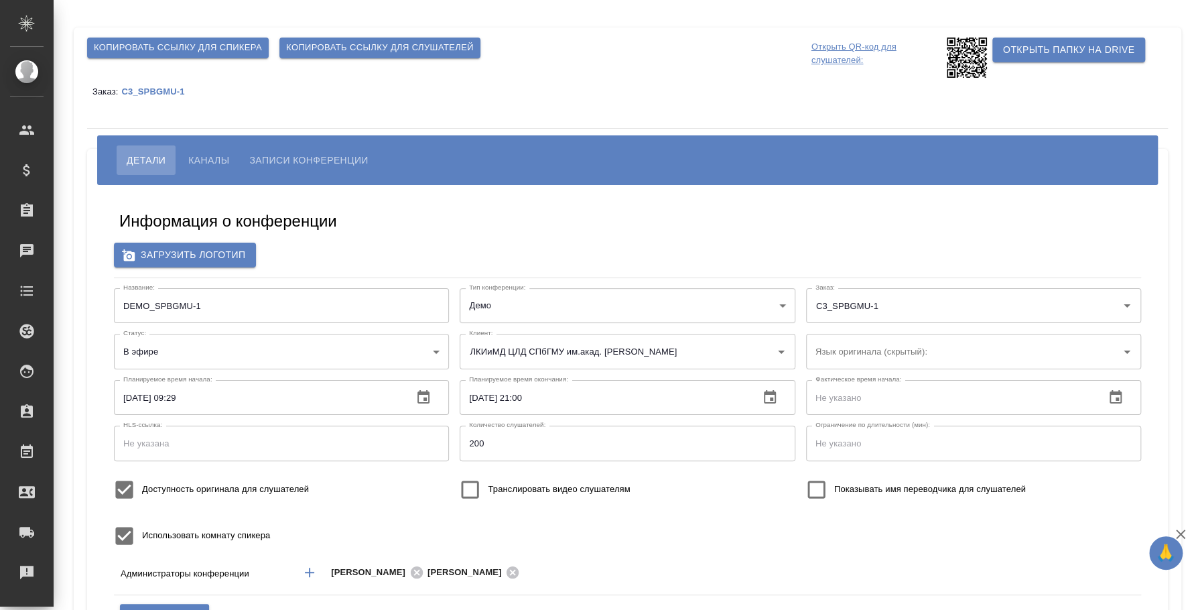
scroll to position [83, 0]
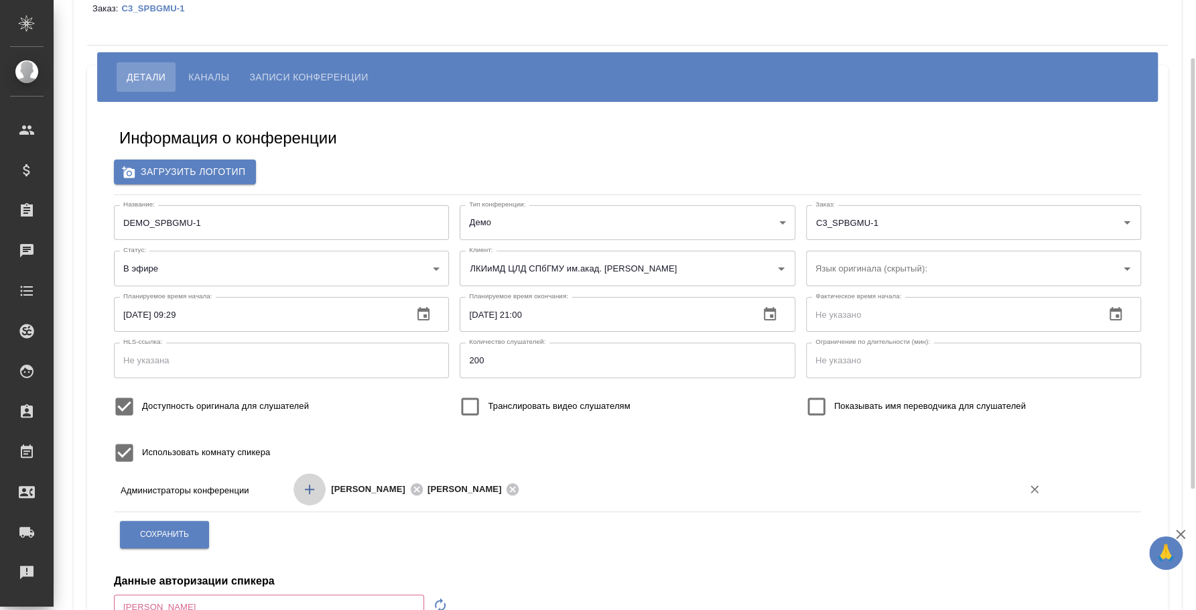
click at [316, 483] on icon "Добавить менеджера" at bounding box center [310, 489] width 16 height 16
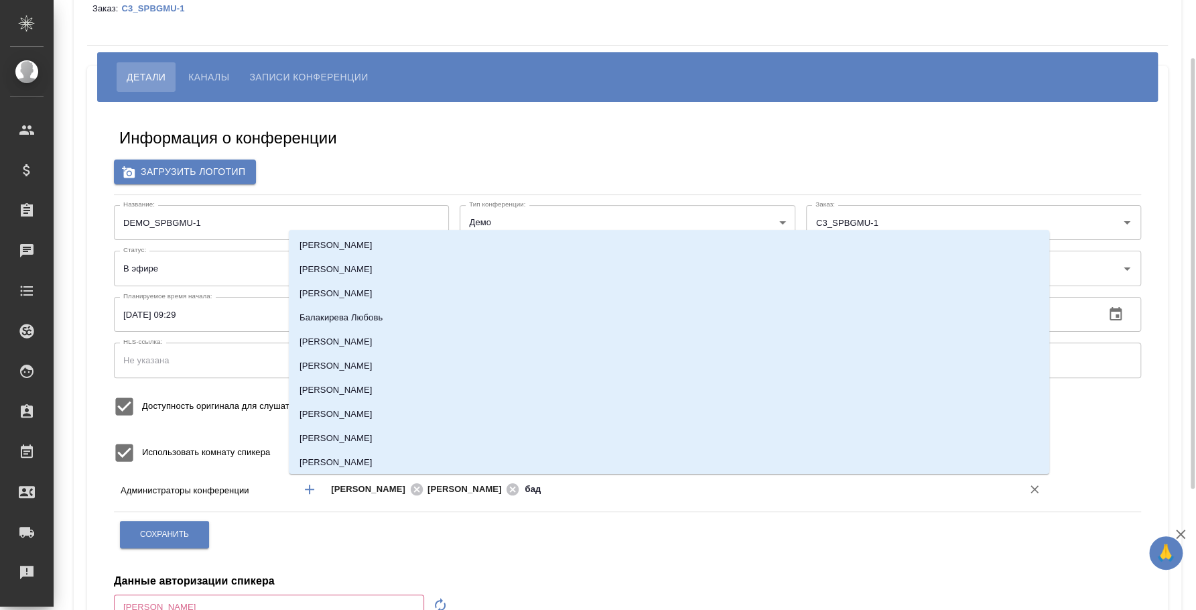
type input "бада"
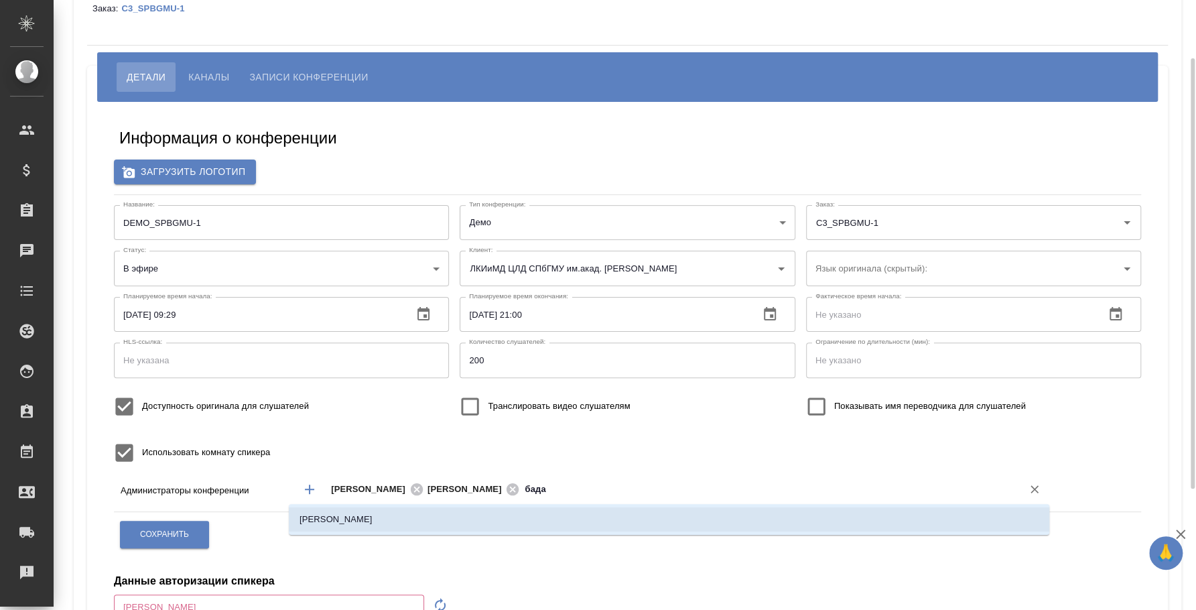
click at [688, 517] on li "Баданян Артак" at bounding box center [669, 519] width 761 height 24
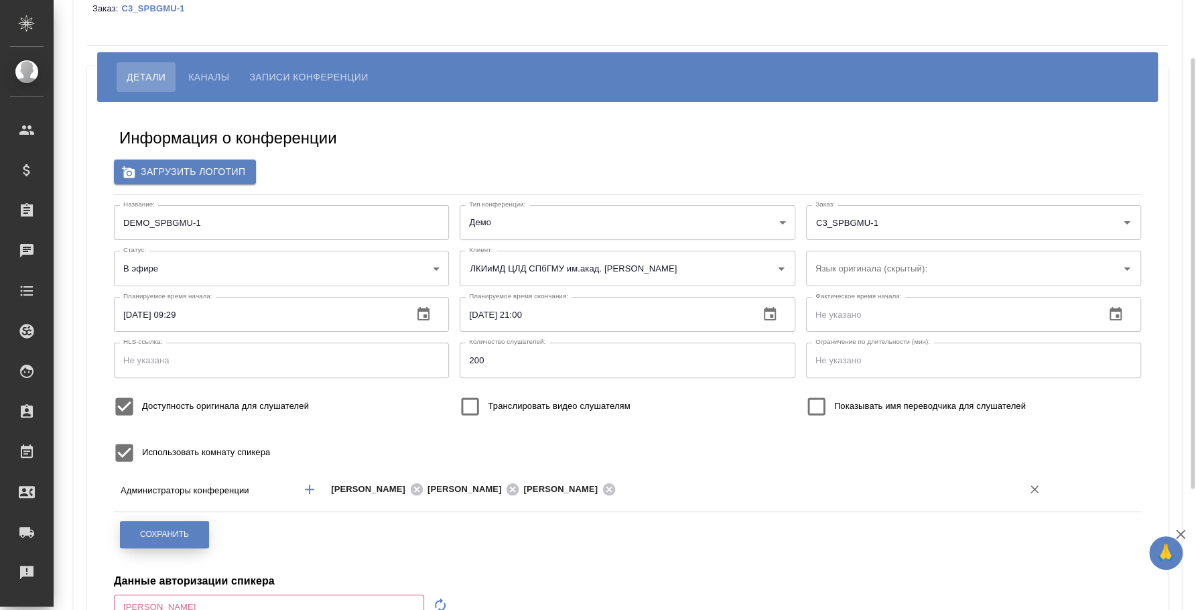
click at [170, 529] on span "Сохранить" at bounding box center [164, 534] width 49 height 11
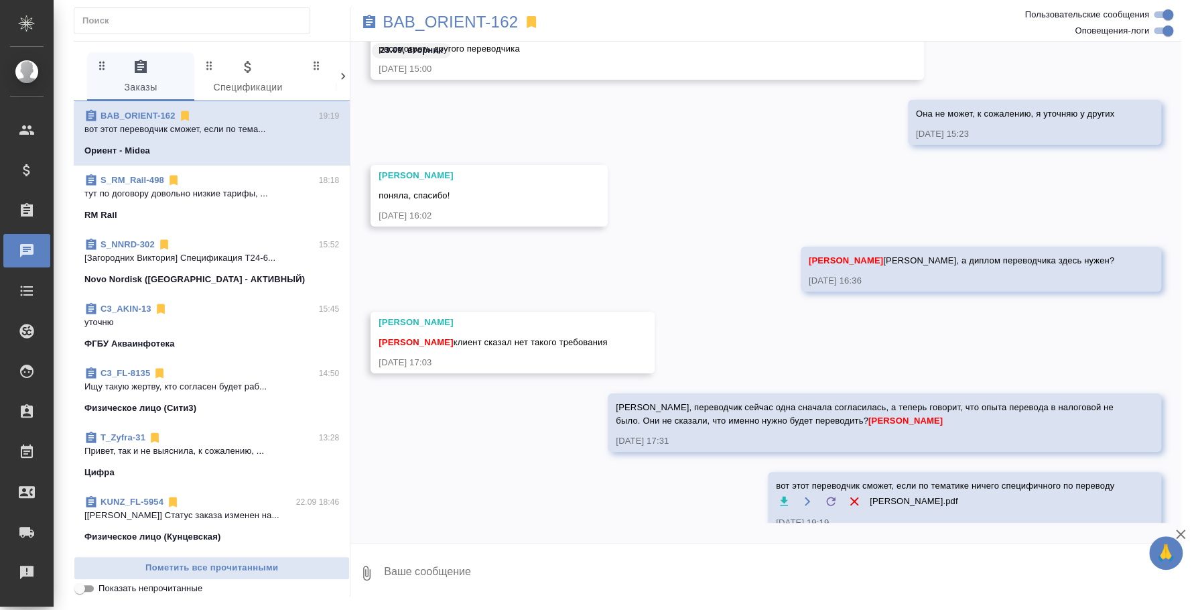
scroll to position [807, 0]
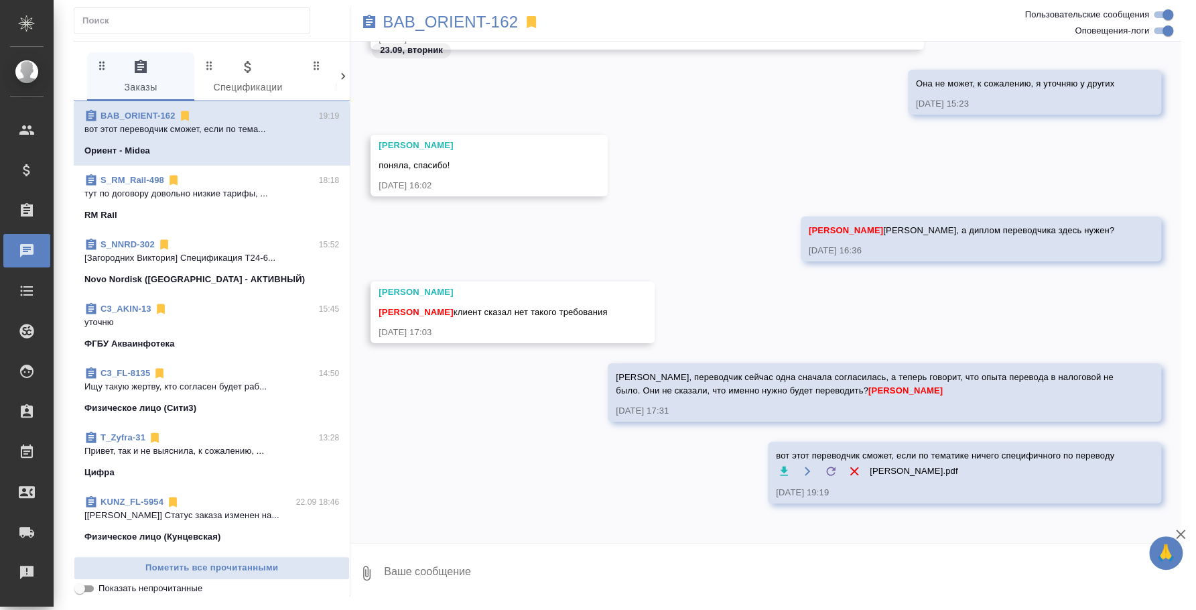
click at [172, 397] on span "C3_FL-8135 14:50 Ищу такую жертву, кто согласен будет раб... Физическое лицо (С…" at bounding box center [211, 391] width 255 height 48
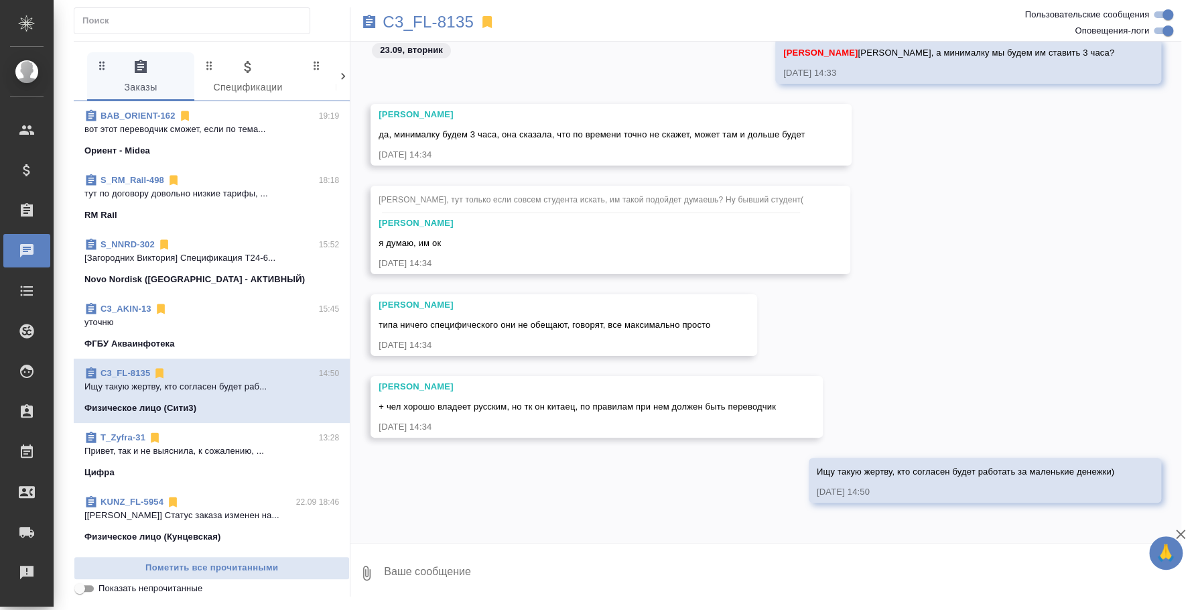
scroll to position [301, 0]
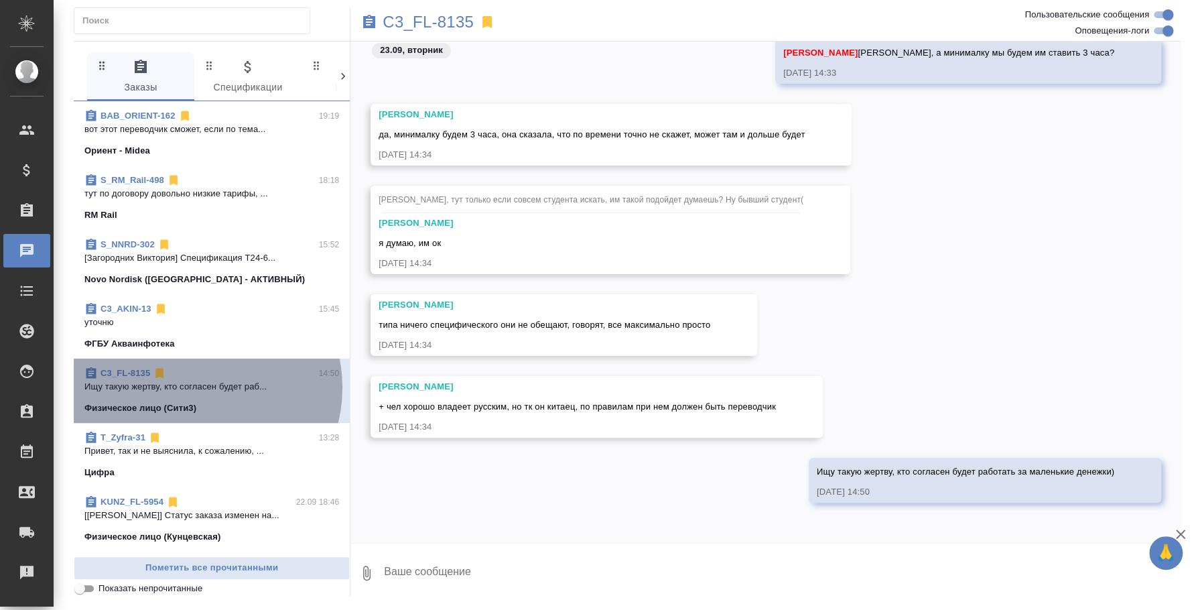
click at [196, 387] on p "Ищу такую жертву, кто согласен будет раб..." at bounding box center [211, 386] width 255 height 13
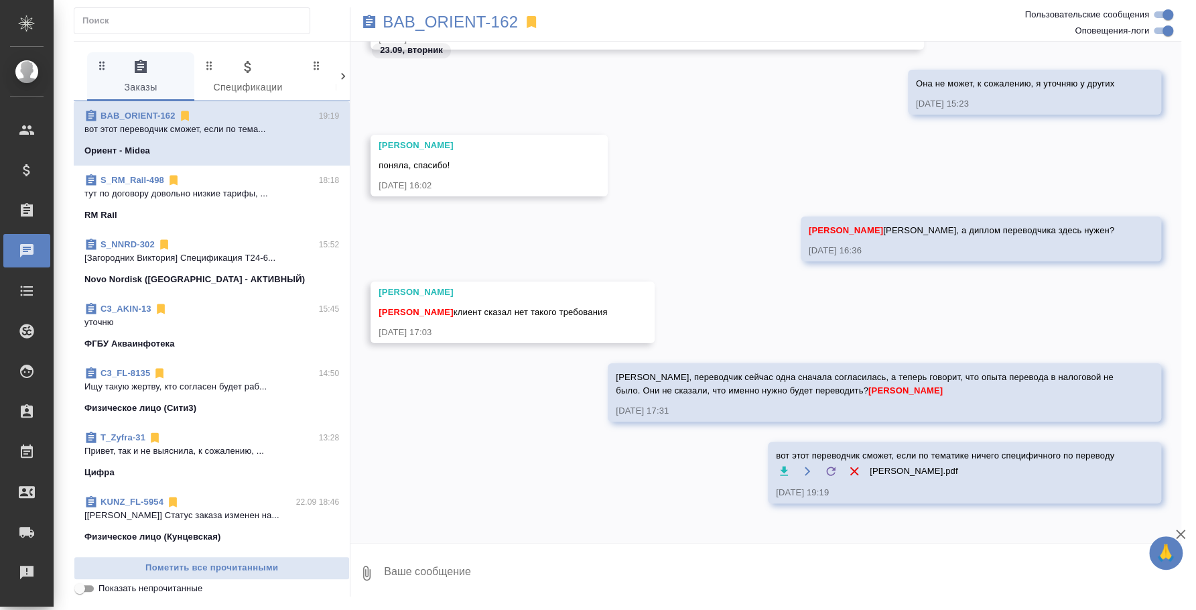
scroll to position [806, 0]
click at [255, 383] on p "Ищу такую жертву, кто согласен будет раб..." at bounding box center [211, 386] width 255 height 13
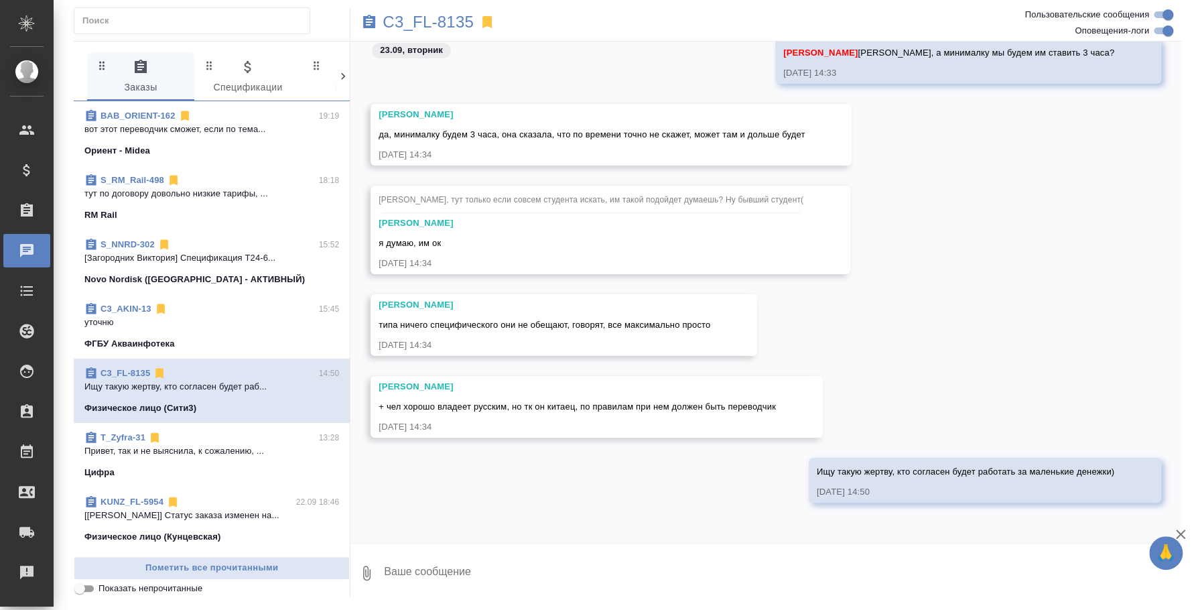
scroll to position [301, 0]
click at [365, 578] on icon "button" at bounding box center [366, 573] width 7 height 15
click at [293, 497] on span "С локального диска" at bounding box center [257, 502] width 91 height 17
click at [0, 0] on input "С локального диска" at bounding box center [0, 0] width 0 height 0
click at [464, 578] on textarea at bounding box center [771, 573] width 777 height 46
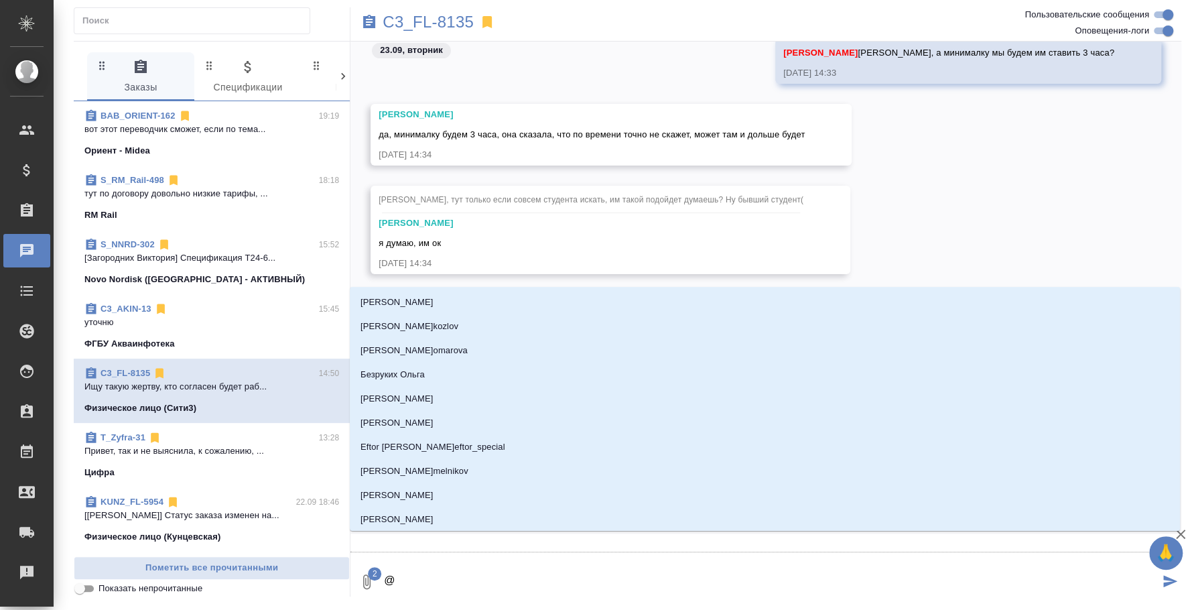
type textarea "@y"
type input "y"
type textarea "@y'b"
type input "y'b"
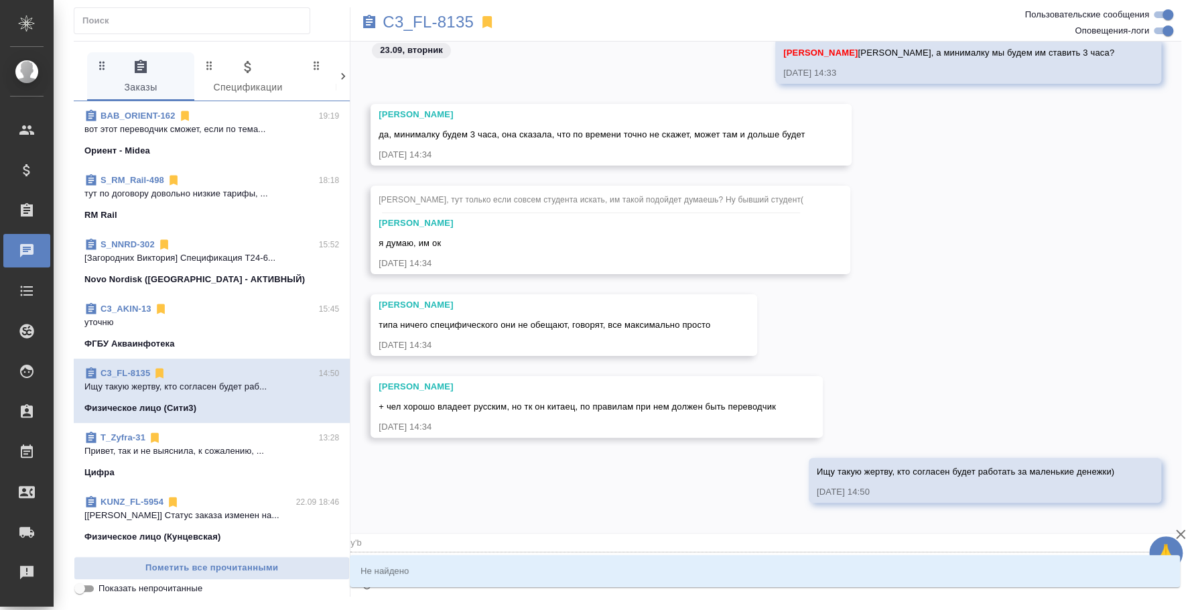
type textarea "@y"
type input "y"
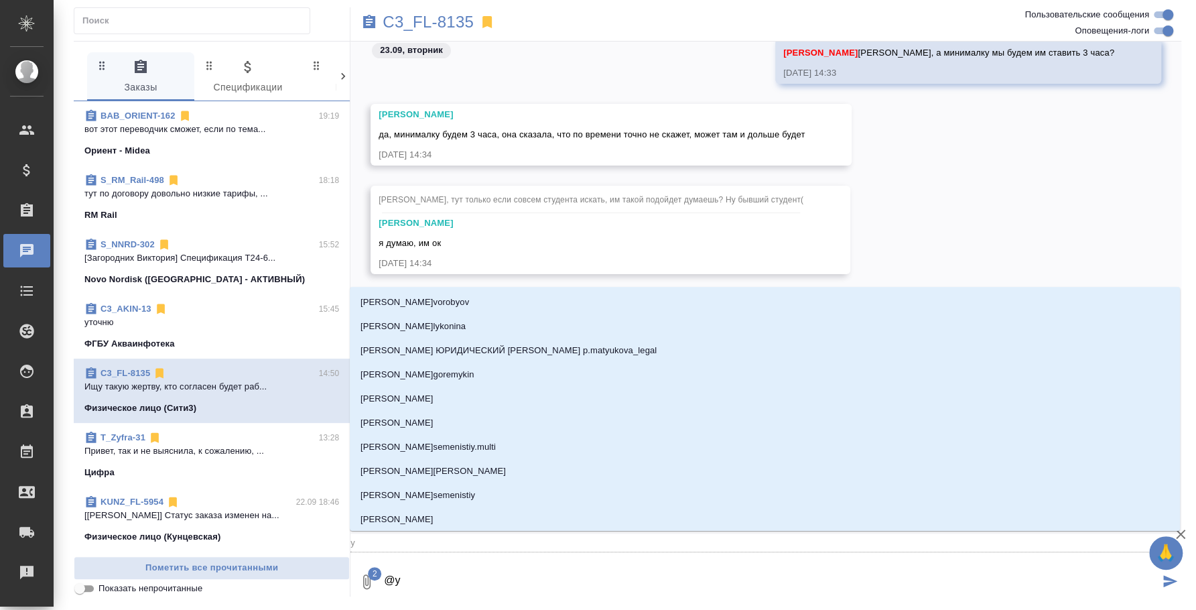
type textarea "@"
type textarea "@н"
type input "н"
type textarea "@ни"
type input "ни"
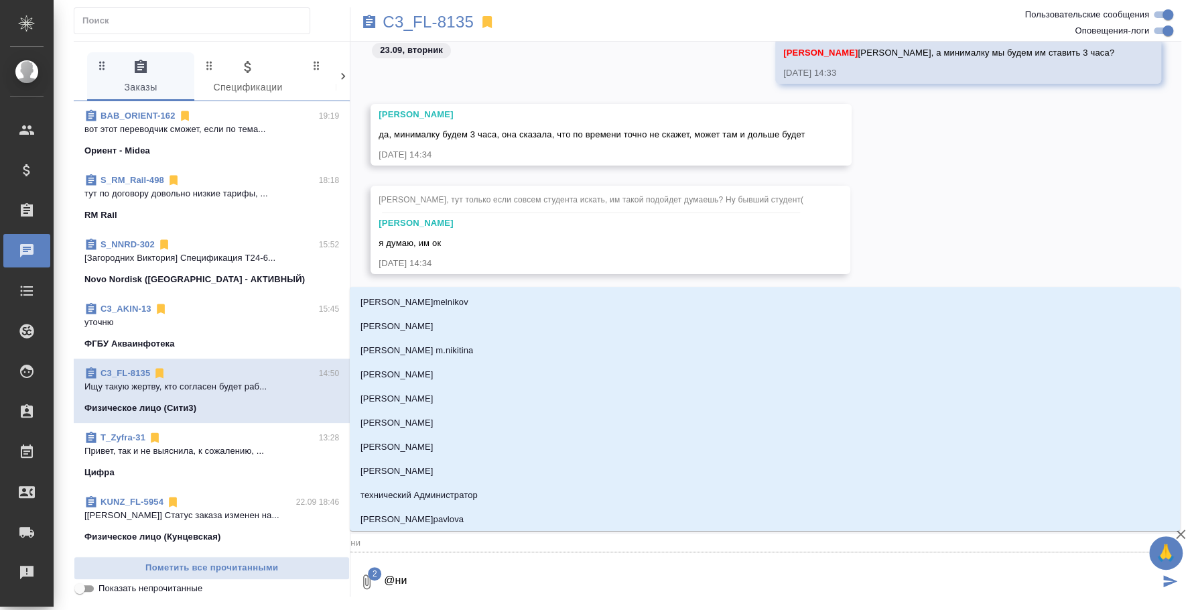
type textarea "@ник"
type input "ник"
type textarea "@ники"
type input "ники"
type textarea "@никит"
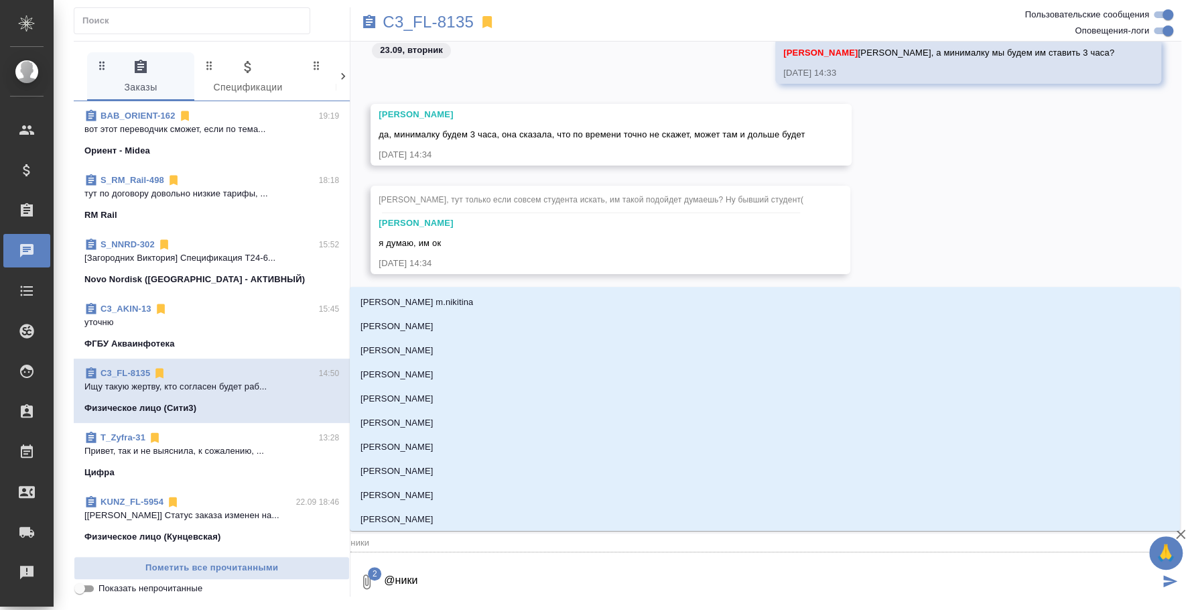
type input "никит"
type textarea "@никити"
type input "никити"
type textarea "@[PERSON_NAME]"
type input "никитин"
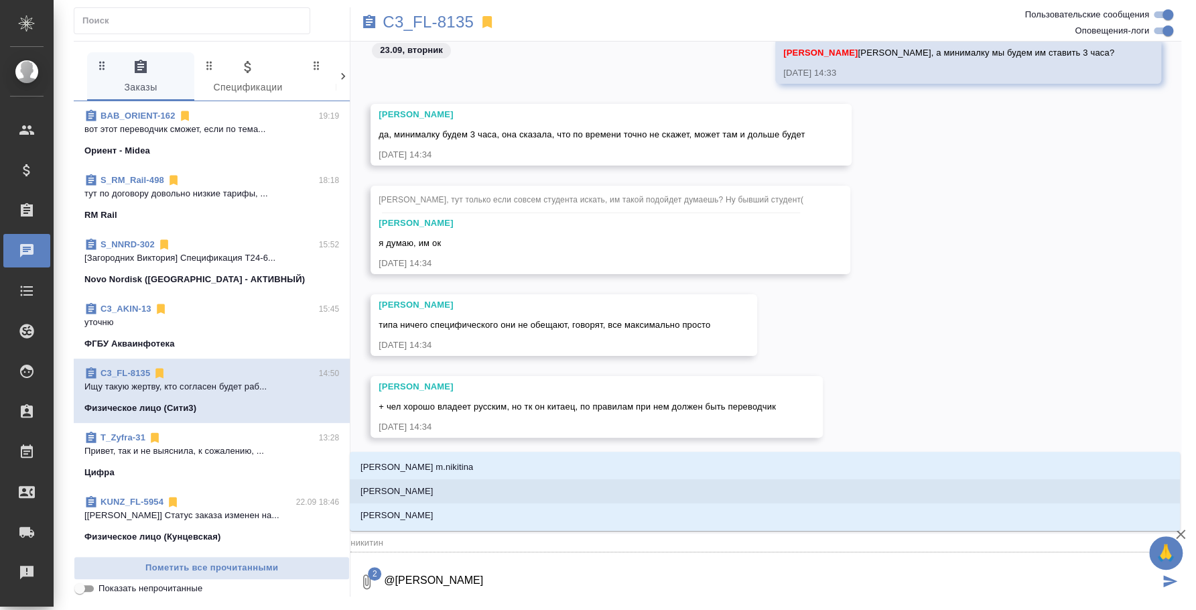
click at [451, 482] on li "[PERSON_NAME]" at bounding box center [765, 491] width 830 height 24
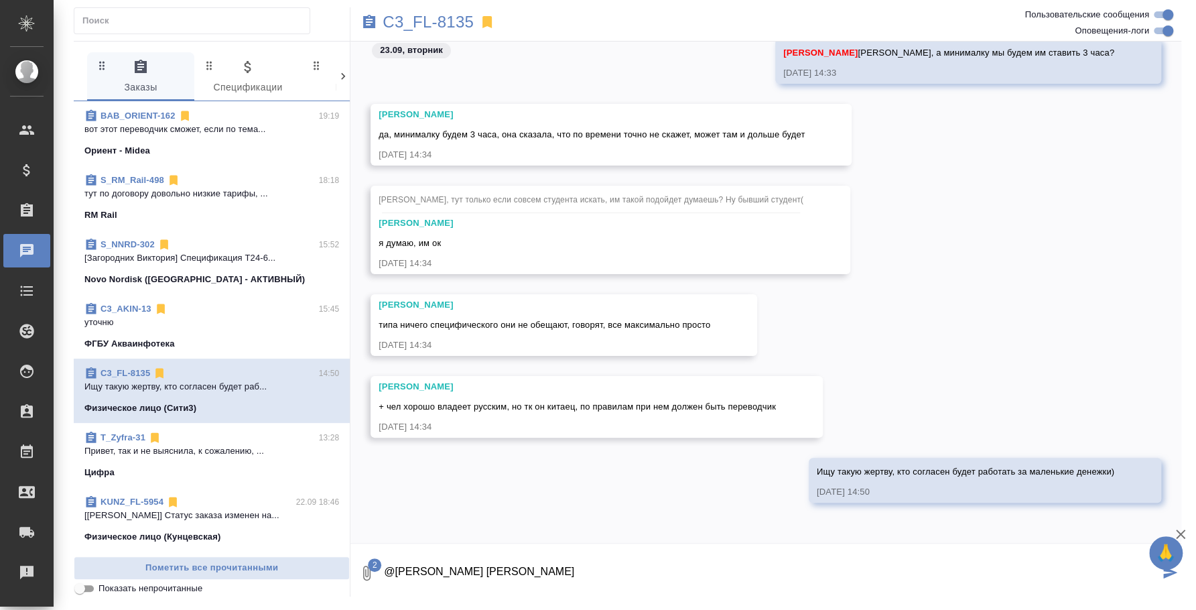
type textarea "@[PERSON_NAME] [PERSON_NAME]"
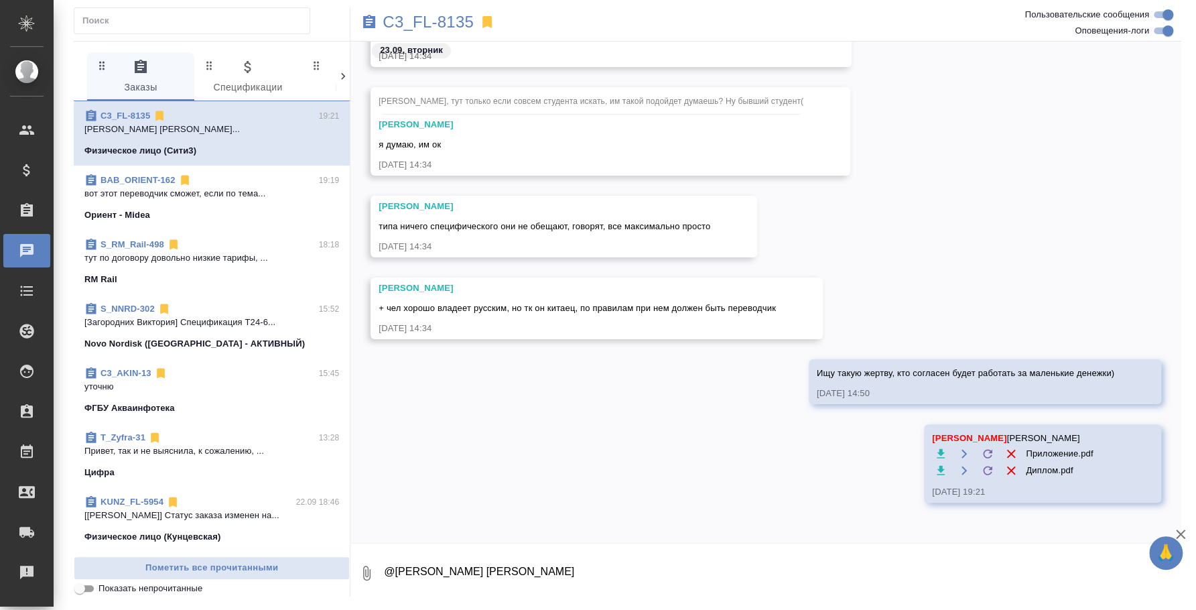
click at [659, 574] on textarea "@[PERSON_NAME] [PERSON_NAME]" at bounding box center [782, 573] width 799 height 46
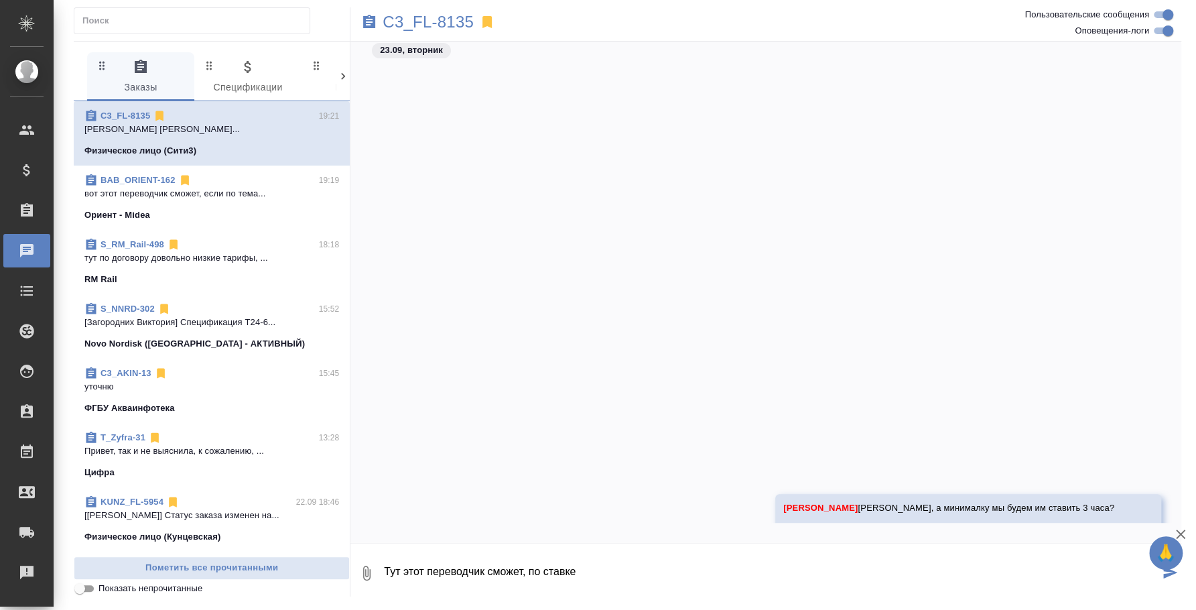
scroll to position [553, 0]
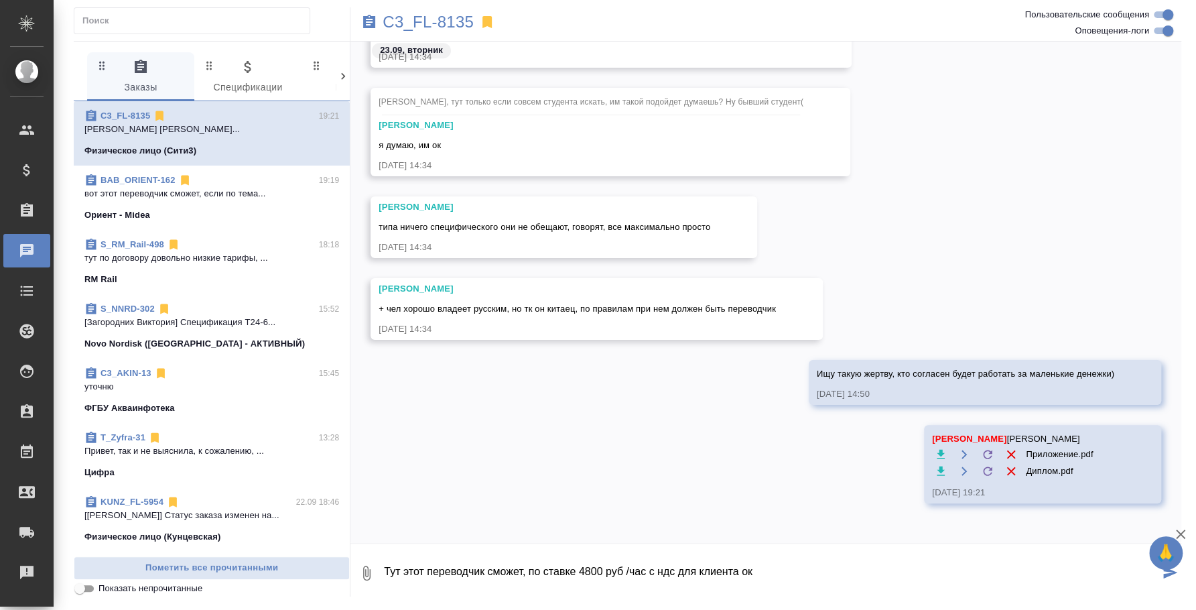
type textarea "Тут этот переводчик сможет, по ставке 4800 руб /час с ндс для клиента ок"
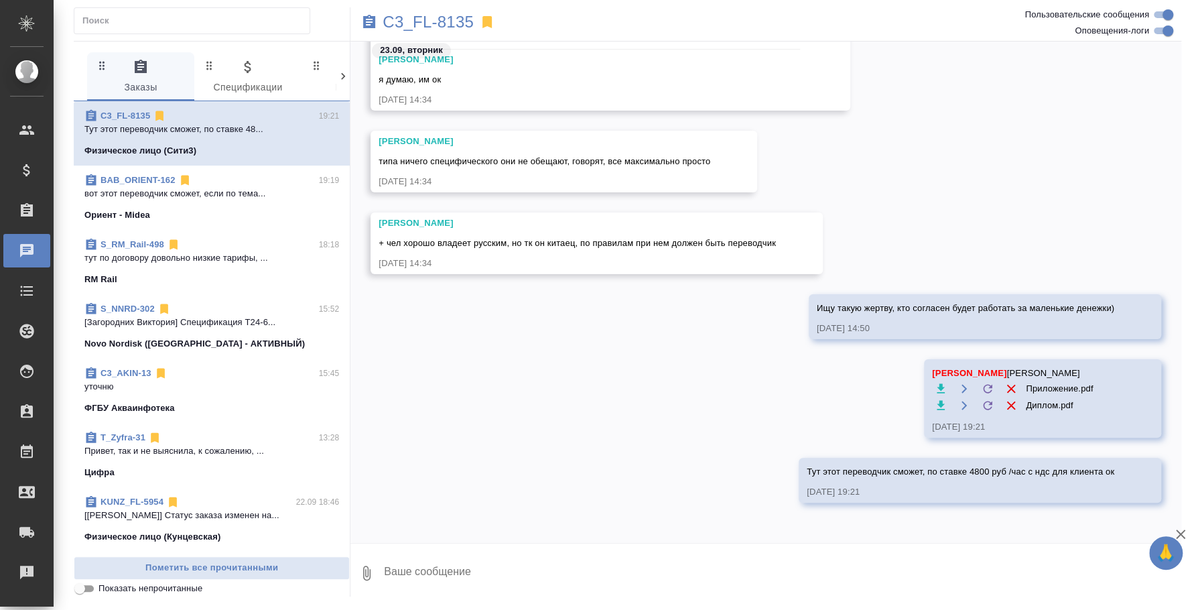
paste textarea "[PERSON_NAME]"
type textarea "Если что у него на последней странице"
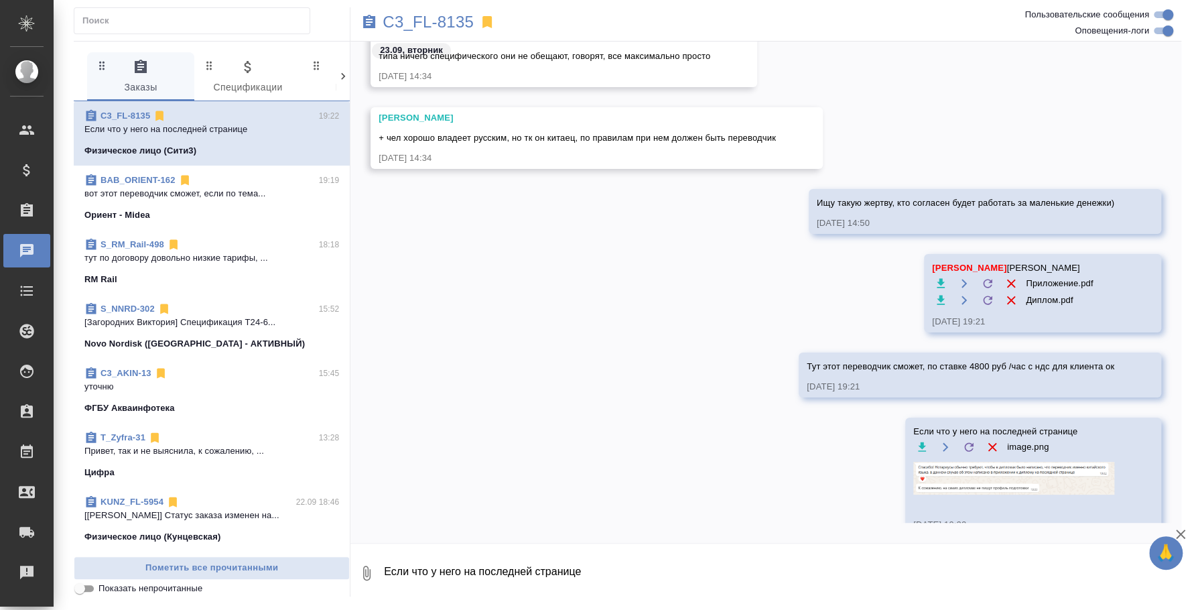
scroll to position [756, 0]
